Goal: Task Accomplishment & Management: Manage account settings

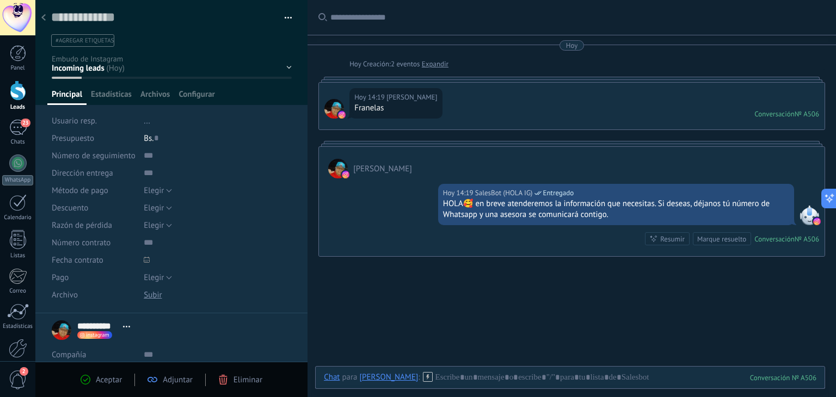
click at [42, 19] on icon at bounding box center [43, 17] width 4 height 7
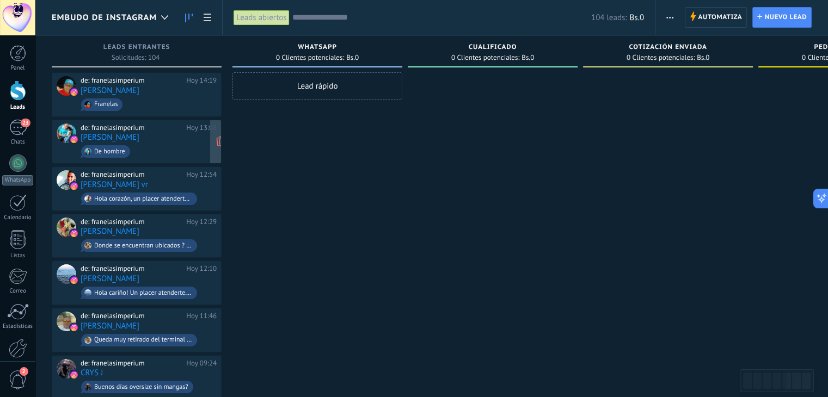
click at [166, 131] on div "de: franelasimperium" at bounding box center [132, 128] width 102 height 9
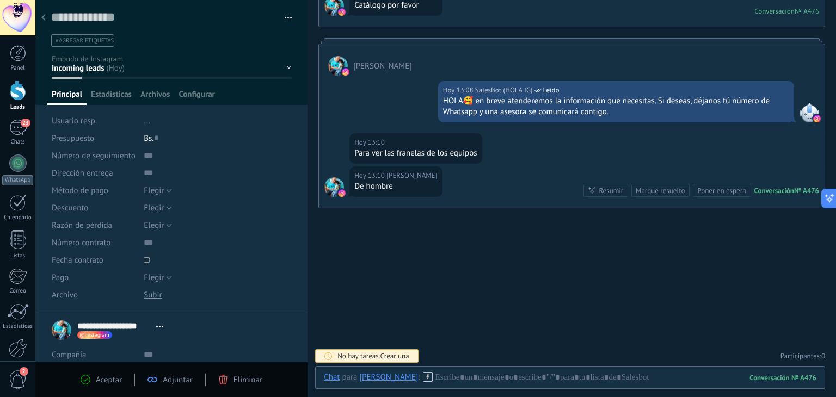
scroll to position [48, 0]
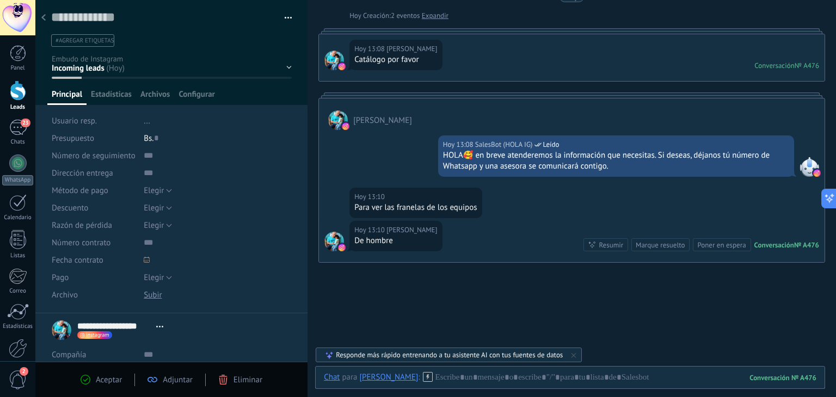
click at [46, 21] on div at bounding box center [43, 18] width 15 height 21
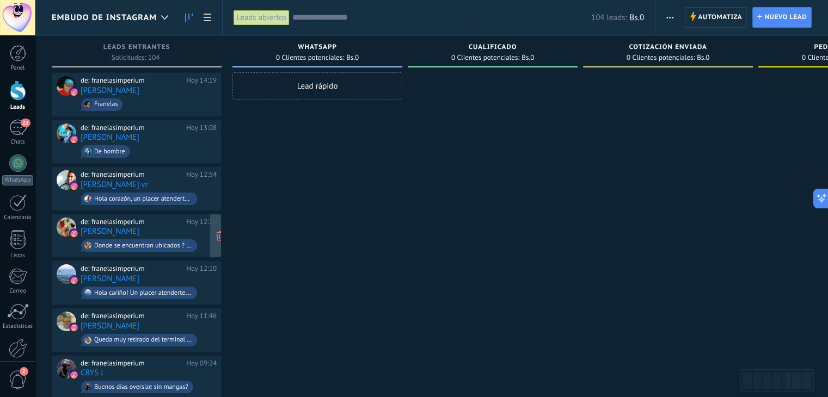
click at [168, 225] on div "de: franelasimperium Hoy 12:29 Ariana Lusinche Donde se encuentran ubicados ? H…" at bounding box center [149, 236] width 136 height 37
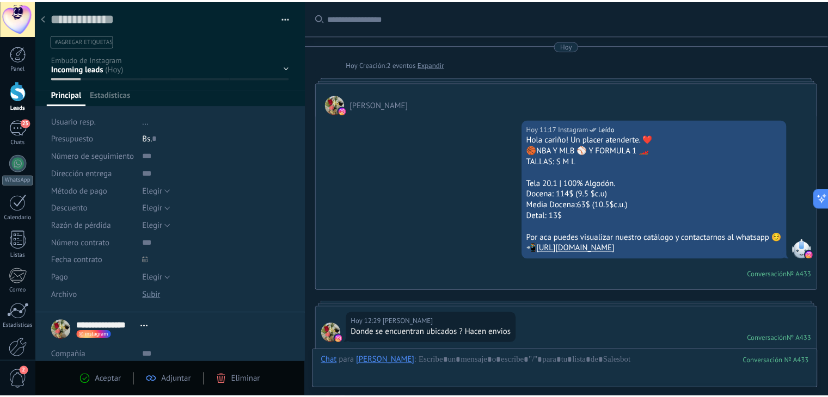
scroll to position [272, 0]
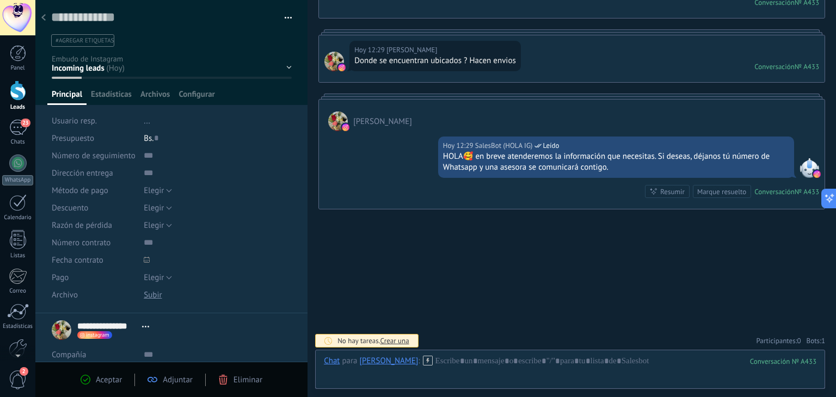
click at [41, 20] on div at bounding box center [43, 18] width 15 height 21
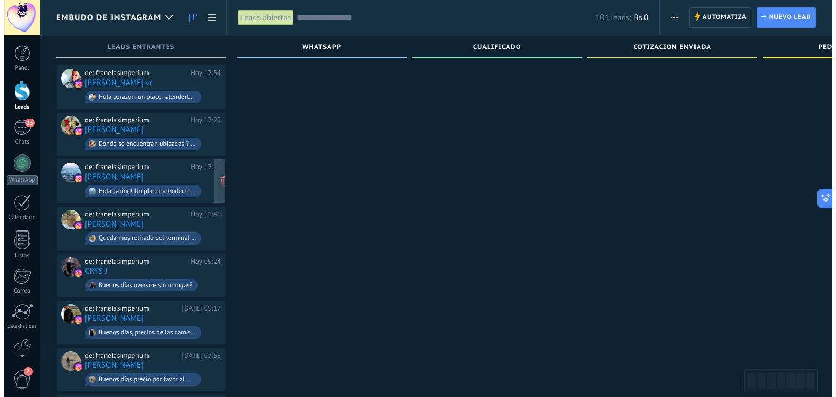
scroll to position [109, 0]
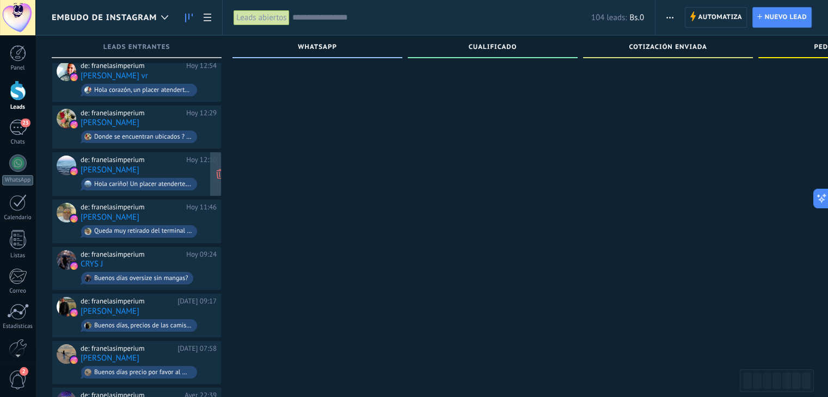
click at [178, 169] on div "de: franelasimperium Hoy 12:10 luz morillo Hola cariño! Un placer atenderte. ❤️…" at bounding box center [149, 174] width 136 height 37
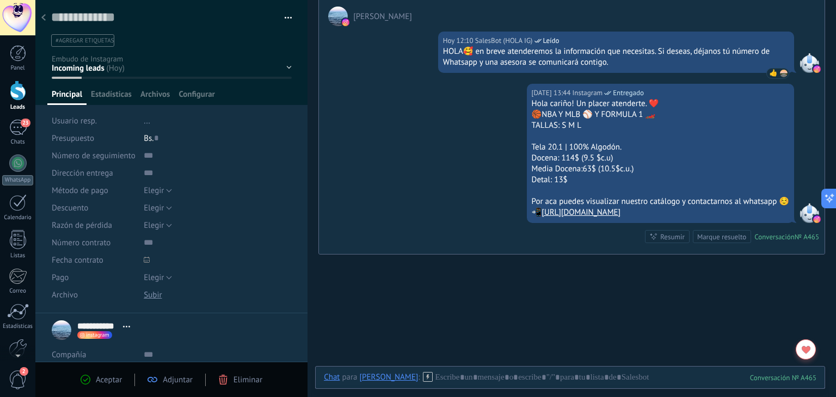
scroll to position [144, 0]
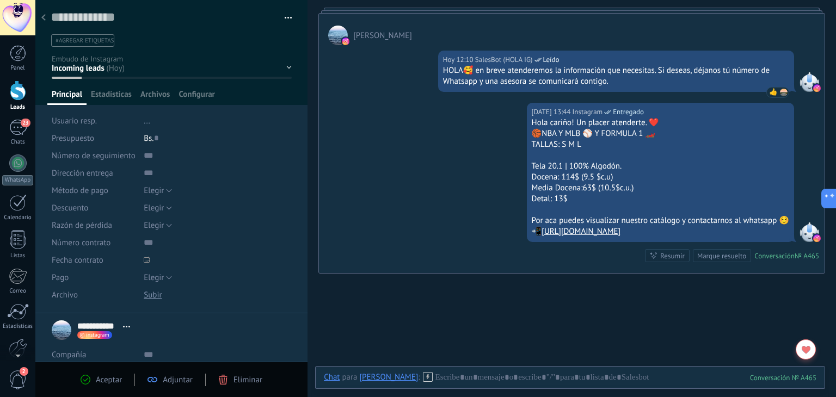
drag, startPoint x: 528, startPoint y: 111, endPoint x: 674, endPoint y: 222, distance: 183.4
click at [674, 222] on div "Hola cariño! Un placer atenderte. ❤️ 🏀NBA Y MLB ⚾ Y FORMULA 1 🏎️ TALLAS: S M L …" at bounding box center [661, 178] width 258 height 120
copy div "Hola cariño! Un placer atenderte. ❤️ 🏀NBA Y MLB ⚾ Y FORMULA 1 🏎️ TALLAS: S M L …"
click at [41, 20] on div at bounding box center [43, 18] width 15 height 21
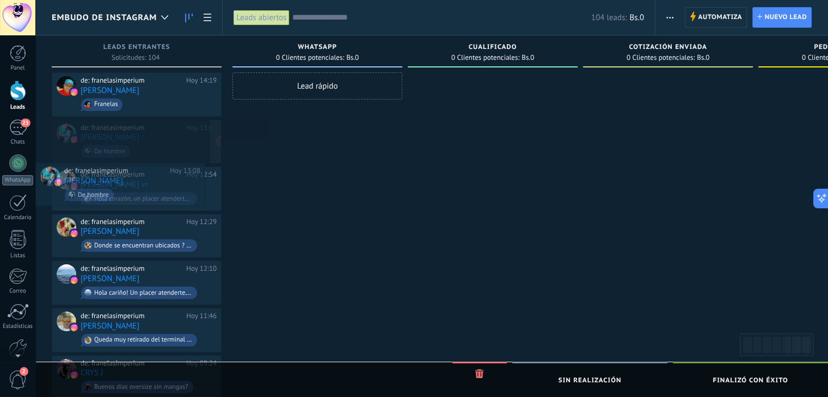
drag, startPoint x: 160, startPoint y: 179, endPoint x: 182, endPoint y: 155, distance: 32.7
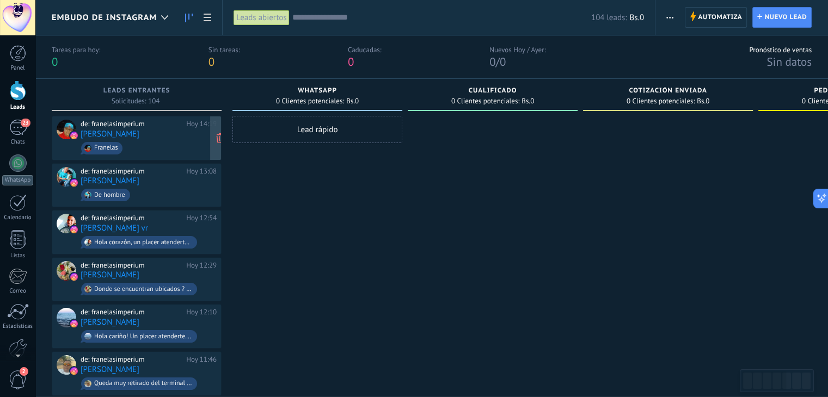
click at [189, 130] on div "de: franelasimperium Hoy 14:19 [PERSON_NAME] [GEOGRAPHIC_DATA]" at bounding box center [149, 138] width 136 height 37
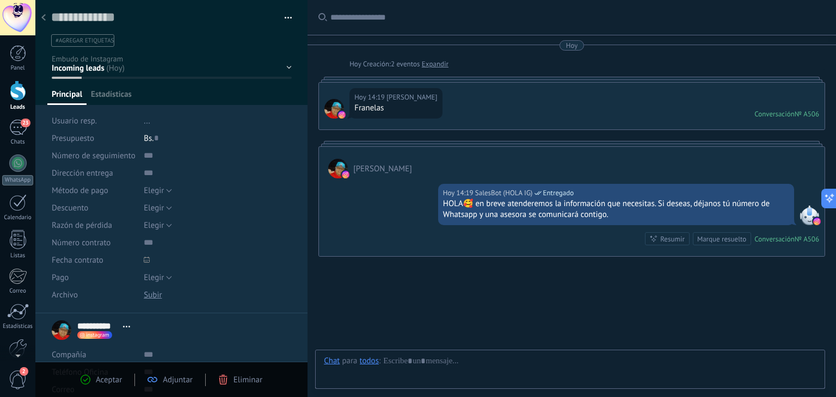
type textarea "**********"
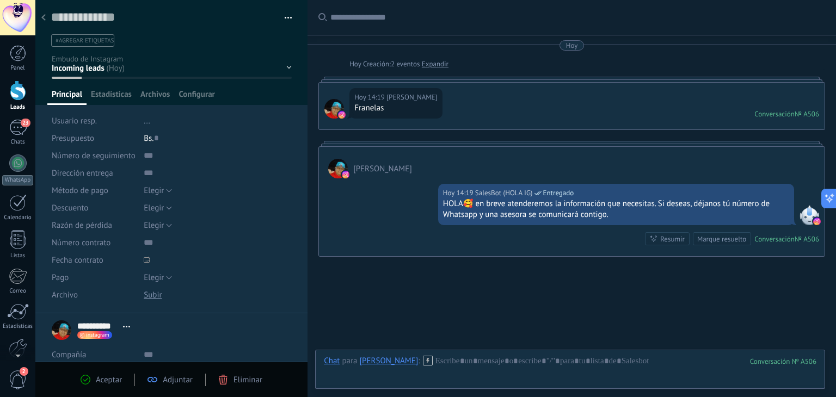
scroll to position [48, 0]
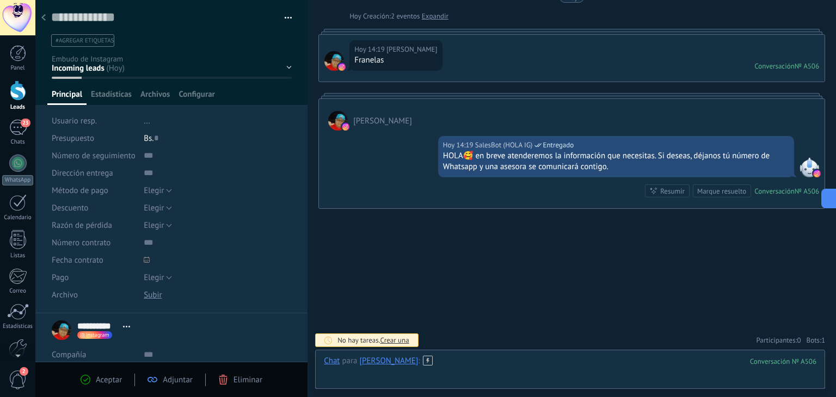
click at [504, 368] on div at bounding box center [570, 372] width 493 height 33
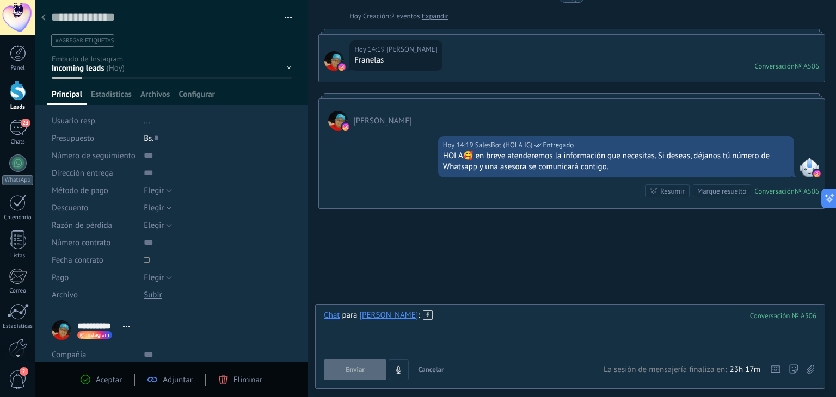
paste div
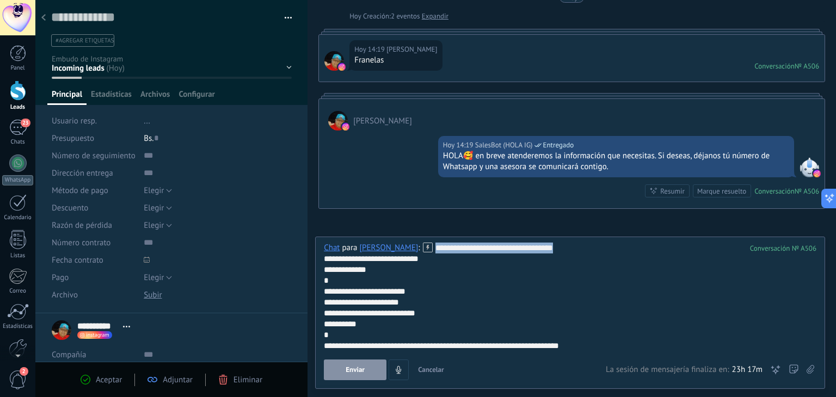
drag, startPoint x: 553, startPoint y: 249, endPoint x: 410, endPoint y: 238, distance: 143.1
click at [410, 238] on div "**********" at bounding box center [570, 313] width 510 height 152
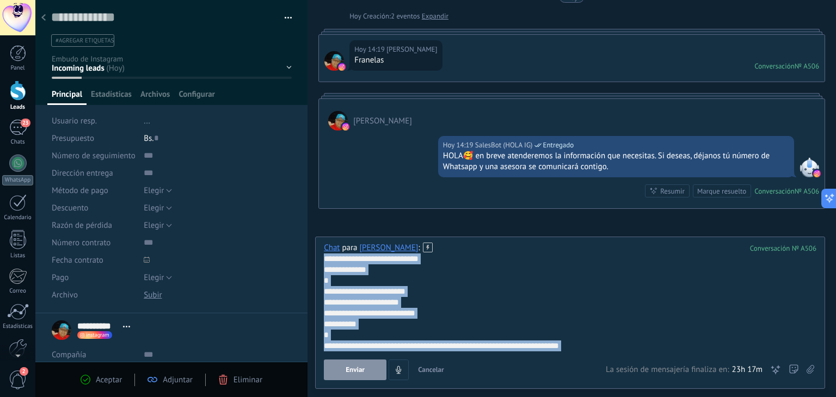
scroll to position [11, 0]
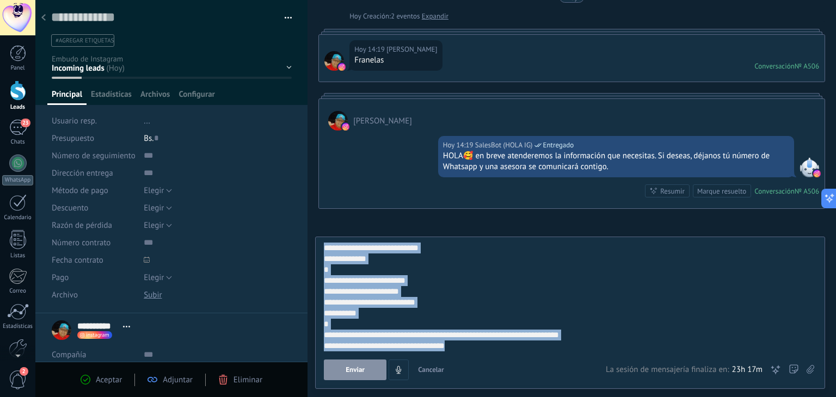
drag, startPoint x: 325, startPoint y: 258, endPoint x: 632, endPoint y: 423, distance: 349.1
click at [632, 397] on html ".abccls-1,.abccls-2{fill-rule:evenodd}.abccls-2{fill:#fff} .abfcls-1{fill:none}…" at bounding box center [418, 198] width 836 height 397
copy div "**********"
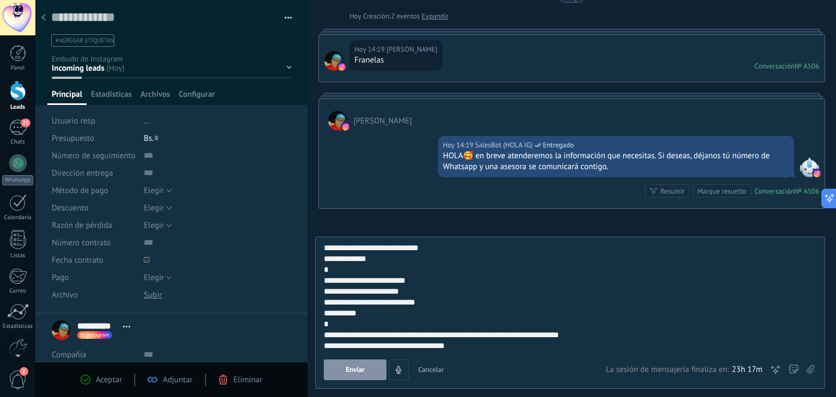
scroll to position [0, 0]
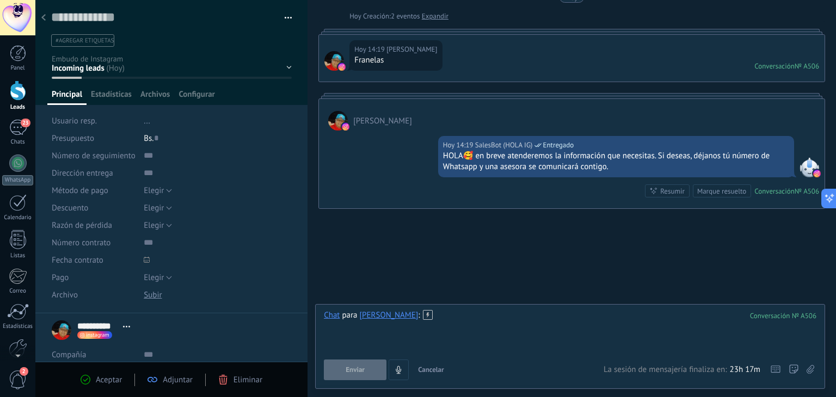
click at [425, 322] on div at bounding box center [570, 330] width 493 height 41
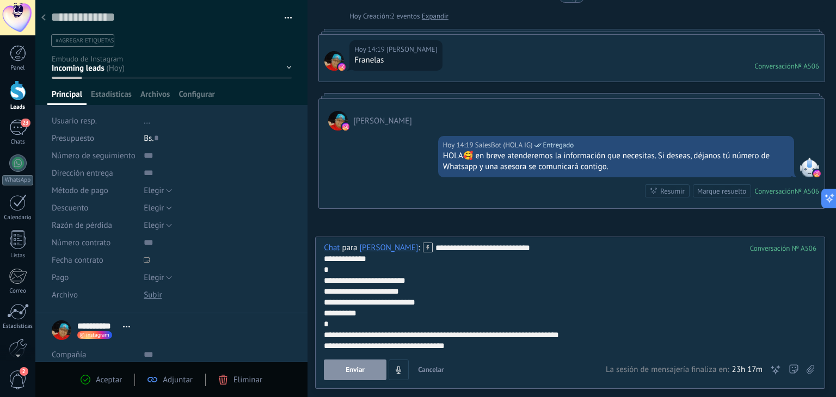
click at [370, 377] on button "Enviar" at bounding box center [355, 370] width 63 height 21
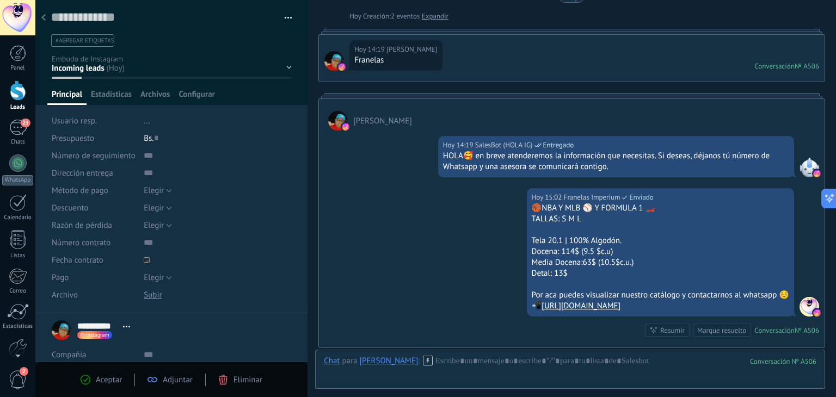
scroll to position [188, 0]
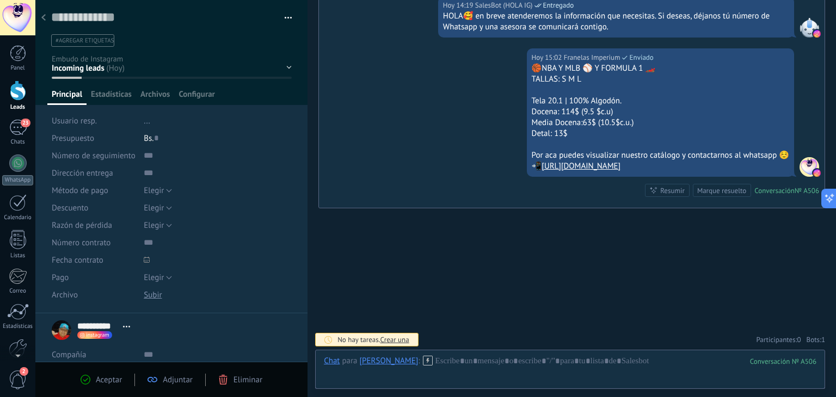
click at [41, 17] on icon at bounding box center [43, 17] width 4 height 7
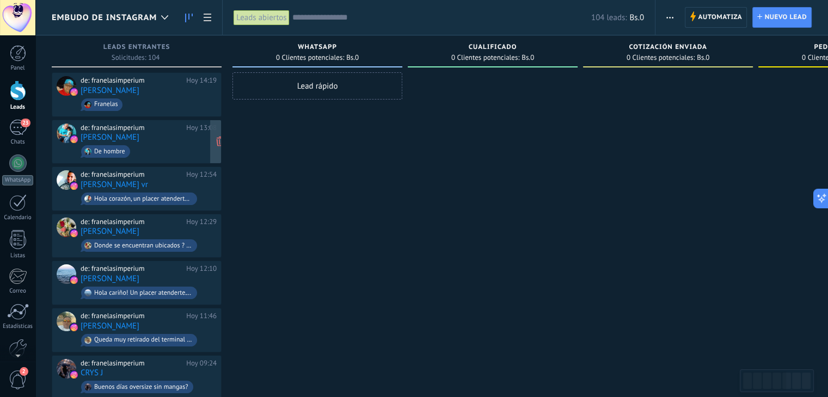
click at [156, 160] on div "de: franelasimperium Hoy 13:08 antonio melquiades De hombre" at bounding box center [137, 142] width 170 height 45
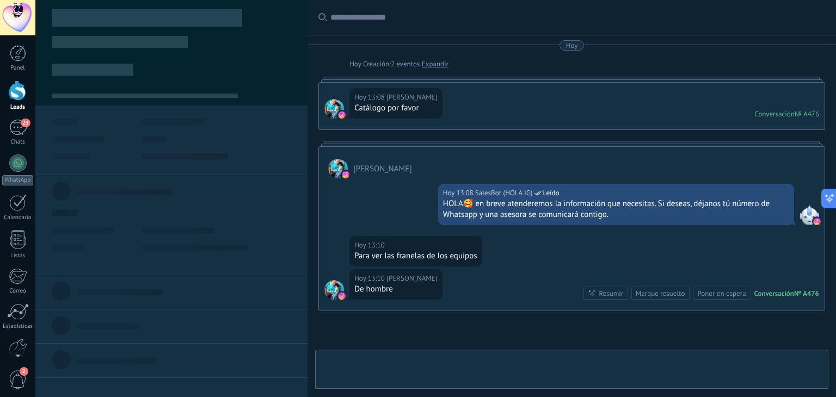
type textarea "**********"
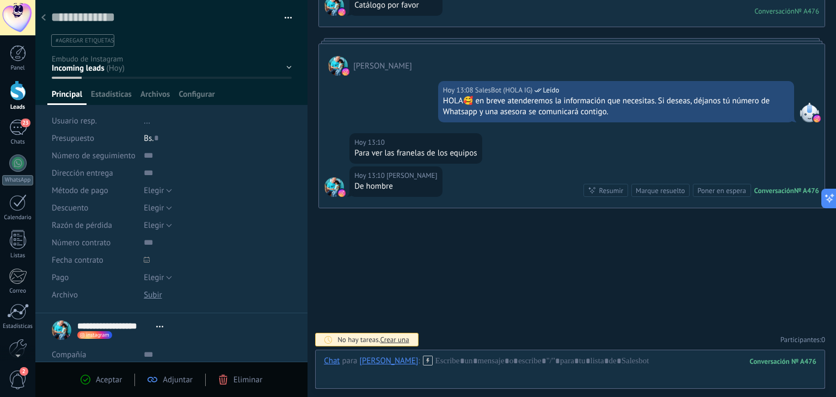
click at [433, 360] on icon at bounding box center [428, 361] width 10 height 10
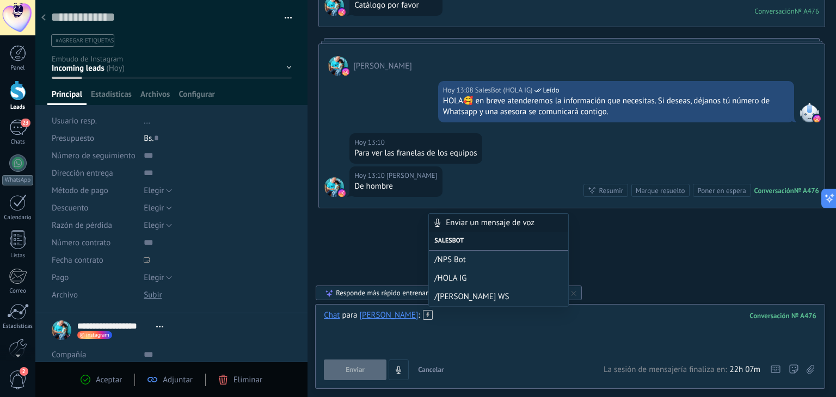
click at [470, 348] on div at bounding box center [570, 330] width 493 height 41
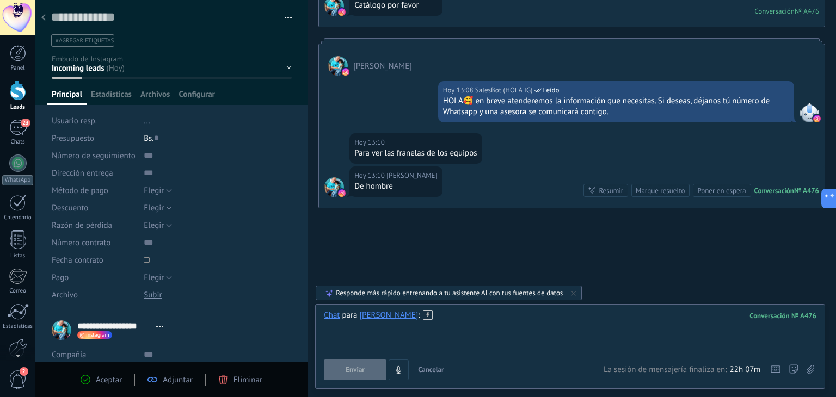
paste div
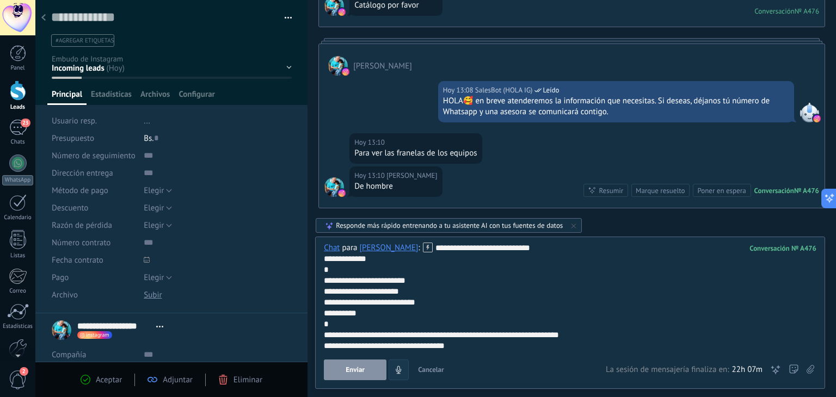
drag, startPoint x: 361, startPoint y: 365, endPoint x: 366, endPoint y: 378, distance: 13.7
click at [362, 366] on span "Enviar" at bounding box center [355, 370] width 19 height 8
click at [366, 378] on button "4" at bounding box center [364, 370] width 20 height 21
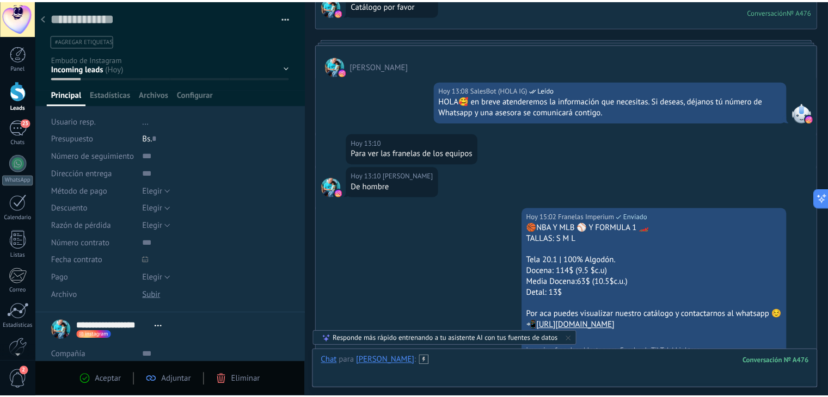
scroll to position [262, 0]
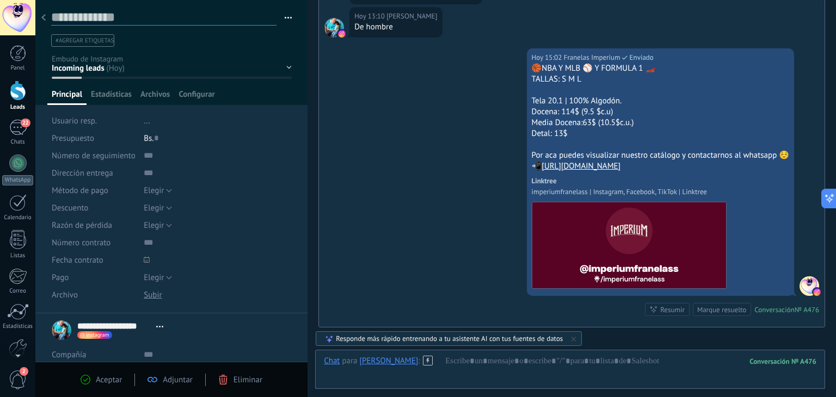
click at [52, 23] on textarea at bounding box center [163, 17] width 225 height 16
click at [44, 22] on div at bounding box center [43, 18] width 15 height 21
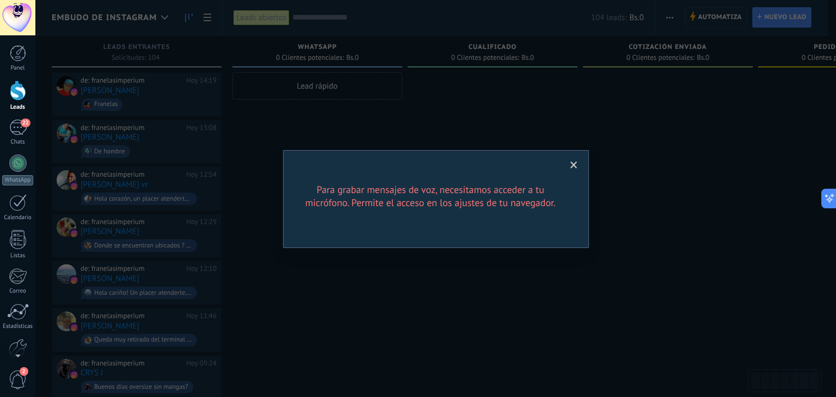
click at [574, 163] on span at bounding box center [574, 166] width 7 height 8
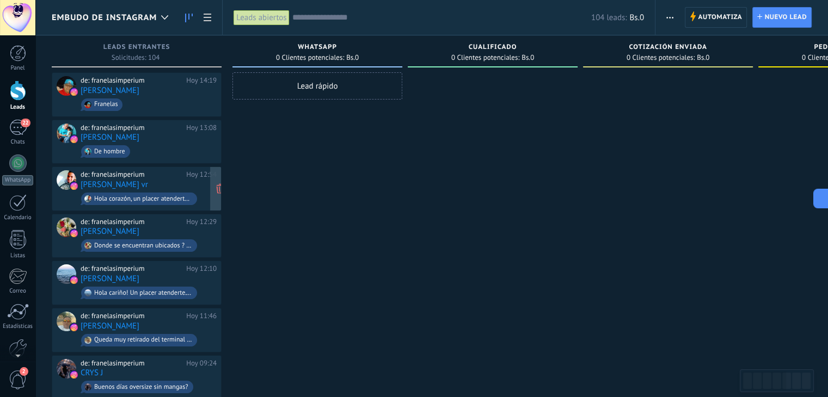
click at [164, 191] on span "Hola corazón, un placer atenderte💕 Tenemos variedad de franelas, aquí te dejo l…" at bounding box center [149, 199] width 136 height 17
click at [193, 175] on div "Hoy 12:54" at bounding box center [201, 174] width 30 height 9
click at [187, 225] on div "de: franelasimperium Hoy 12:29 Ariana Lusinche Donde se encuentran ubicados ? H…" at bounding box center [149, 236] width 136 height 37
click at [203, 229] on div "de: franelasimperium Hoy 12:29 Ariana Lusinche Donde se encuentran ubicados ? H…" at bounding box center [149, 236] width 136 height 37
click at [130, 246] on div "Donde se encuentran ubicados ? Hacen envios" at bounding box center [143, 246] width 98 height 8
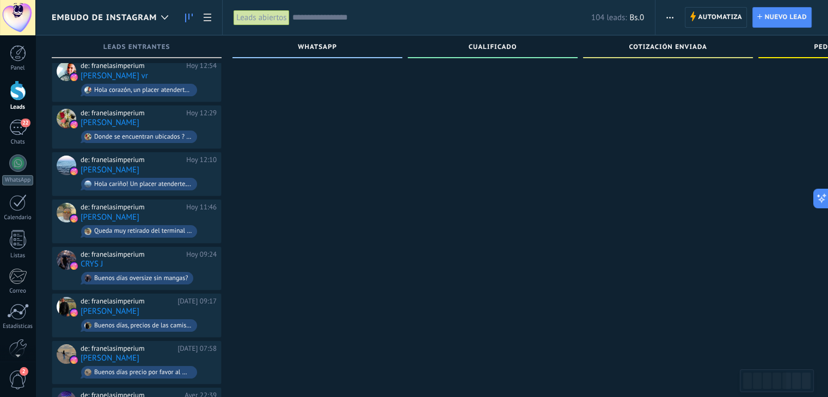
scroll to position [65, 0]
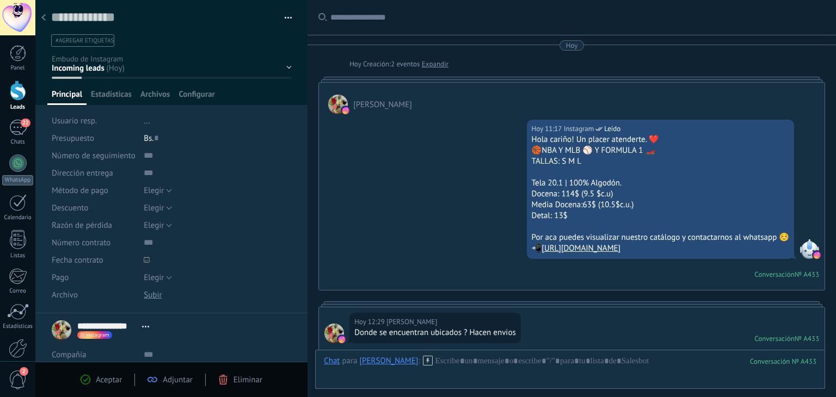
click at [25, 27] on div at bounding box center [17, 17] width 35 height 35
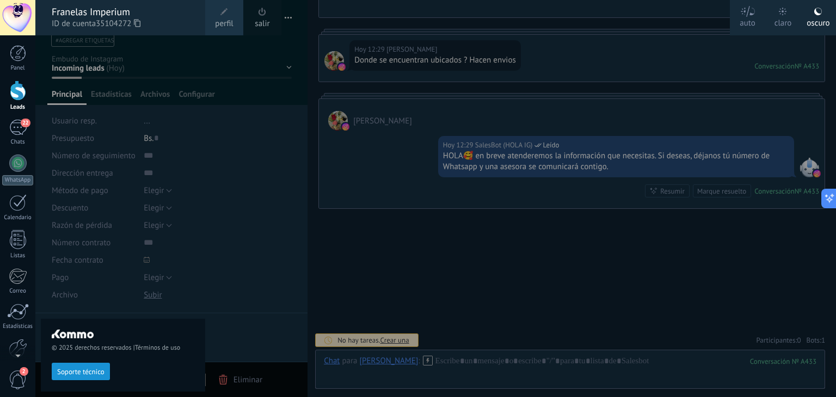
click at [222, 20] on span "perfil" at bounding box center [224, 24] width 18 height 12
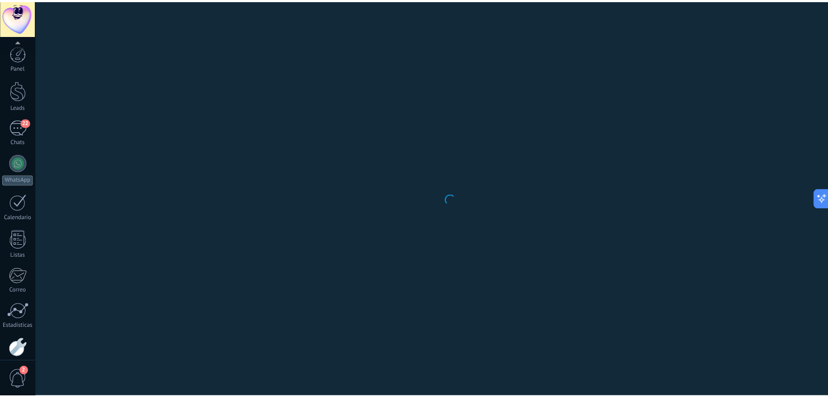
scroll to position [55, 0]
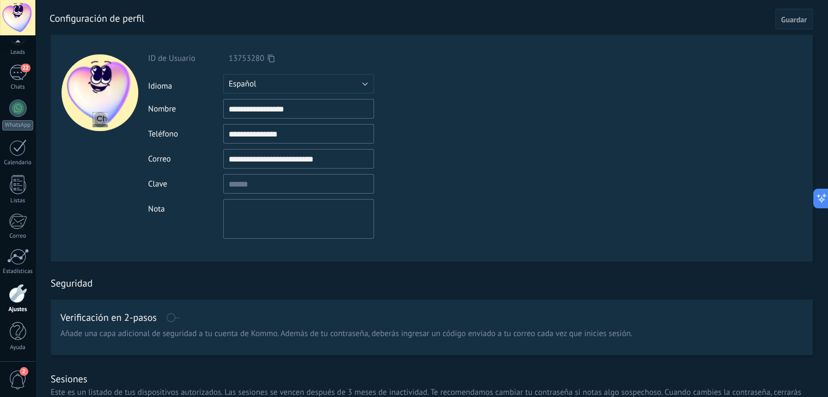
click at [142, 94] on div at bounding box center [99, 148] width 97 height 227
click at [100, 120] on input "file" at bounding box center [100, 119] width 15 height 15
type input "**********"
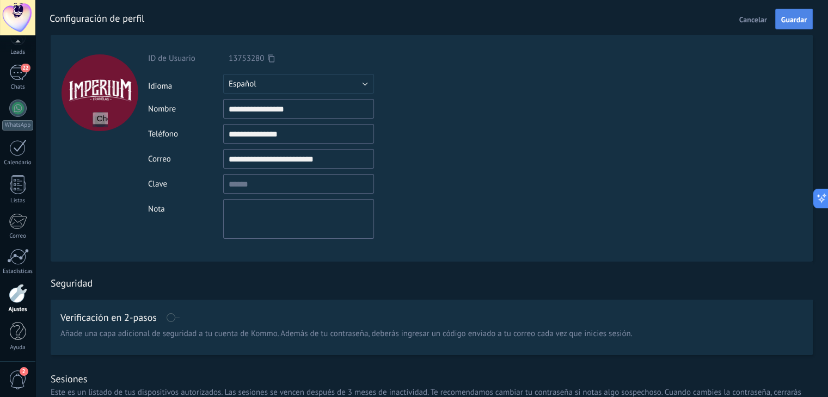
click at [794, 17] on span "Guardar" at bounding box center [794, 20] width 26 height 8
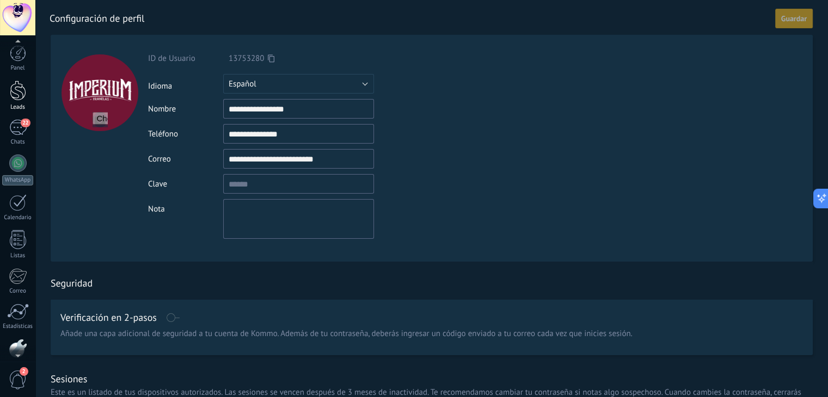
click at [21, 99] on div at bounding box center [18, 91] width 16 height 20
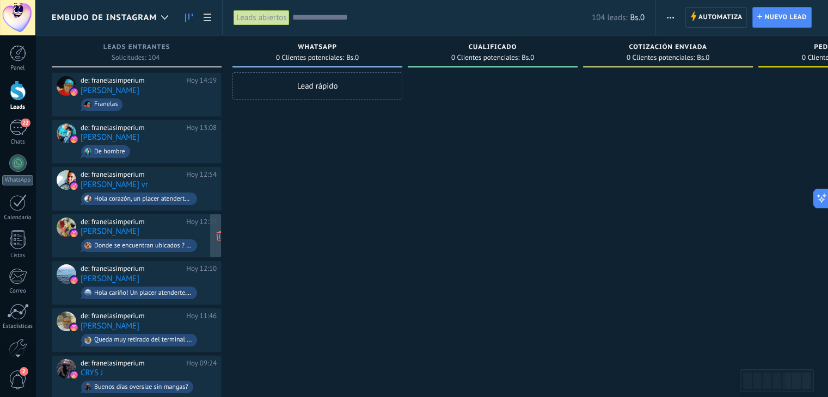
click at [189, 225] on div "de: franelasimperium Hoy 12:29 Ariana Lusinche Donde se encuentran ubicados ? H…" at bounding box center [149, 236] width 136 height 37
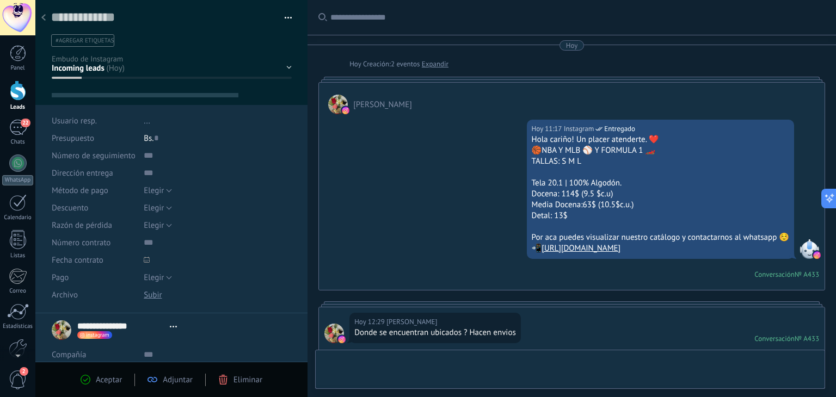
scroll to position [16, 0]
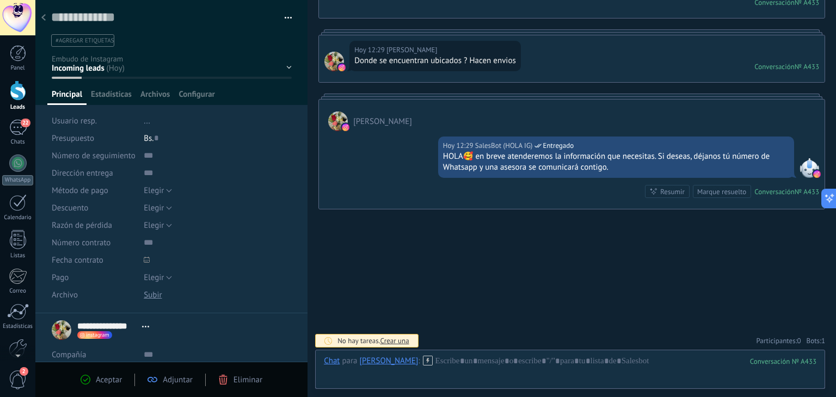
click at [46, 11] on div at bounding box center [43, 18] width 15 height 21
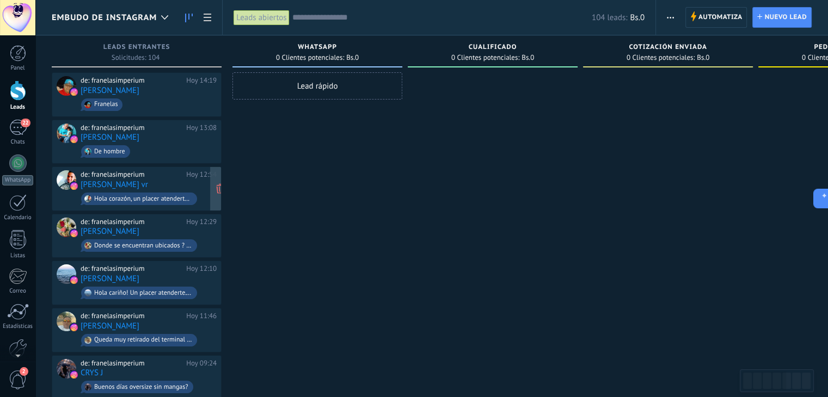
click at [177, 176] on div "de: franelasimperium" at bounding box center [132, 174] width 102 height 9
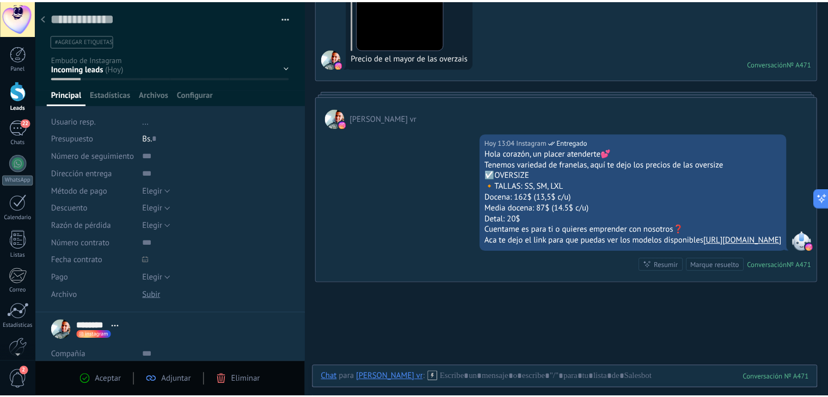
scroll to position [113, 0]
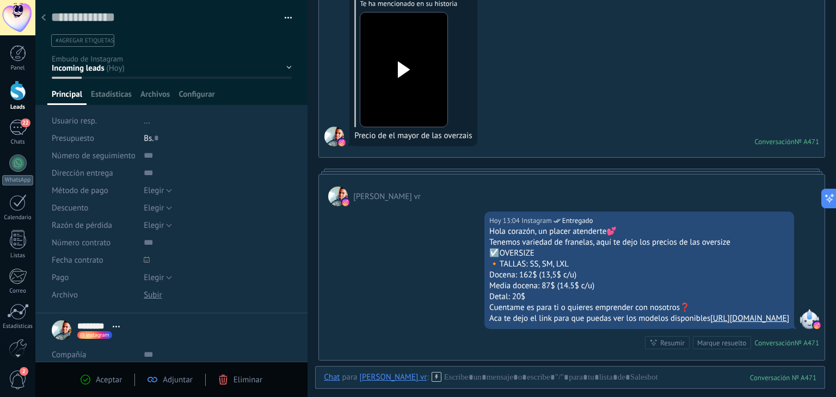
click at [39, 16] on div at bounding box center [43, 18] width 15 height 21
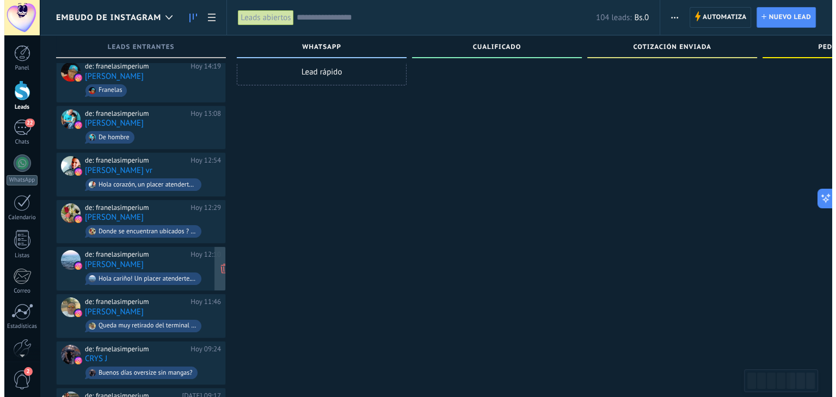
scroll to position [54, 0]
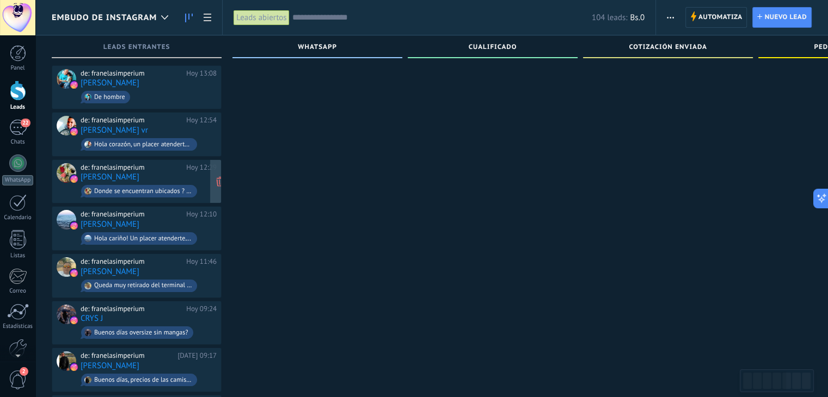
click at [164, 175] on div "de: franelasimperium Hoy 12:29 Ariana Lusinche Donde se encuentran ubicados ? H…" at bounding box center [149, 181] width 136 height 37
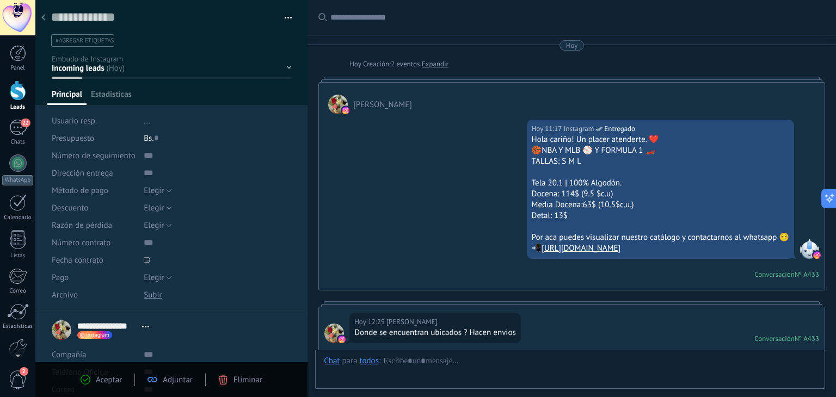
scroll to position [273, 0]
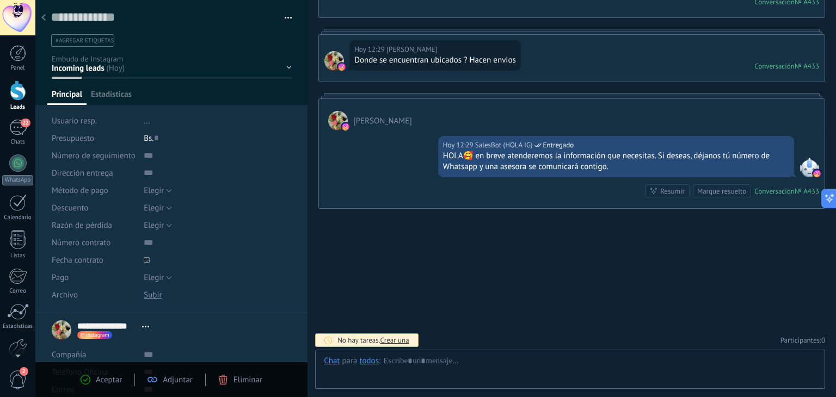
click at [47, 23] on div at bounding box center [43, 18] width 15 height 21
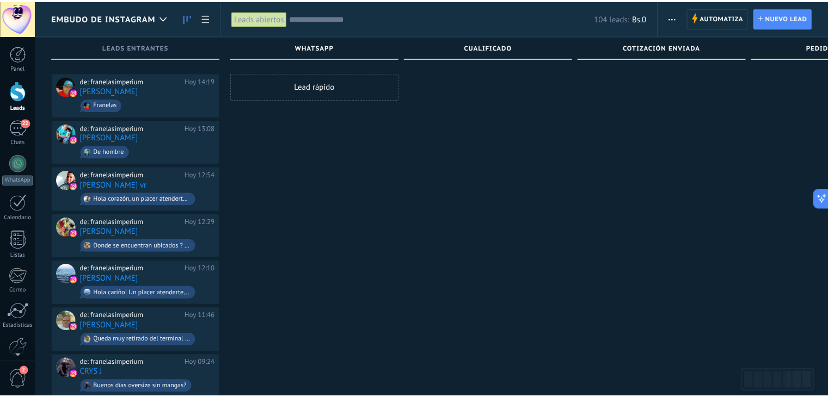
scroll to position [54, 0]
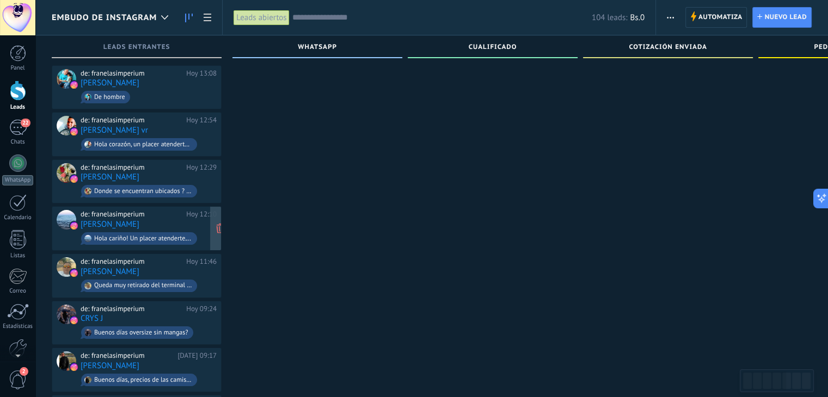
click at [192, 221] on div "de: franelasimperium Hoy 12:10 luz morillo Hola cariño! Un placer atenderte. ❤️…" at bounding box center [149, 228] width 136 height 37
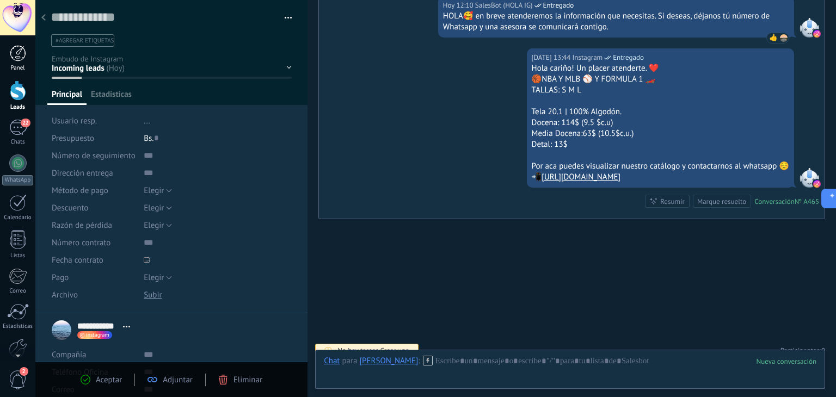
scroll to position [16, 0]
click at [41, 17] on icon at bounding box center [43, 17] width 4 height 7
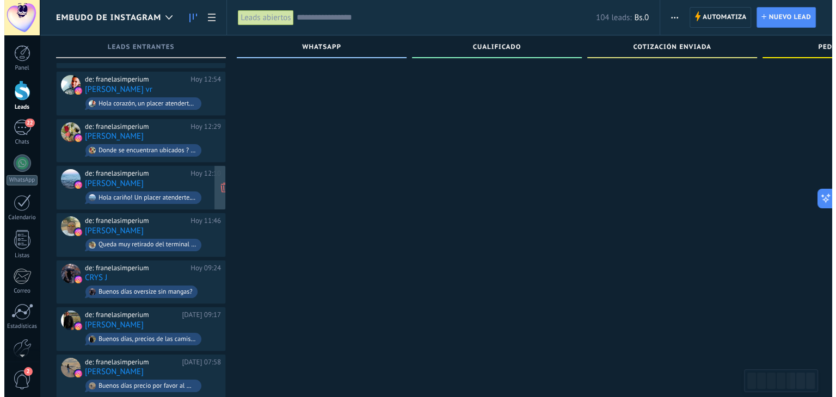
scroll to position [109, 0]
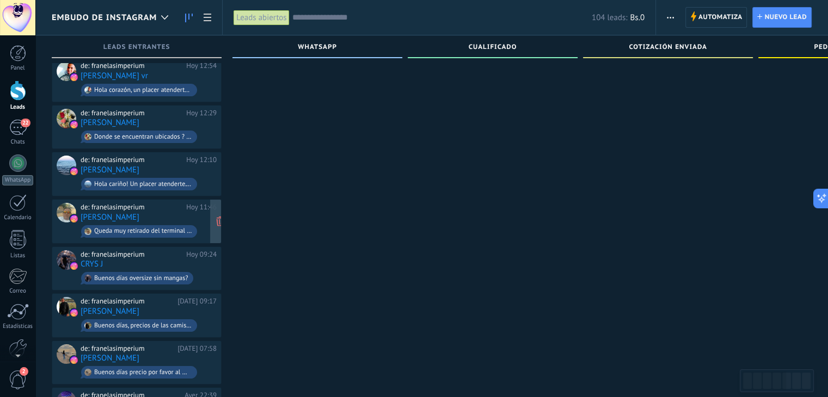
click at [179, 205] on div "de: franelasimperium" at bounding box center [132, 207] width 102 height 9
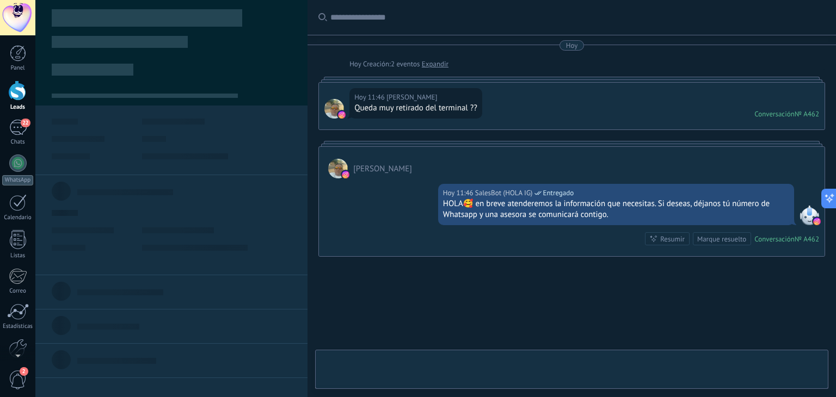
type textarea "**********"
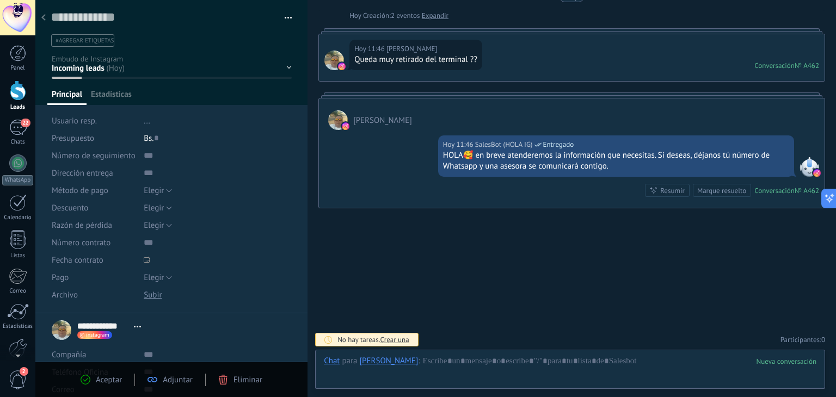
scroll to position [16, 0]
click at [473, 368] on div at bounding box center [570, 372] width 493 height 33
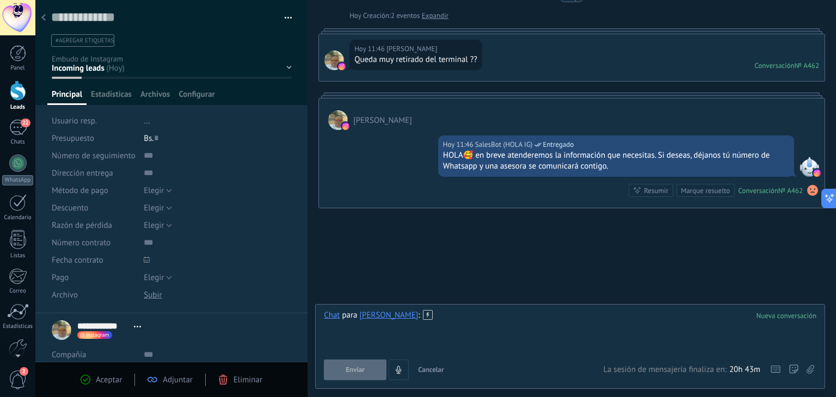
paste div
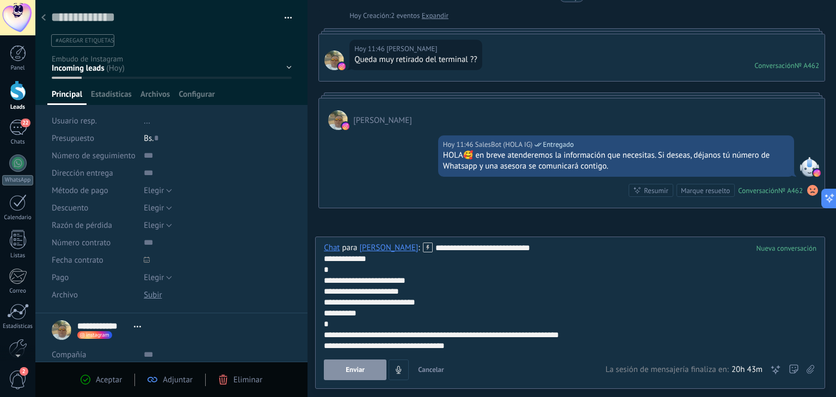
click at [363, 375] on button "Enviar" at bounding box center [355, 370] width 63 height 21
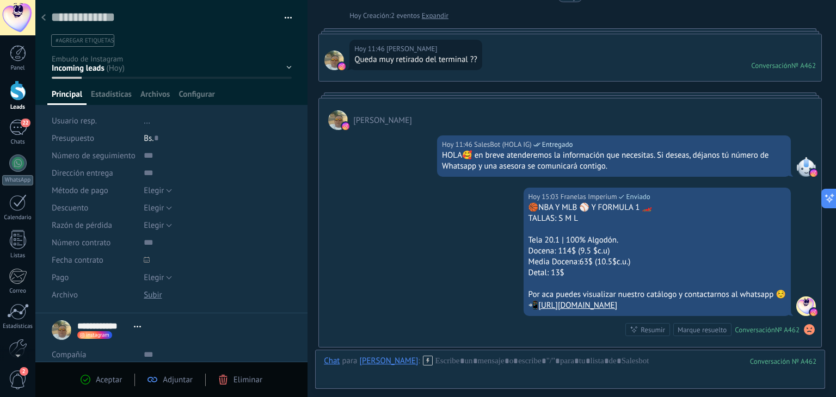
scroll to position [188, 0]
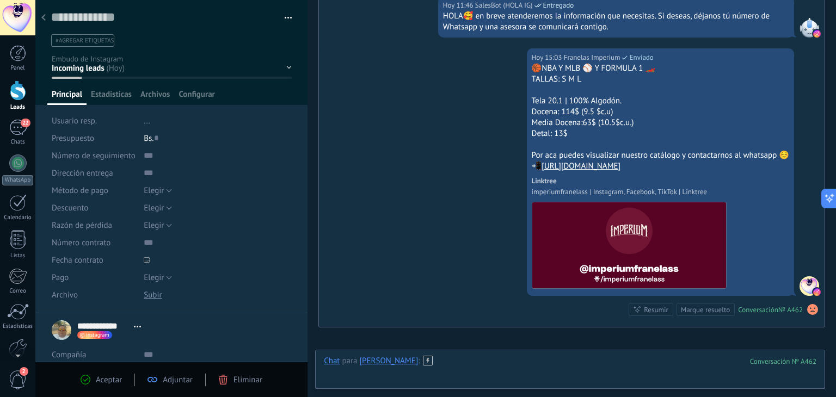
click at [503, 369] on div at bounding box center [570, 372] width 493 height 33
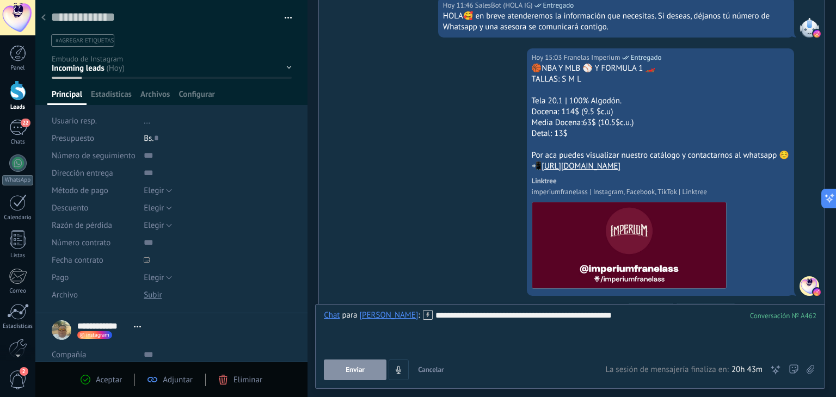
click at [346, 364] on button "Enviar" at bounding box center [355, 370] width 63 height 21
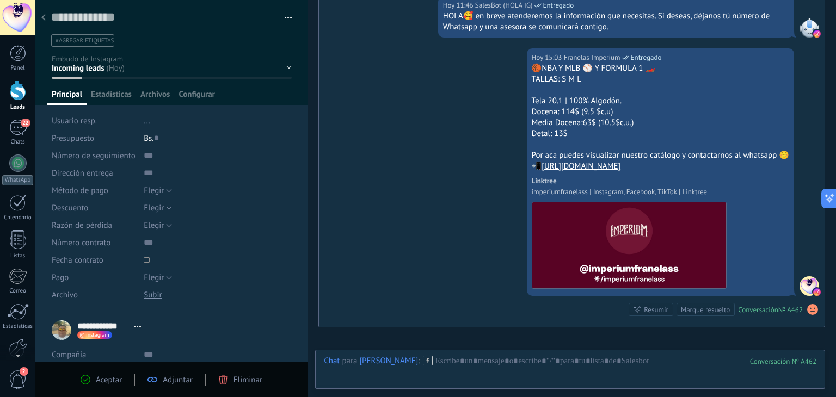
scroll to position [0, 0]
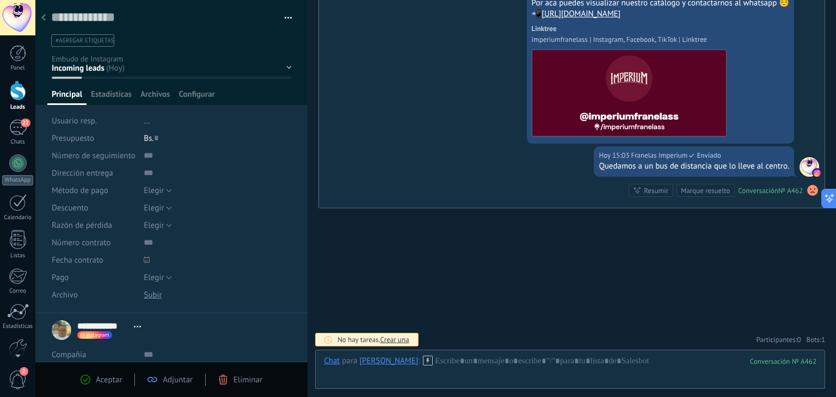
click at [44, 20] on use at bounding box center [43, 17] width 4 height 7
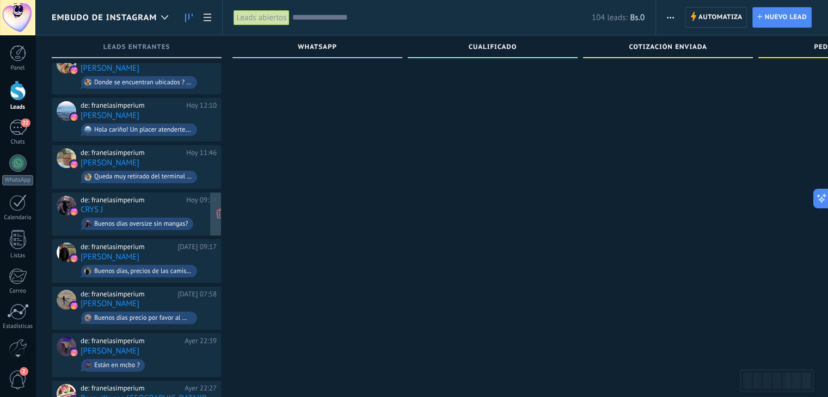
click at [176, 196] on div "de: franelasimperium" at bounding box center [132, 200] width 102 height 9
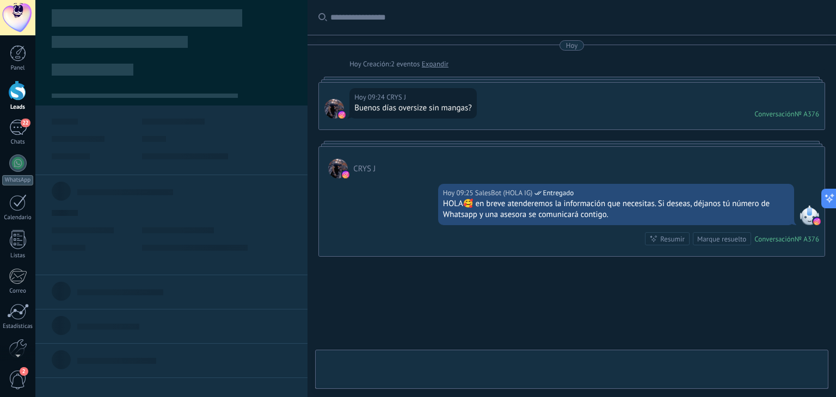
type textarea "**********"
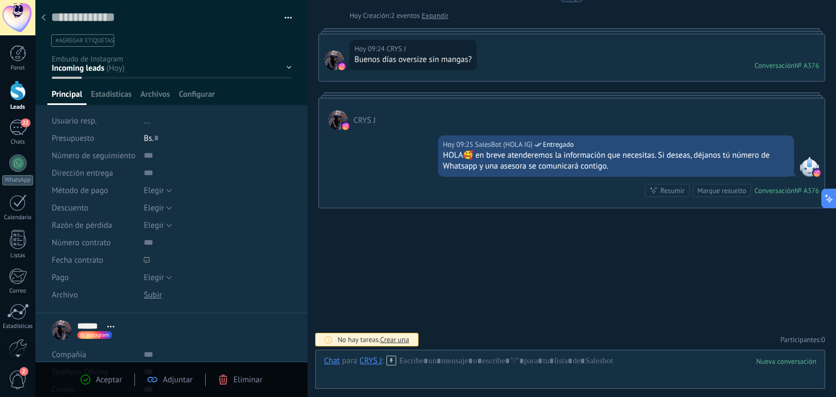
click at [493, 362] on div at bounding box center [570, 372] width 493 height 33
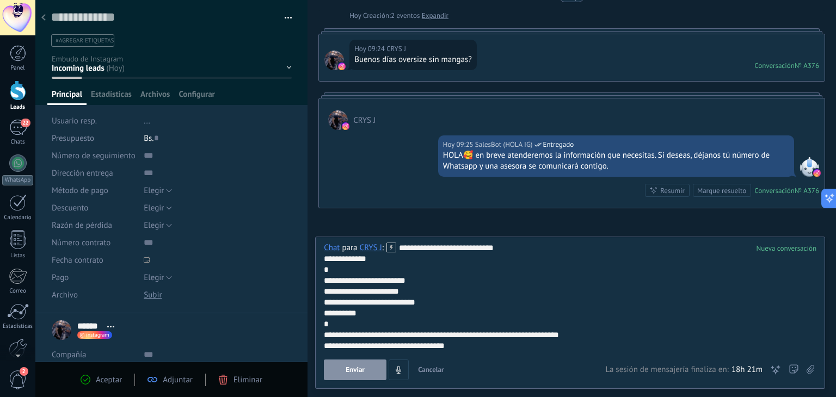
click at [370, 368] on button "Enviar" at bounding box center [355, 370] width 63 height 21
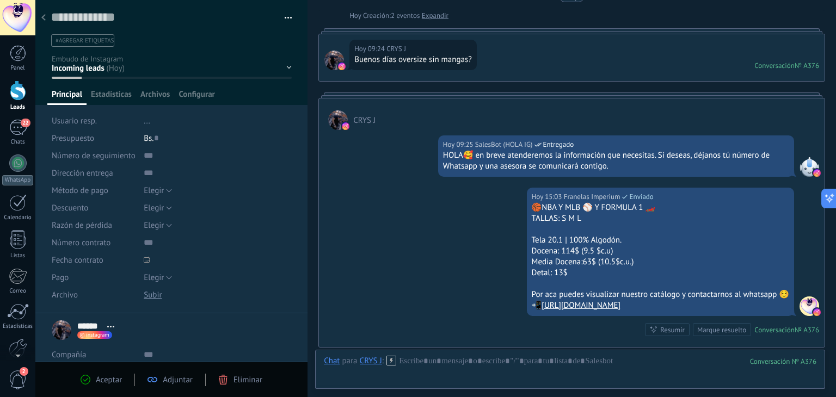
scroll to position [188, 0]
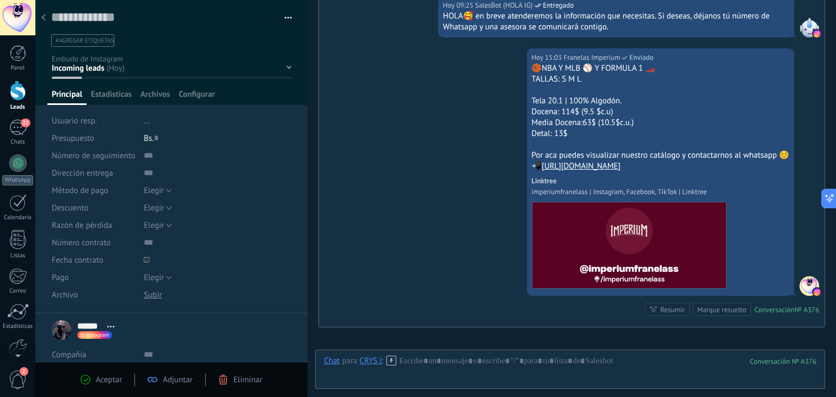
click at [44, 17] on icon at bounding box center [43, 17] width 4 height 7
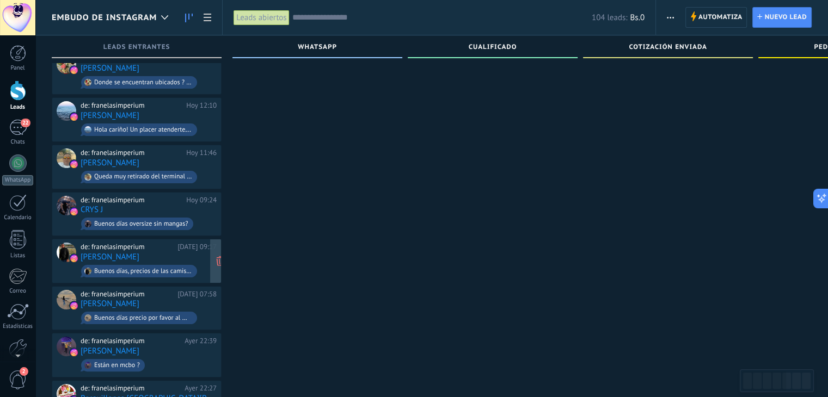
click at [178, 255] on div "de: franelasimperium Hoy 09:17 Darwin Mendoza Buenos días, precios de las camis…" at bounding box center [149, 261] width 136 height 37
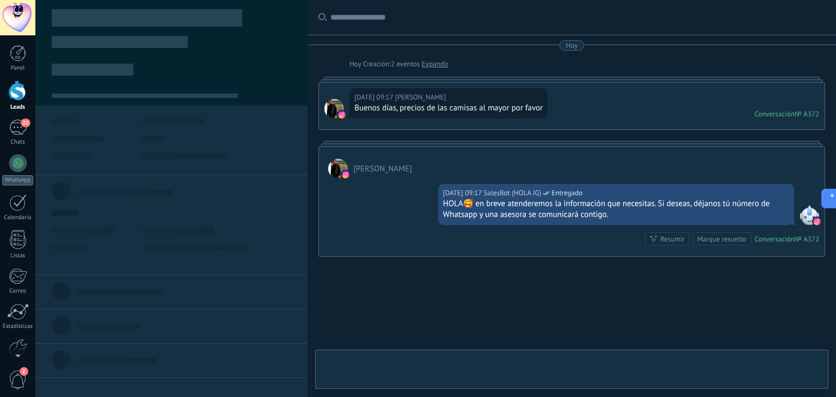
type textarea "**********"
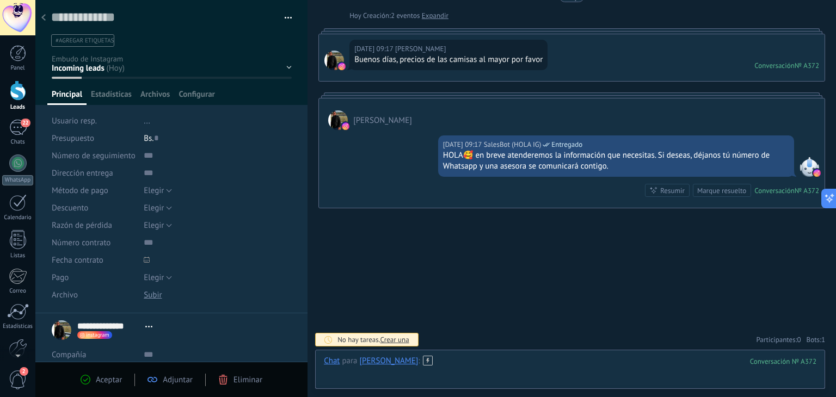
click at [464, 364] on div at bounding box center [570, 372] width 493 height 33
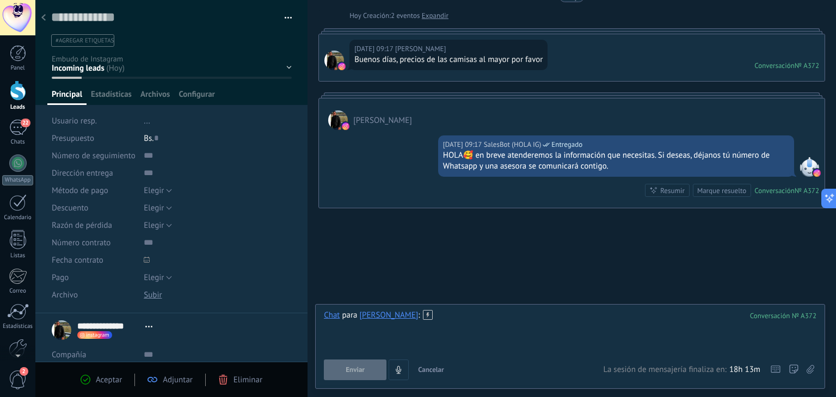
paste div
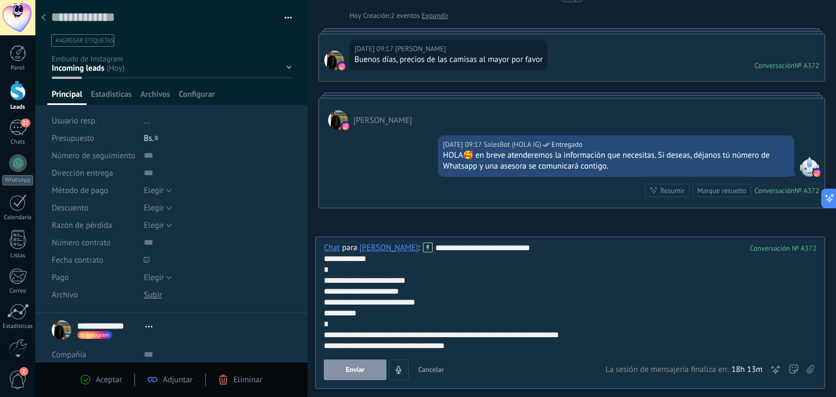
click at [362, 368] on span "Enviar" at bounding box center [355, 370] width 19 height 8
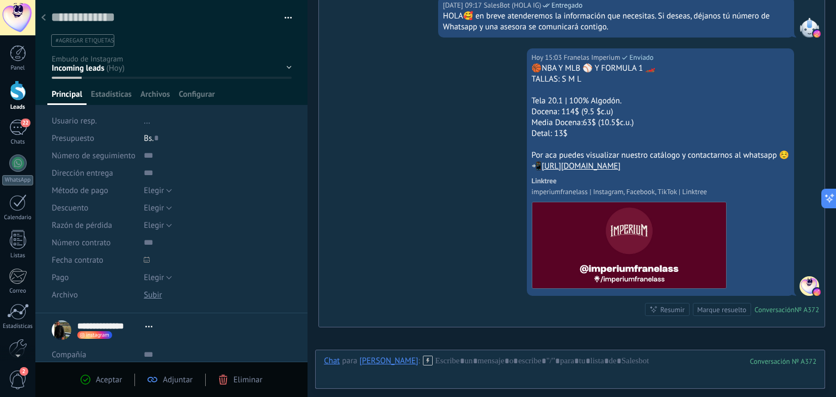
click at [39, 20] on div at bounding box center [43, 18] width 15 height 21
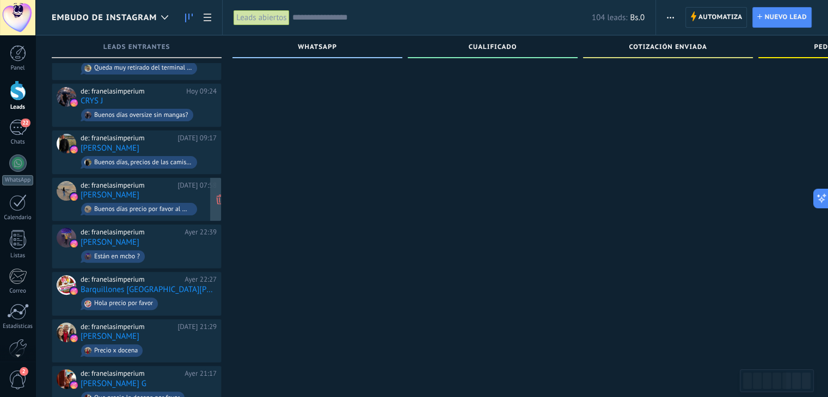
click at [183, 181] on div "de: franelasimperium Hoy 07:58" at bounding box center [149, 185] width 136 height 9
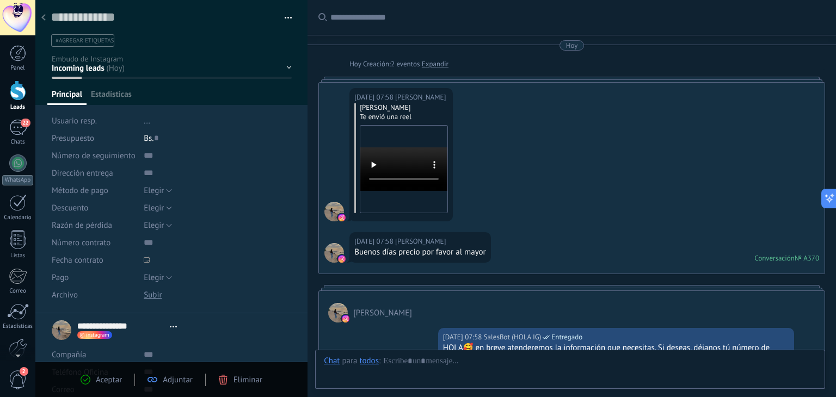
type textarea "**********"
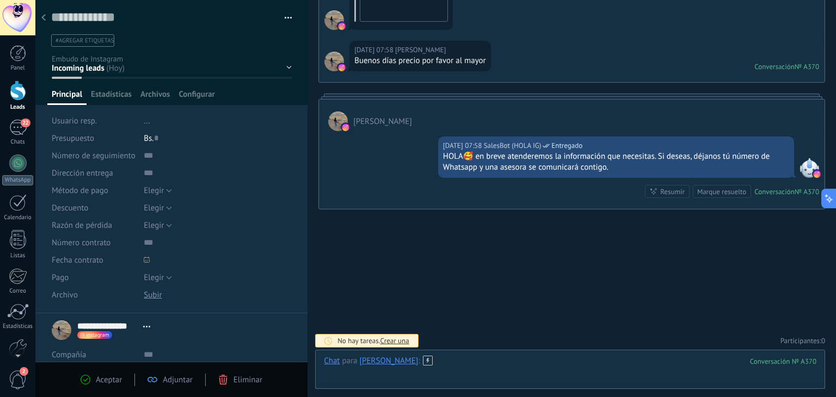
click at [463, 367] on div at bounding box center [570, 372] width 493 height 33
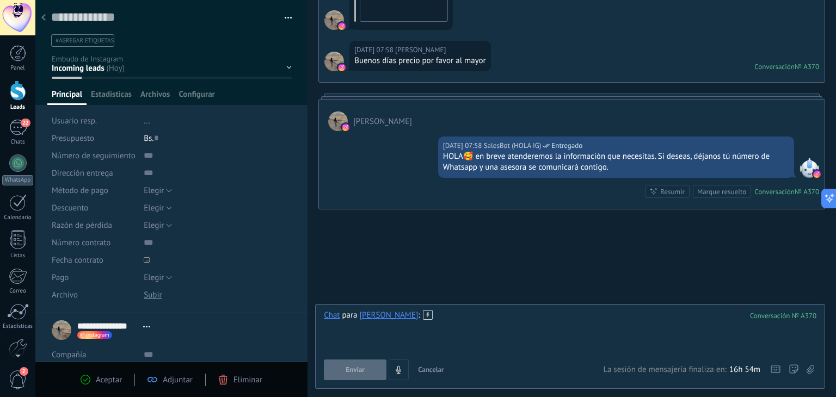
paste div
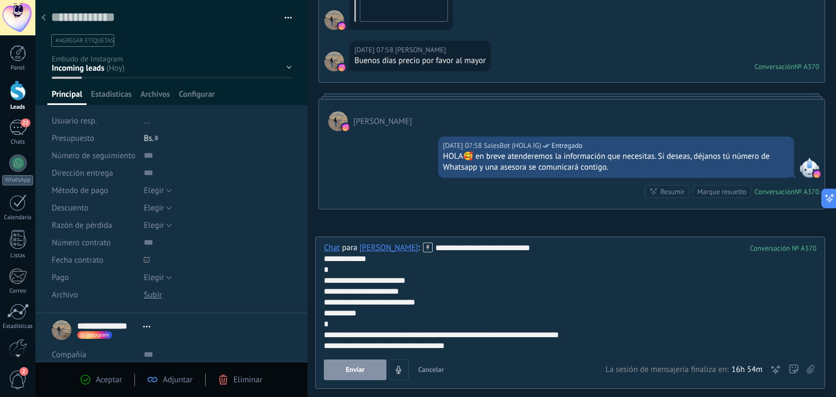
click at [381, 369] on button "Enviar" at bounding box center [355, 370] width 63 height 21
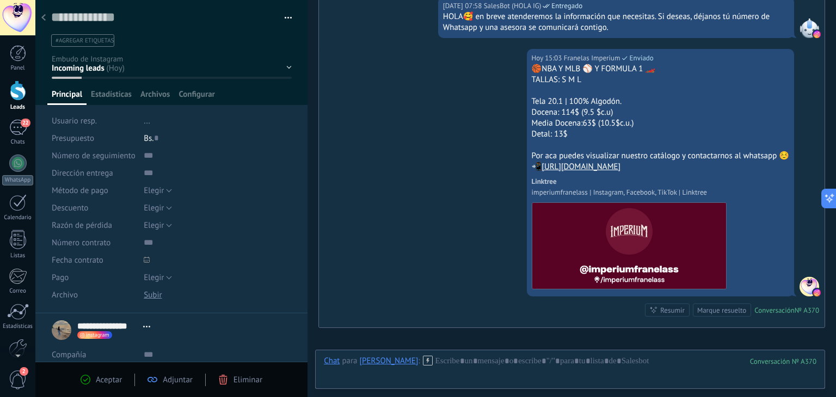
click at [47, 16] on div at bounding box center [43, 18] width 15 height 21
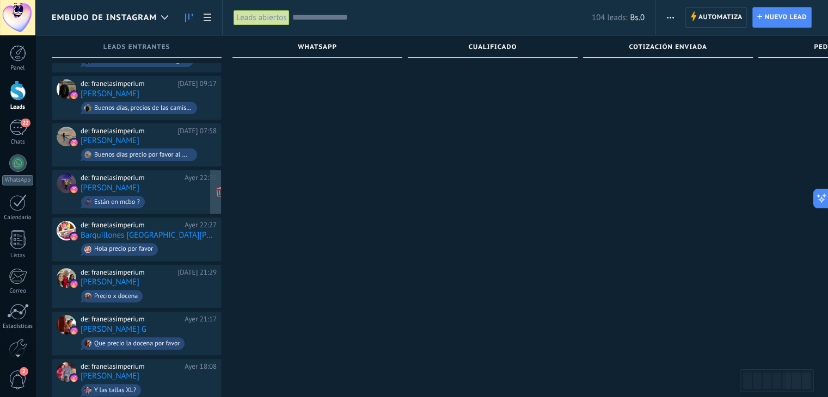
click at [187, 186] on div "de: franelasimperium Ayer 22:39 Andres David Están en mcbo ?" at bounding box center [149, 192] width 136 height 37
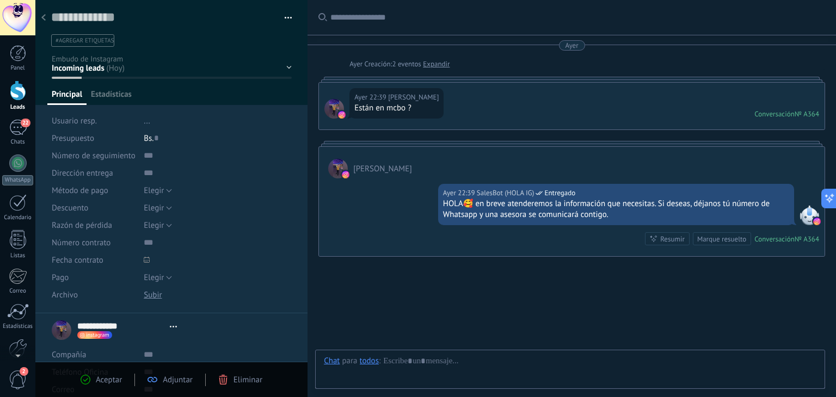
type textarea "**********"
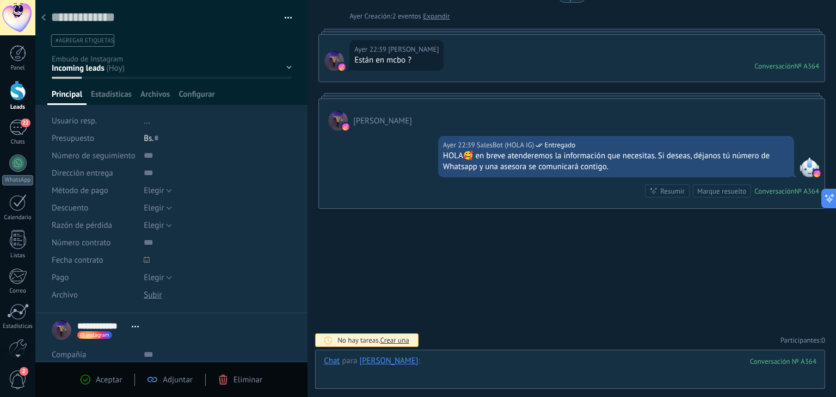
click at [448, 358] on div at bounding box center [570, 372] width 493 height 33
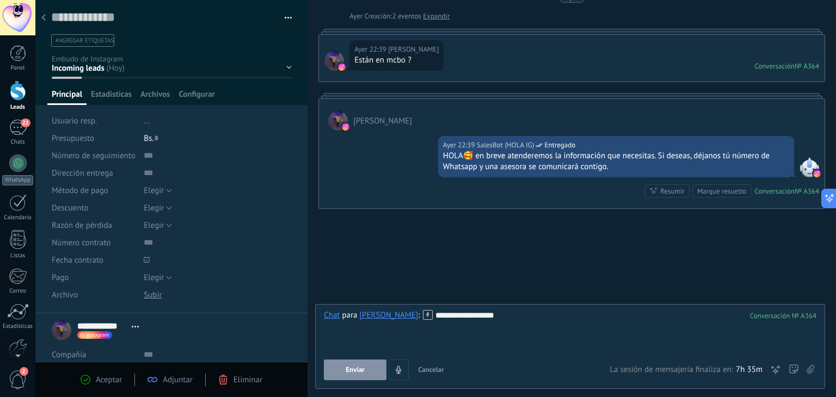
click at [357, 384] on div "**********" at bounding box center [570, 346] width 510 height 85
click at [357, 372] on span "Enviar" at bounding box center [355, 370] width 19 height 8
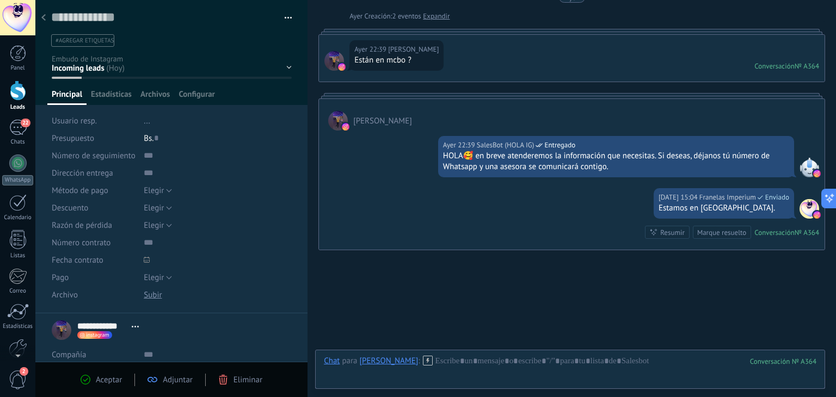
scroll to position [90, 0]
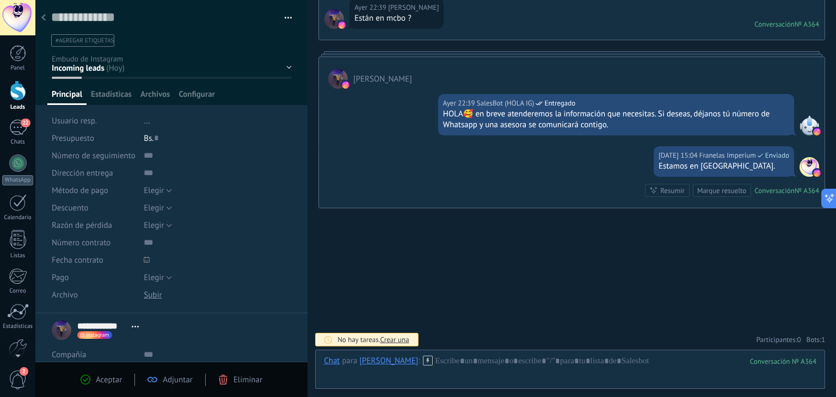
click at [45, 16] on use at bounding box center [43, 17] width 4 height 7
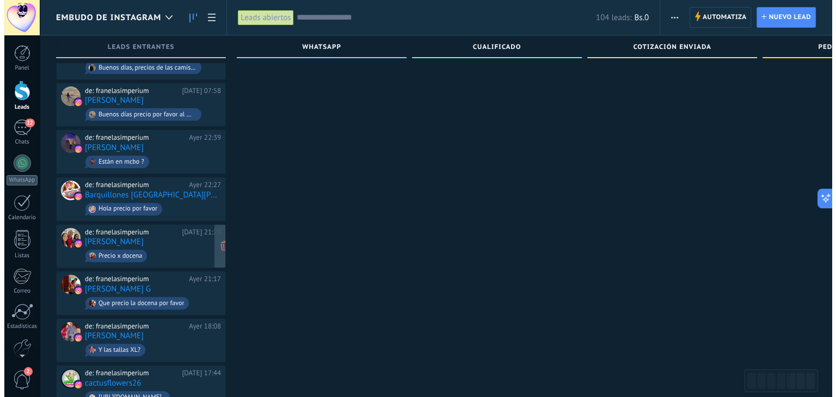
scroll to position [381, 0]
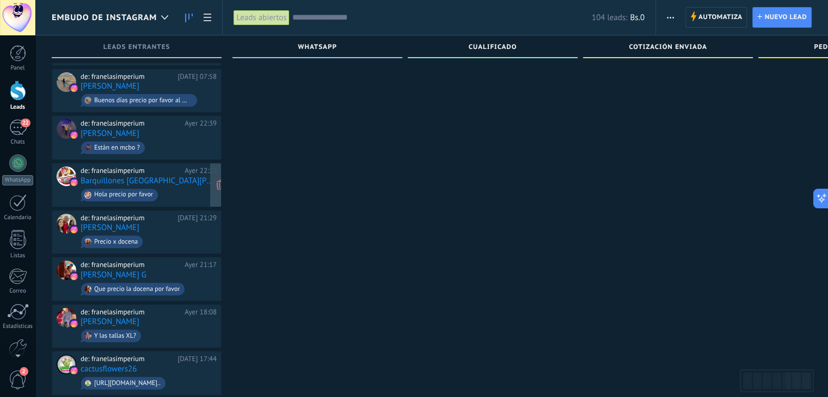
click at [171, 188] on span "Hola precio por favor" at bounding box center [149, 195] width 136 height 17
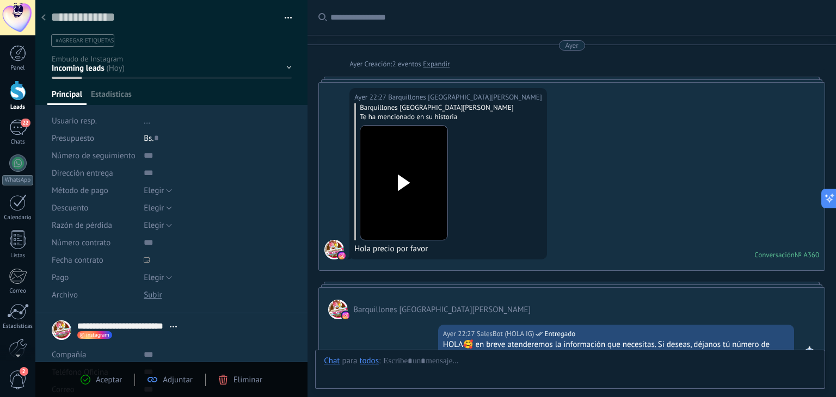
type textarea "**********"
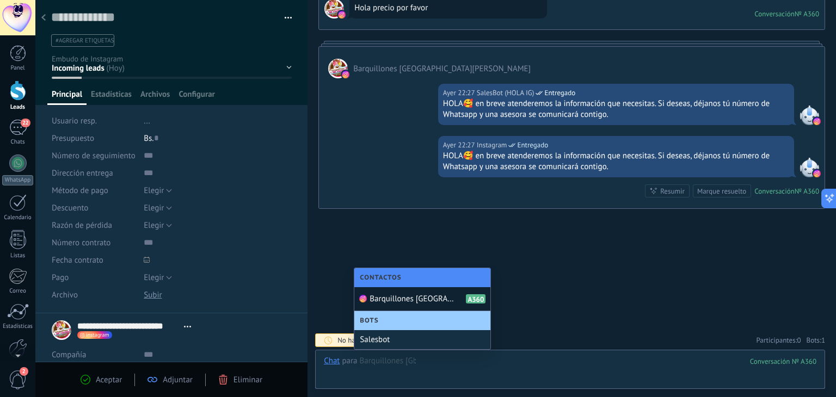
click at [468, 360] on div at bounding box center [570, 372] width 493 height 33
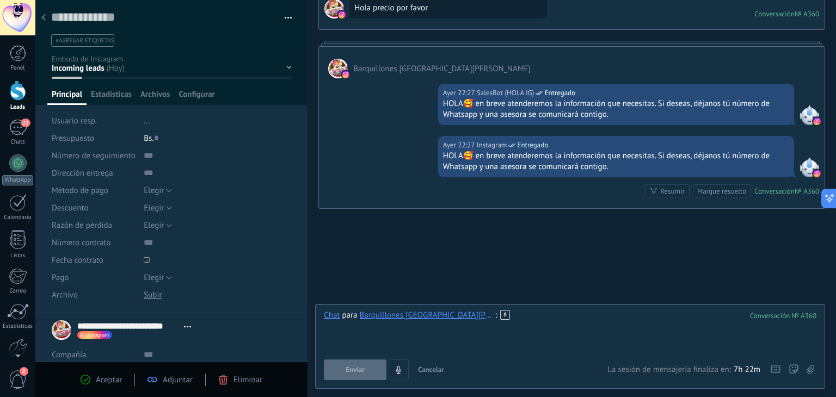
paste div
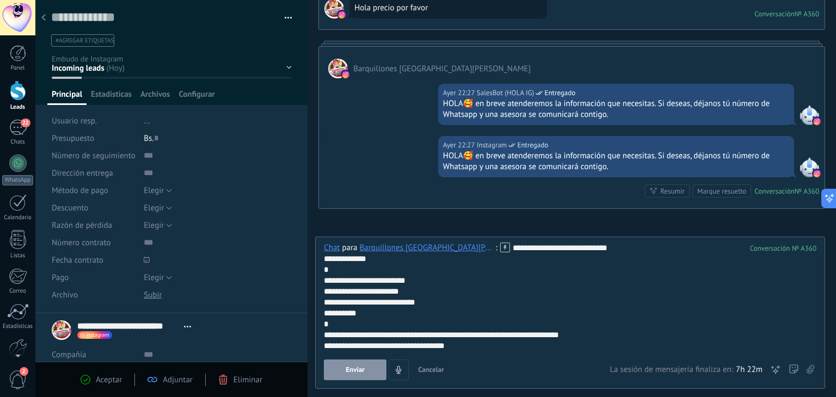
click at [370, 367] on button "Enviar" at bounding box center [355, 370] width 63 height 21
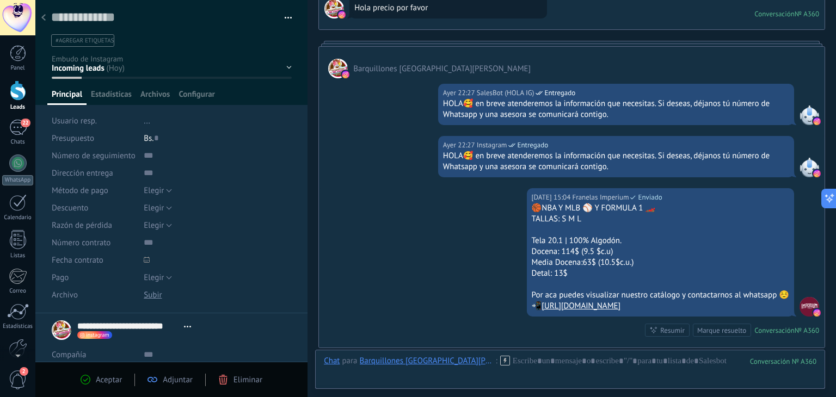
scroll to position [381, 0]
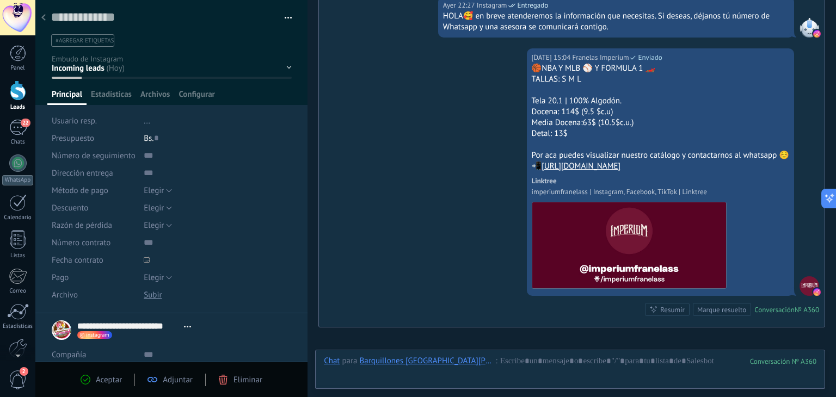
click at [37, 19] on div at bounding box center [43, 18] width 15 height 21
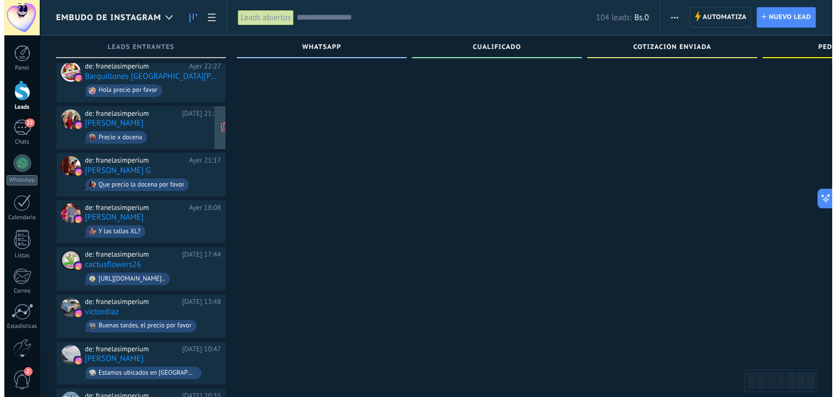
scroll to position [490, 0]
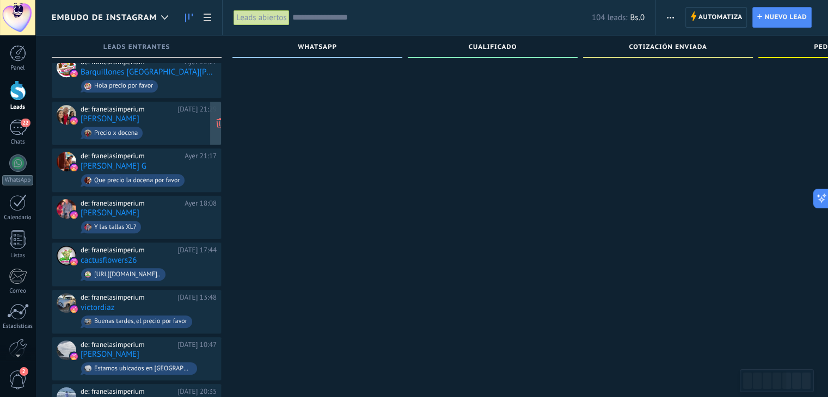
click at [170, 130] on span "Precio x docena" at bounding box center [149, 133] width 136 height 17
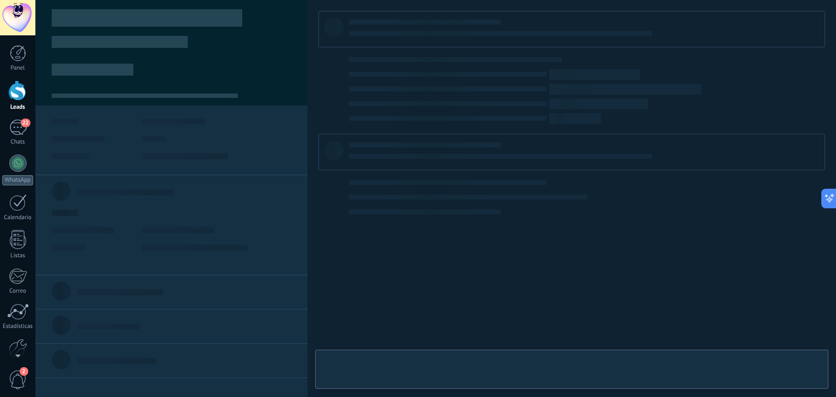
type textarea "**********"
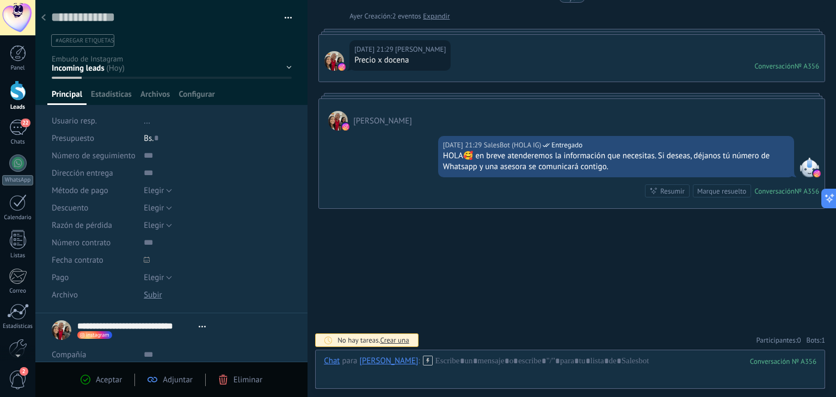
click at [432, 361] on div "Chat para Jose Francisco Viamonte Rondo :" at bounding box center [378, 361] width 108 height 11
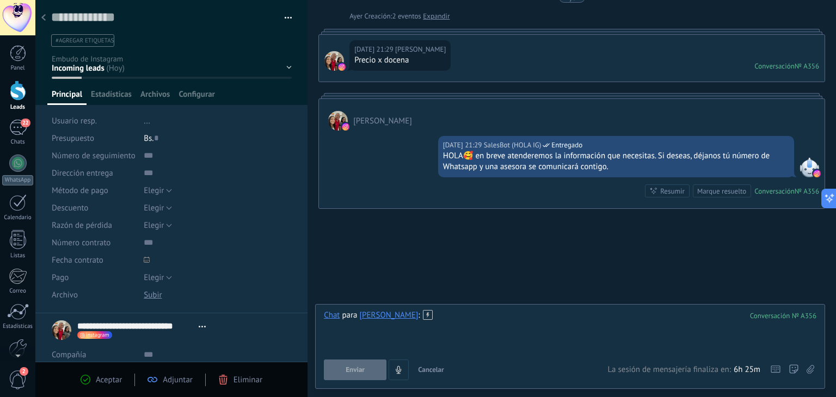
click at [507, 319] on div at bounding box center [570, 330] width 493 height 41
paste div
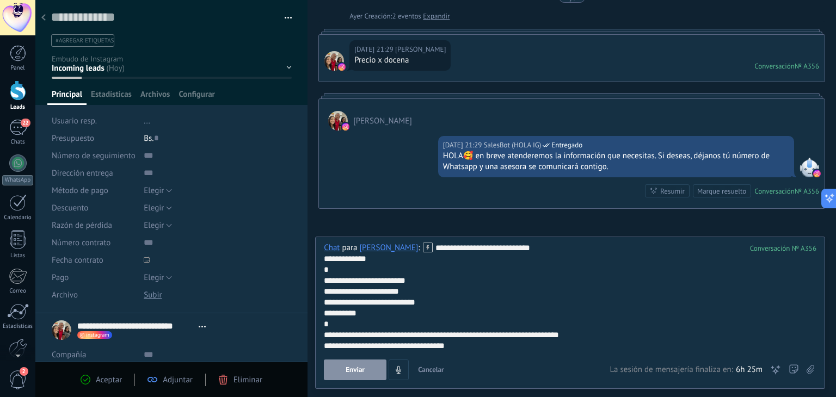
click at [335, 379] on button "Enviar" at bounding box center [355, 370] width 63 height 21
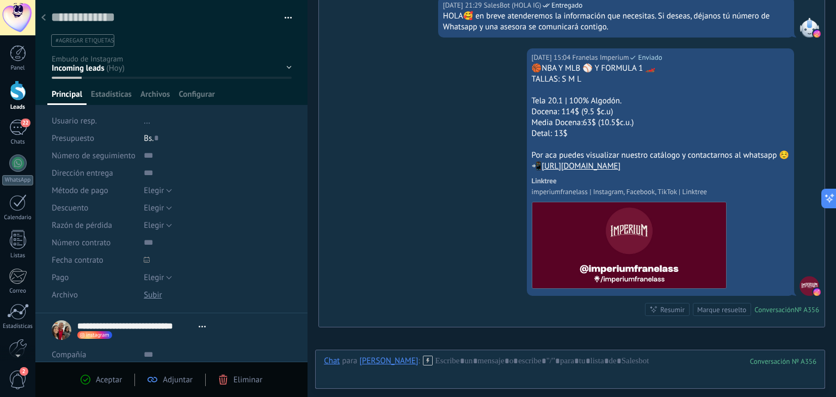
click at [44, 15] on icon at bounding box center [43, 17] width 4 height 7
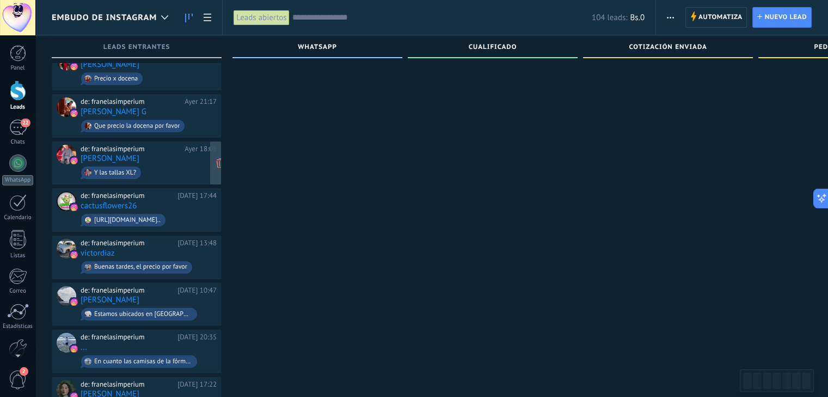
click at [139, 154] on link "[PERSON_NAME] [PERSON_NAME]" at bounding box center [110, 158] width 59 height 9
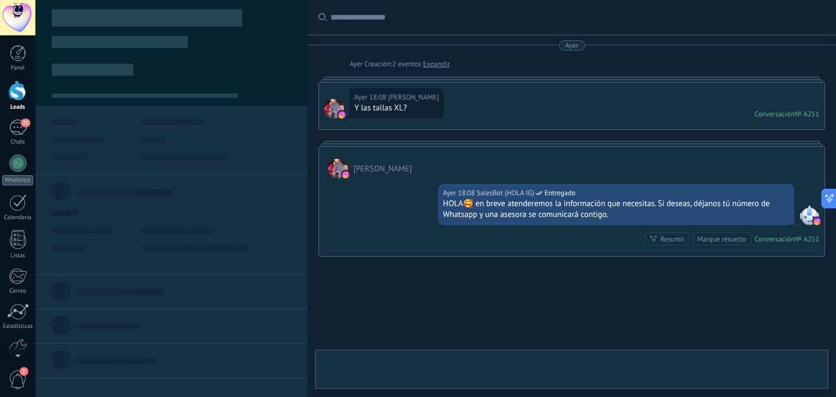
type textarea "**********"
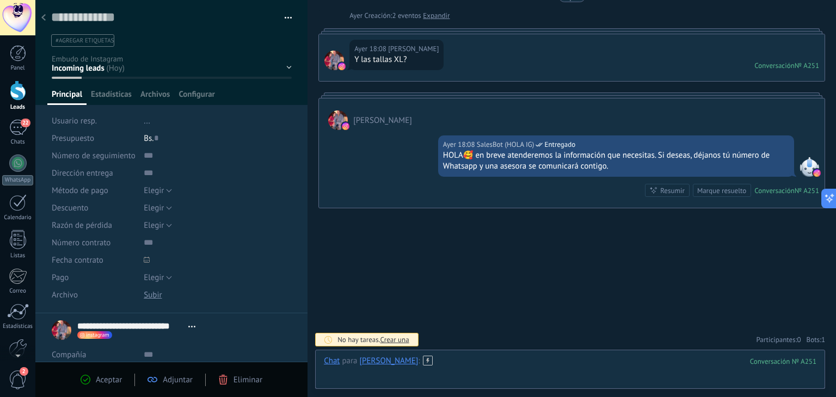
click at [502, 366] on div at bounding box center [570, 372] width 493 height 33
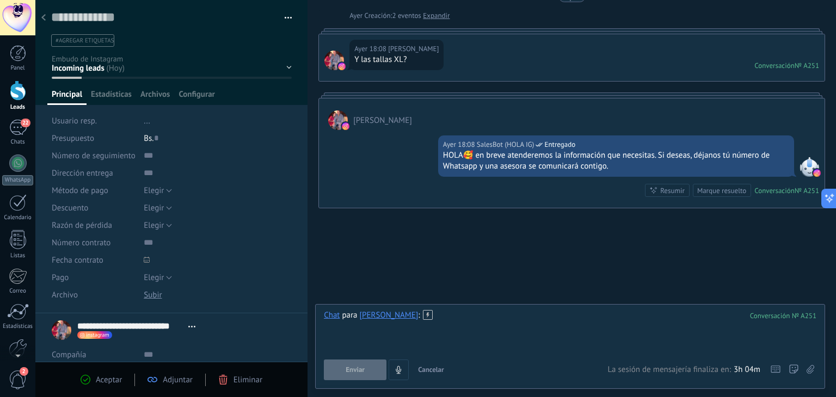
paste div
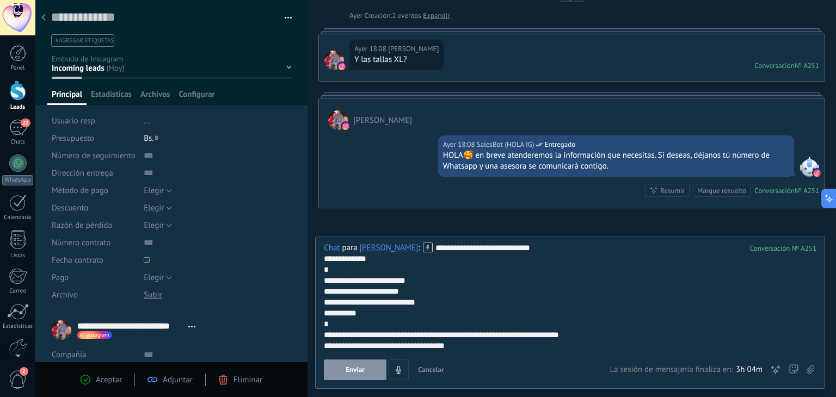
click at [371, 371] on button "Enviar" at bounding box center [355, 370] width 63 height 21
click at [50, 16] on div at bounding box center [43, 18] width 15 height 21
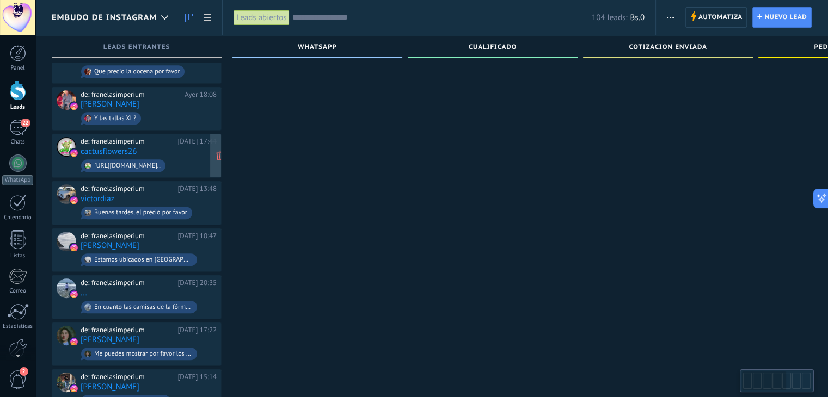
click at [184, 142] on div "de: franelasimperium Ayer 17:44 cactusflowers26 https://lookaside.fbsbx.com/ig_…" at bounding box center [149, 155] width 136 height 37
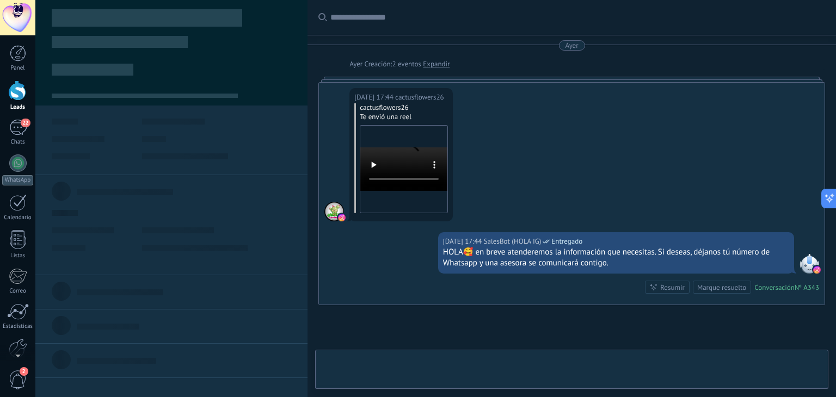
type textarea "**********"
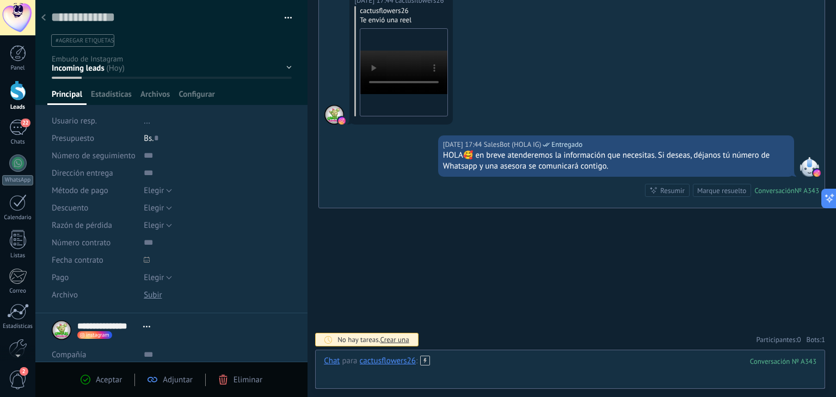
click at [469, 367] on div at bounding box center [570, 372] width 493 height 33
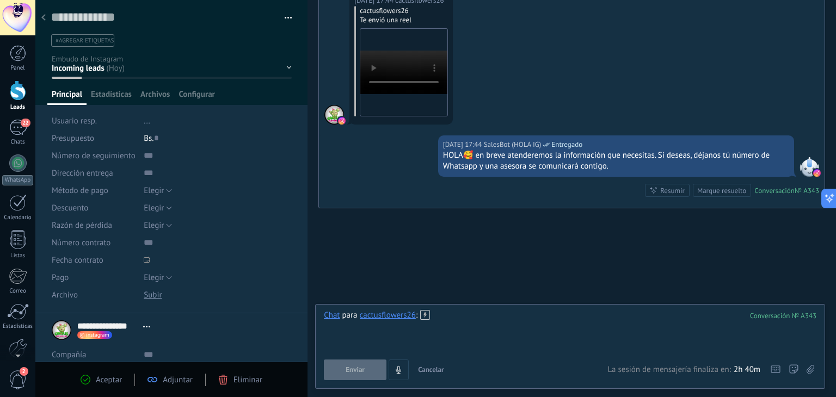
paste div
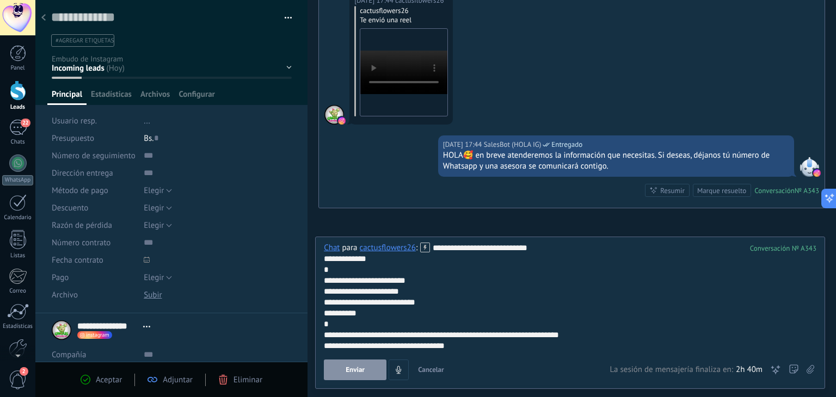
click at [369, 374] on button "Enviar" at bounding box center [355, 370] width 63 height 21
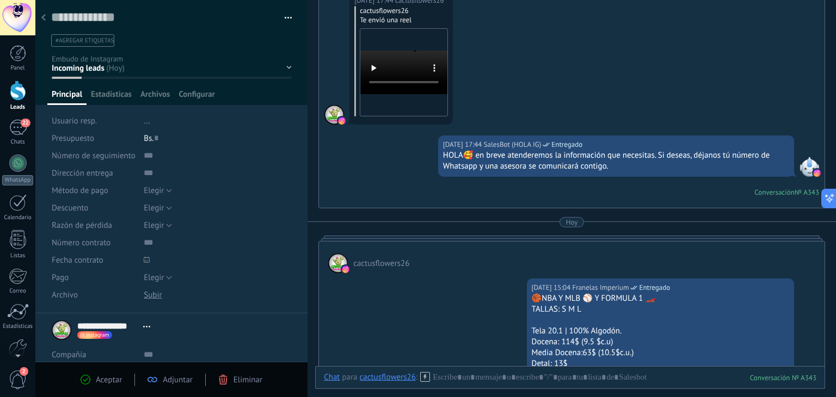
click at [50, 21] on div at bounding box center [43, 18] width 15 height 21
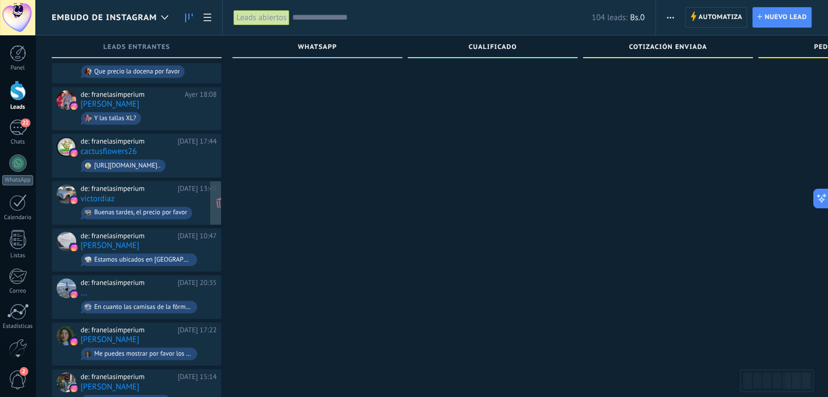
click at [183, 185] on div "de: franelasimperium Ayer 13:48" at bounding box center [149, 189] width 136 height 9
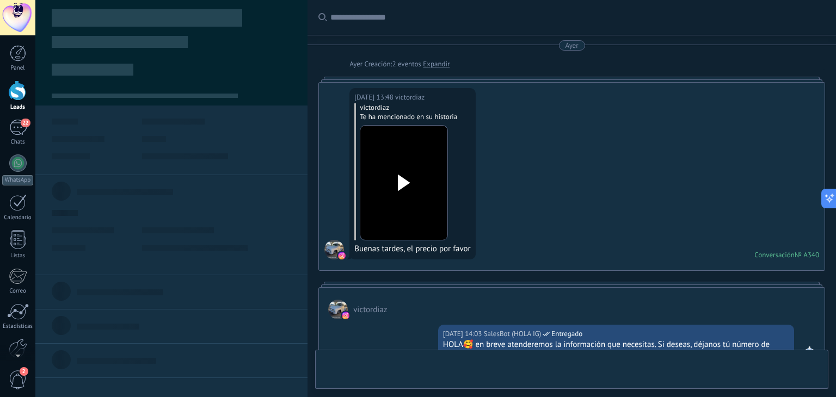
type textarea "**********"
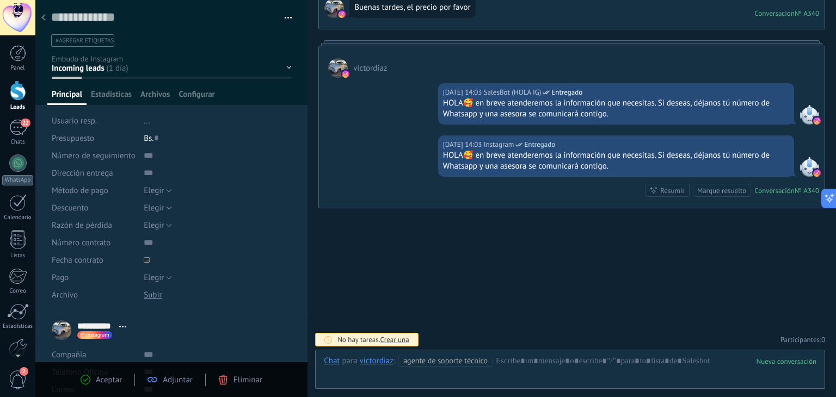
click at [457, 358] on span "Agente de soporte técnico" at bounding box center [445, 361] width 95 height 11
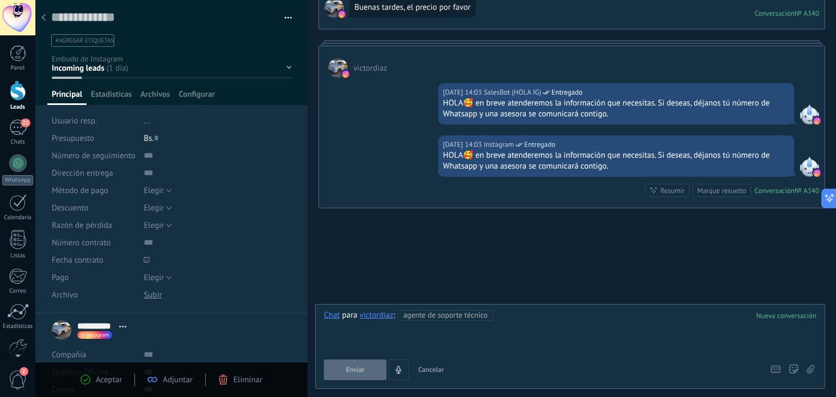
click at [514, 331] on div at bounding box center [570, 330] width 493 height 41
paste div
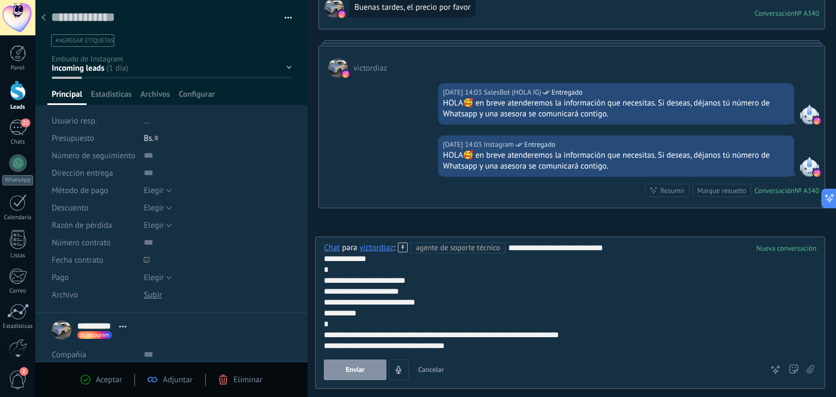
click at [385, 368] on button "Enviar" at bounding box center [355, 370] width 63 height 21
click at [381, 369] on div "Enviar Cancelar Rastrear clics en links ? Reducir links largos y rastrear clics…" at bounding box center [543, 370] width 439 height 21
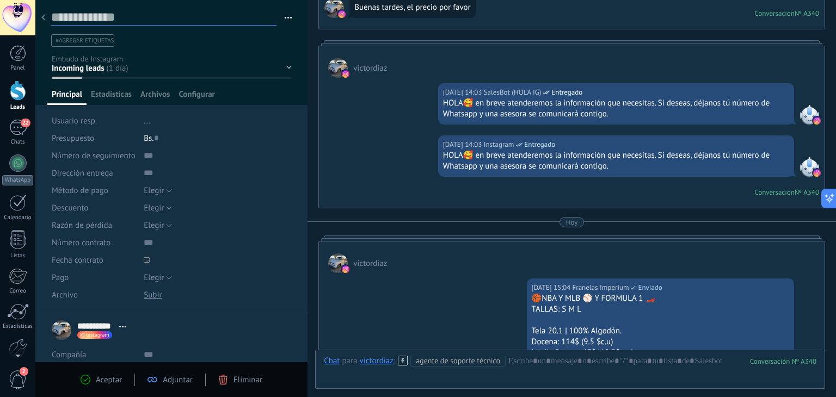
click at [52, 19] on textarea at bounding box center [163, 17] width 225 height 16
click at [46, 19] on div at bounding box center [43, 18] width 15 height 21
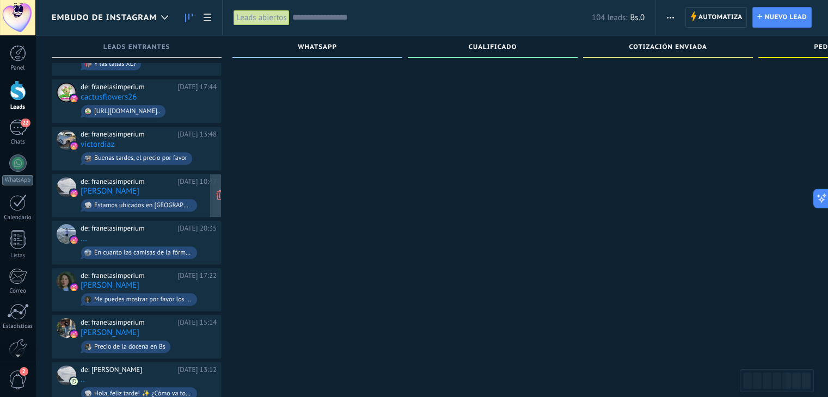
click at [180, 177] on div "de: franelasimperium Ayer 10:47 Pedro Noguera Estamos ubicados en maracay, aven…" at bounding box center [149, 195] width 136 height 37
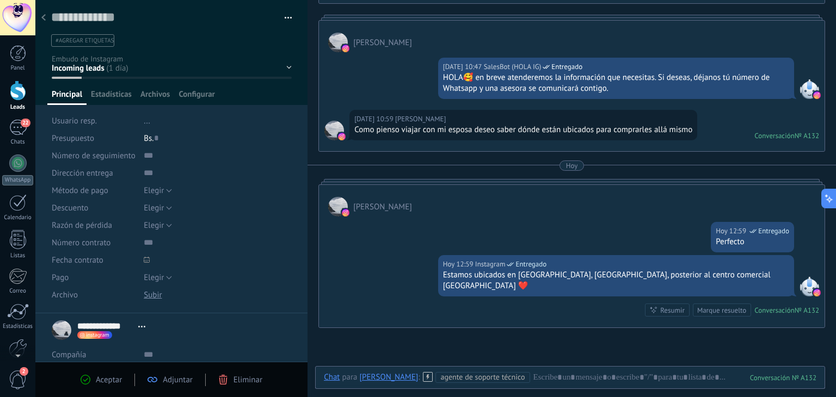
click at [44, 20] on use at bounding box center [43, 17] width 4 height 7
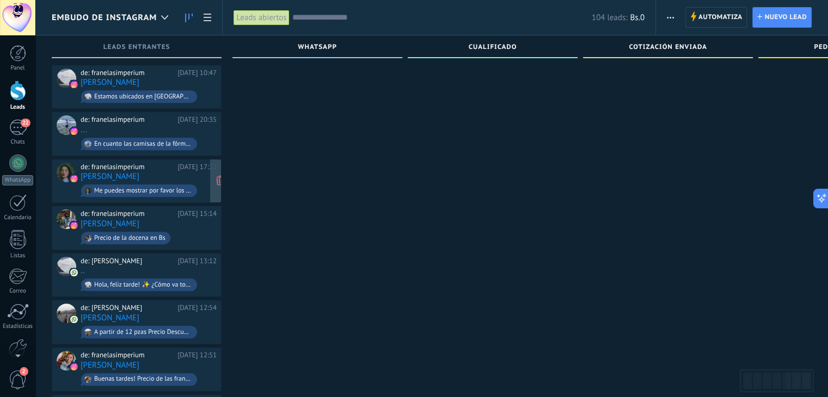
click at [187, 166] on div "de: franelasimperium 01.09.2025 17:22 Lucianny Castejon Me puedes mostrar por f…" at bounding box center [149, 181] width 136 height 37
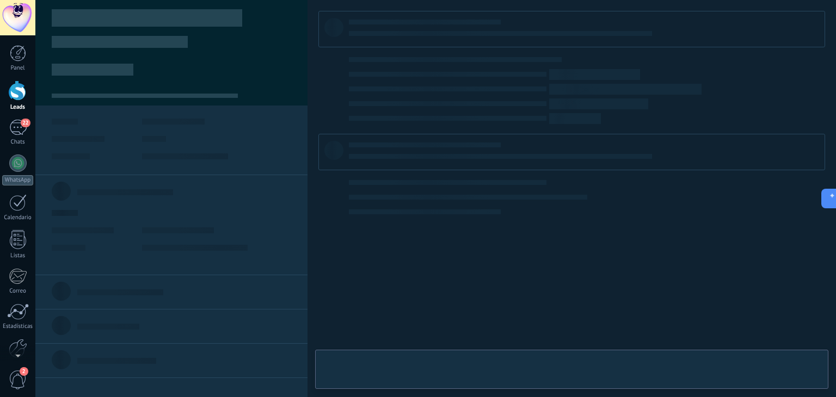
type textarea "**********"
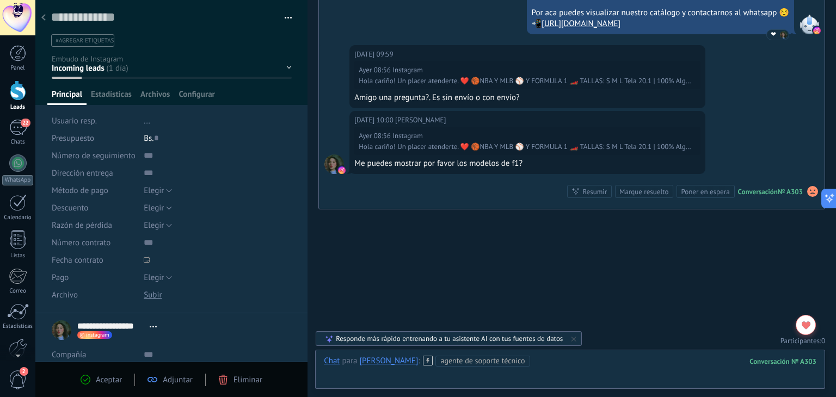
click at [563, 359] on div at bounding box center [570, 372] width 493 height 33
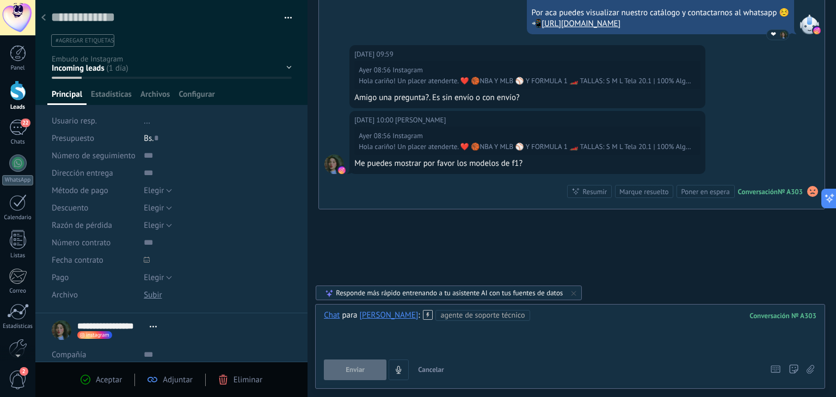
click at [566, 330] on div at bounding box center [570, 330] width 493 height 41
paste div
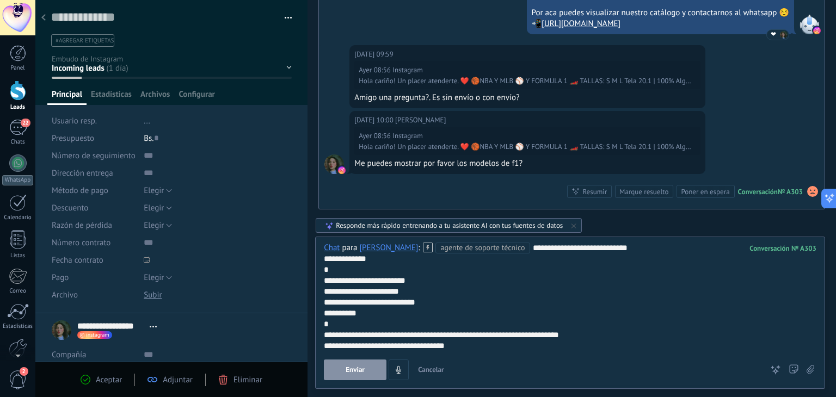
click at [366, 368] on button "Enviar" at bounding box center [355, 370] width 63 height 21
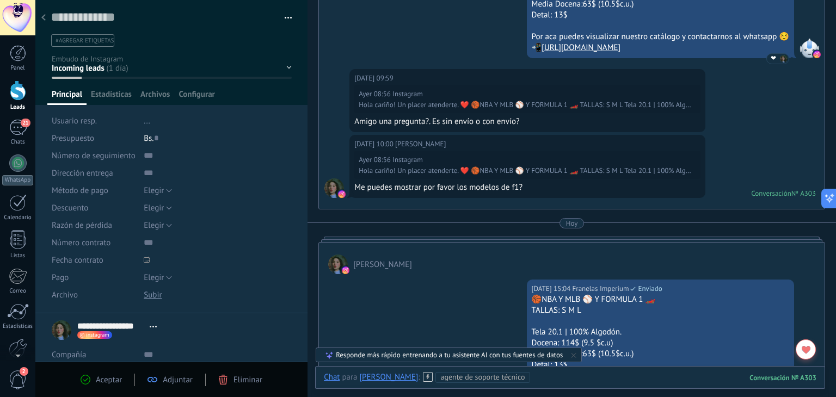
click at [579, 378] on div at bounding box center [570, 388] width 493 height 33
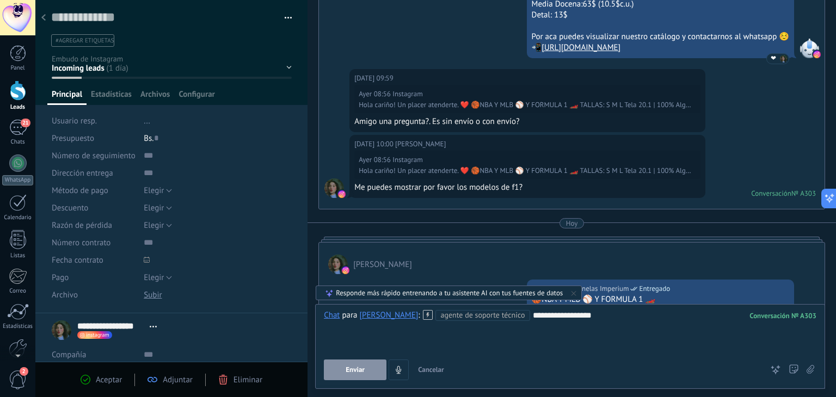
click at [343, 368] on button "Enviar" at bounding box center [355, 370] width 63 height 21
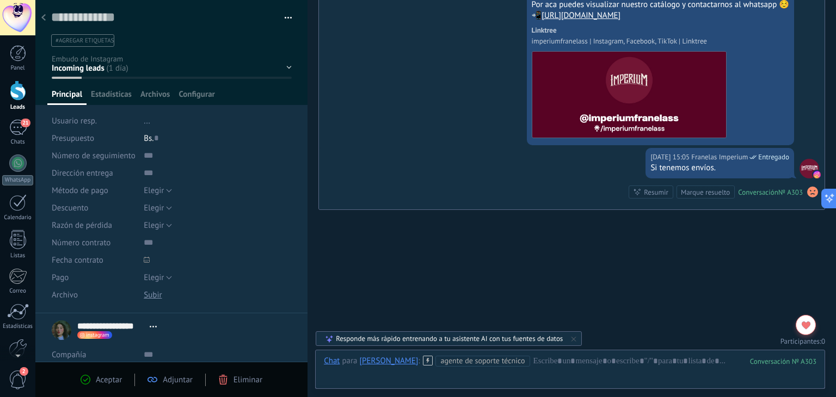
click at [42, 16] on icon at bounding box center [43, 17] width 4 height 7
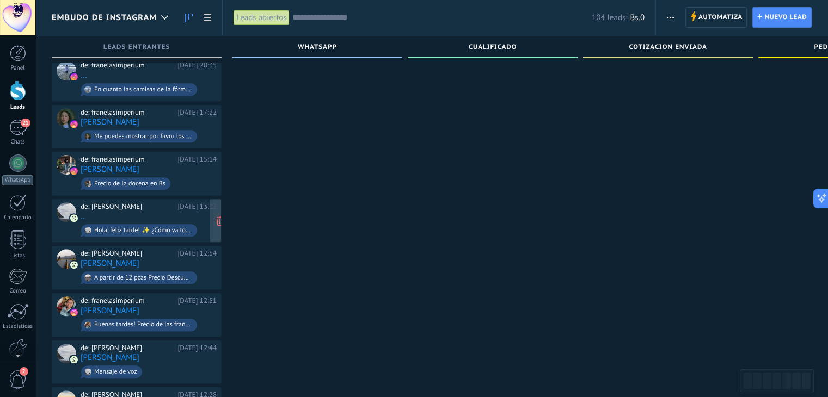
click at [154, 204] on div "de: Alejandra 01.09.2025 13:12 .. Hola, feliz tarde! ✨ ¿Cómo va todo? Solo quer…" at bounding box center [149, 221] width 136 height 37
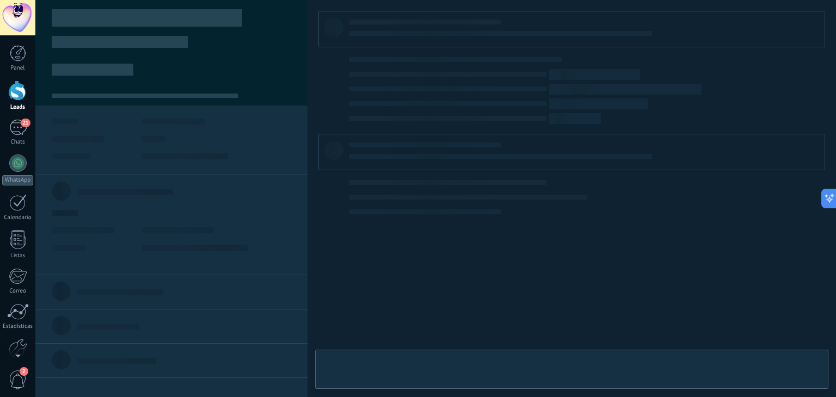
type textarea "**********"
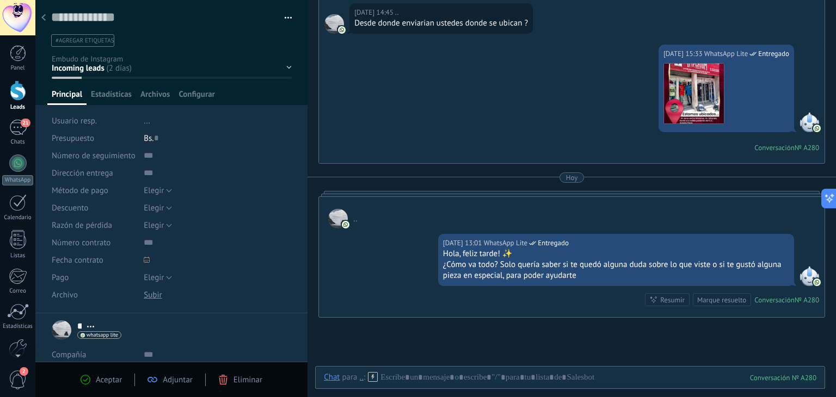
click at [42, 20] on icon at bounding box center [43, 17] width 4 height 7
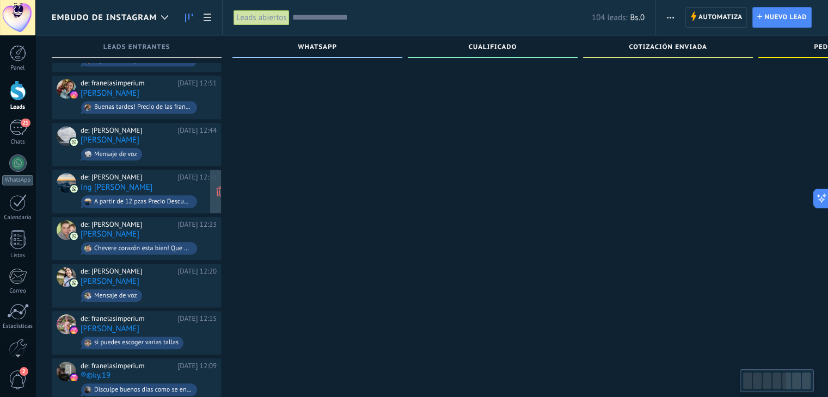
scroll to position [991, 0]
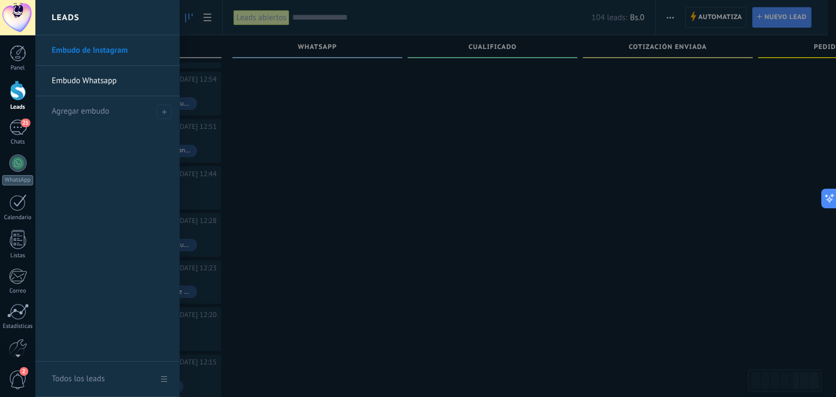
click at [1, 119] on div "Panel Leads 21 Chats WhatsApp Clientes" at bounding box center [17, 231] width 35 height 372
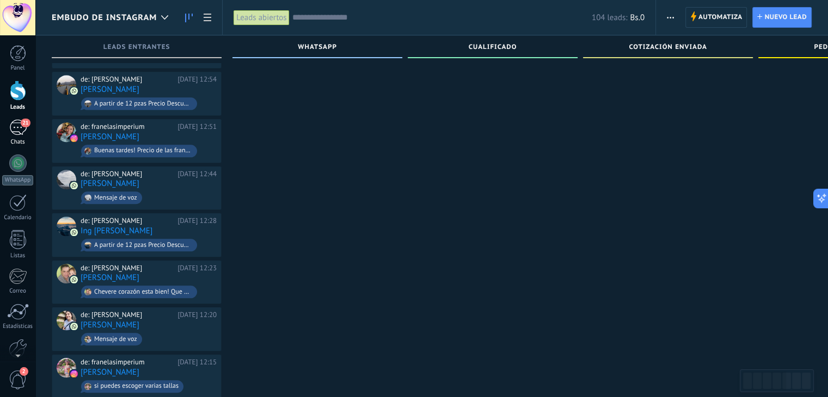
click at [11, 127] on div "21" at bounding box center [17, 128] width 17 height 16
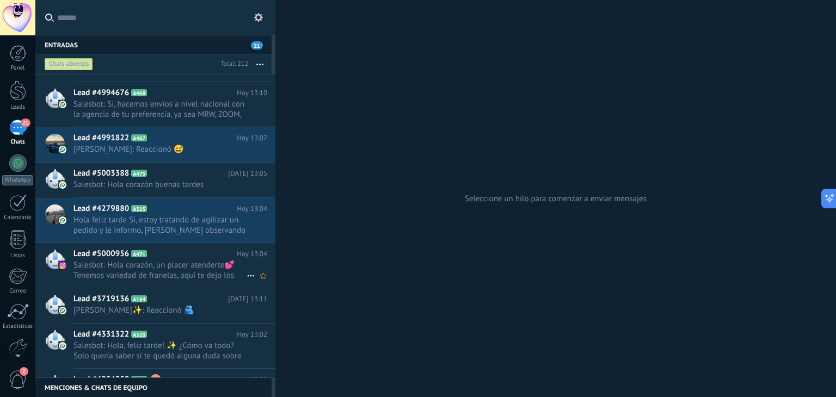
scroll to position [1183, 0]
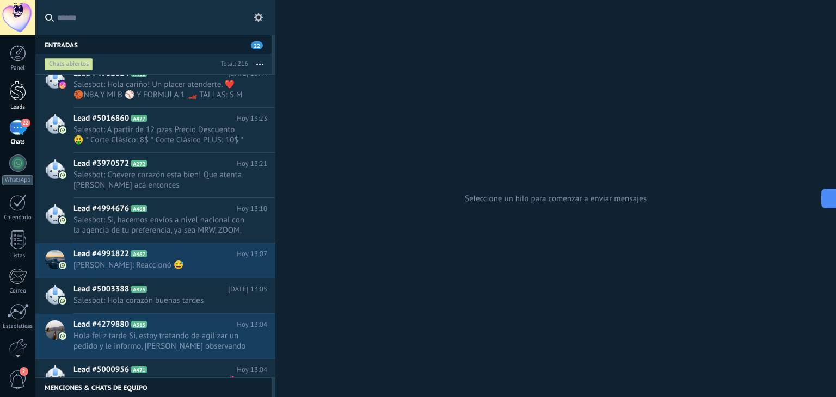
click at [15, 81] on div at bounding box center [18, 91] width 16 height 20
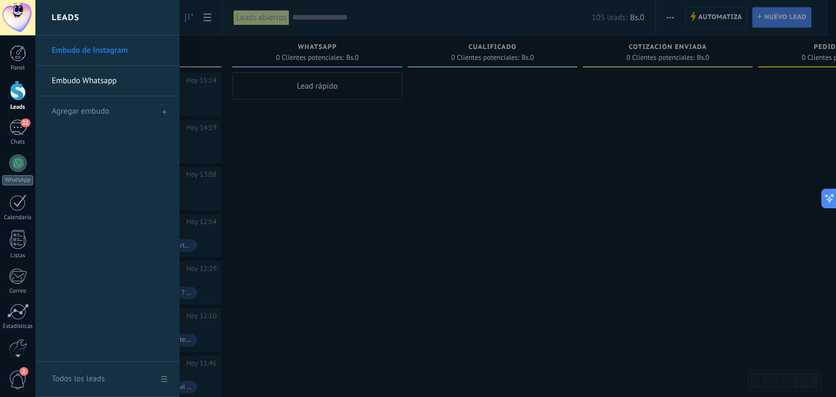
click at [26, 99] on link "Leads" at bounding box center [17, 96] width 35 height 30
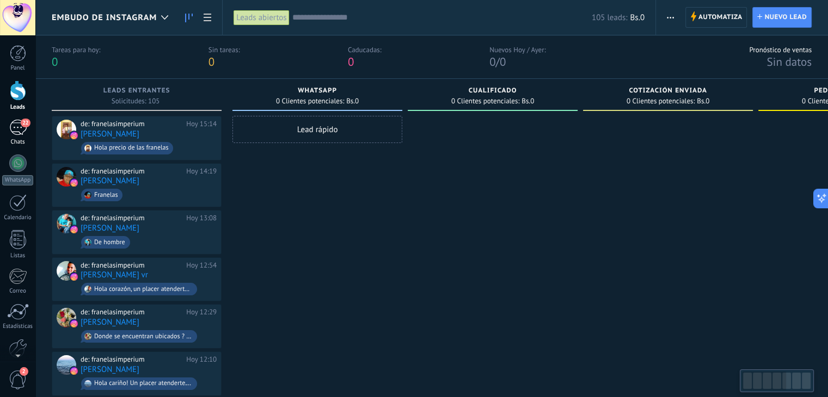
click at [8, 123] on link "22 Chats" at bounding box center [17, 133] width 35 height 26
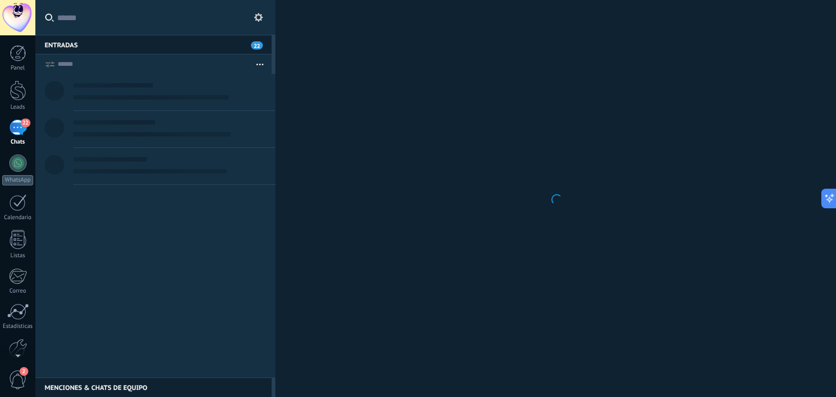
click at [123, 18] on input "text" at bounding box center [162, 17] width 210 height 35
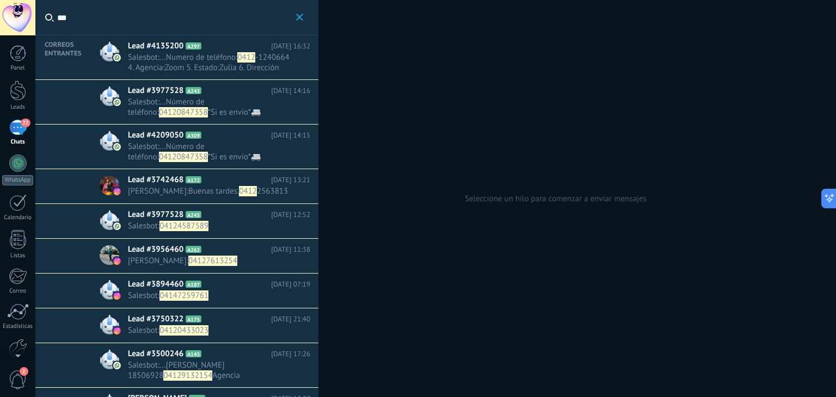
type input "***"
click at [189, 185] on h2 "Lead #3742468 A172" at bounding box center [199, 180] width 143 height 11
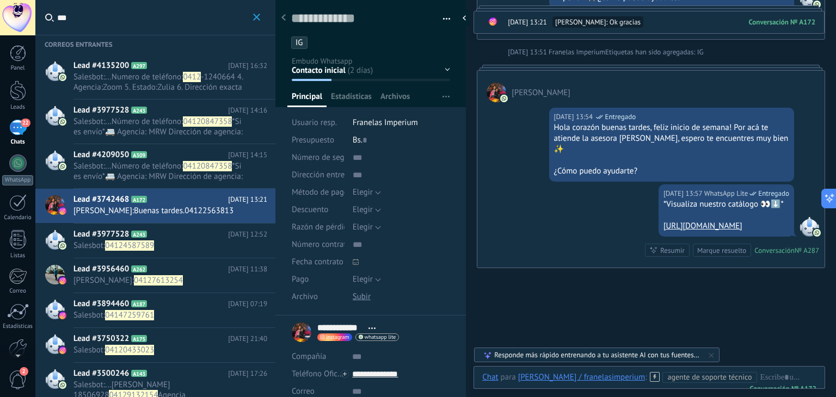
scroll to position [648, 0]
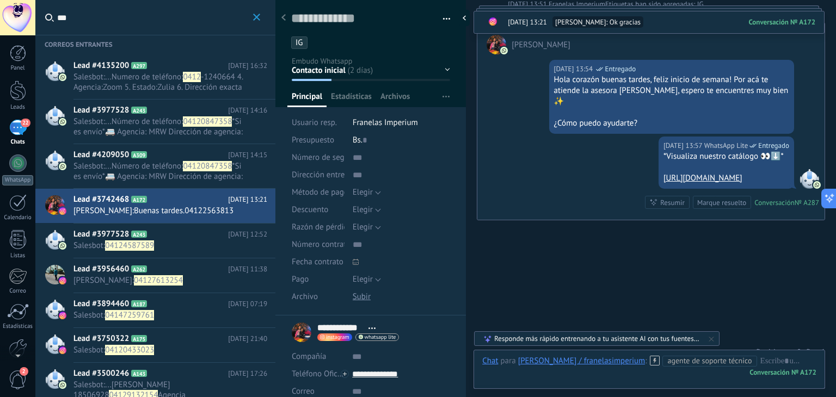
click at [210, 132] on span "*Si es envío*🚐 Agencia: MRW Dirección de agencia: edificio hana ,PB local 1,2da…" at bounding box center [158, 137] width 169 height 41
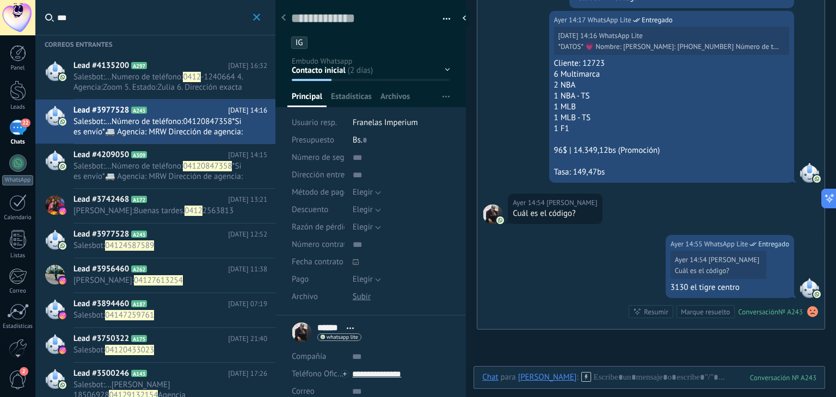
scroll to position [2380, 0]
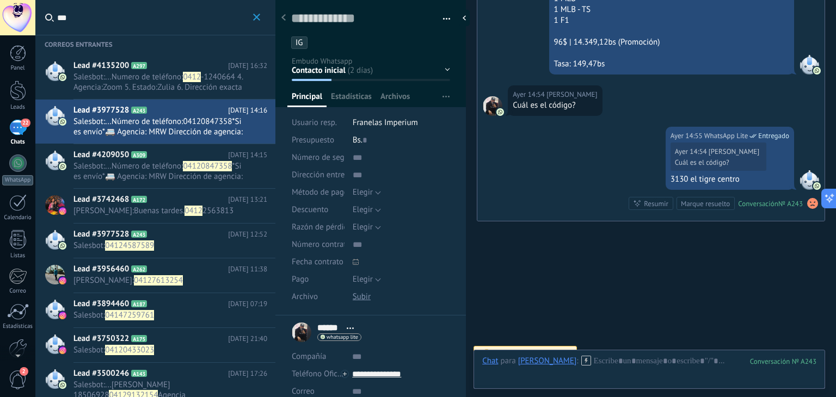
click at [110, 75] on span "..." at bounding box center [108, 77] width 7 height 10
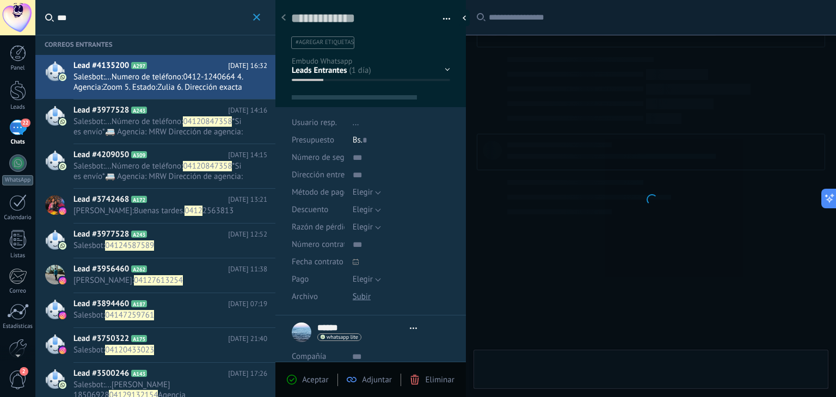
click at [117, 23] on input "***" at bounding box center [153, 17] width 193 height 35
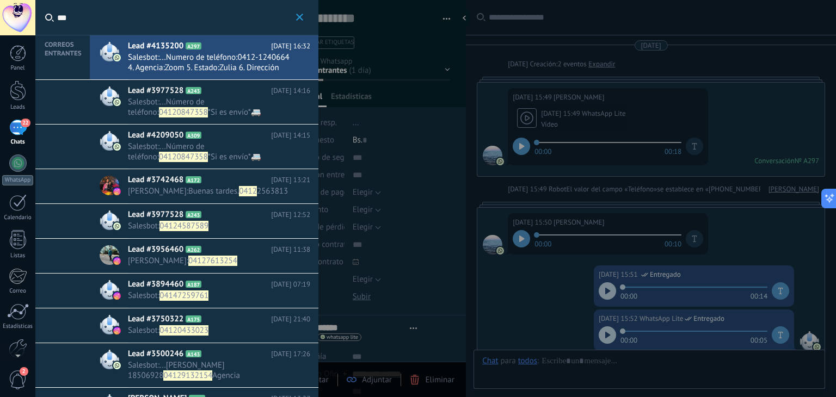
type textarea "**********"
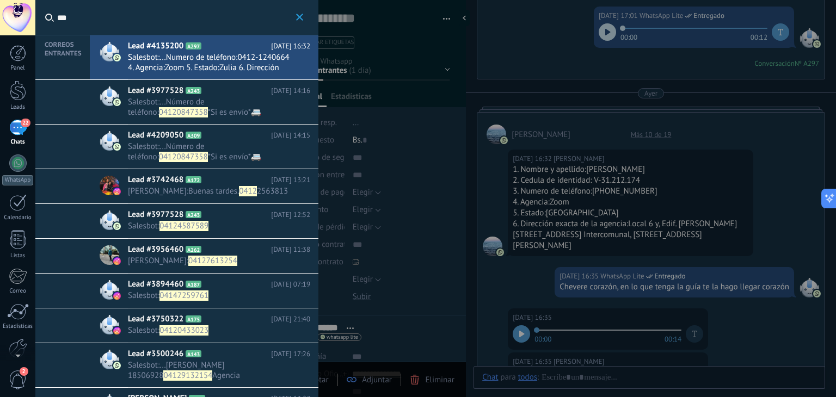
scroll to position [16, 0]
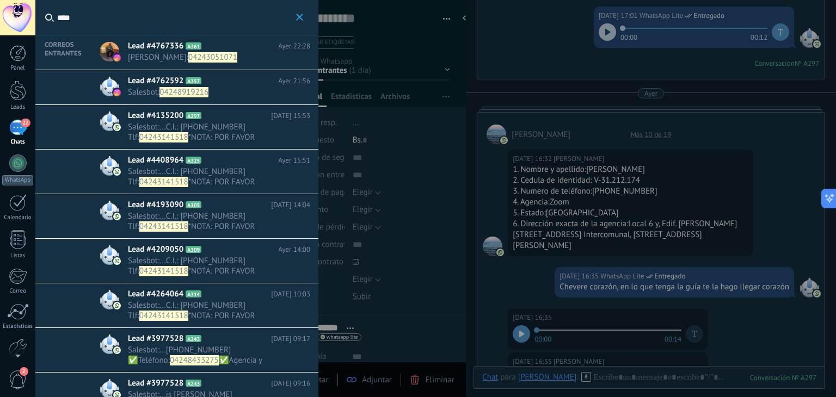
type input "****"
click at [255, 57] on span "jose antoni parra : 04243051071" at bounding box center [209, 57] width 162 height 10
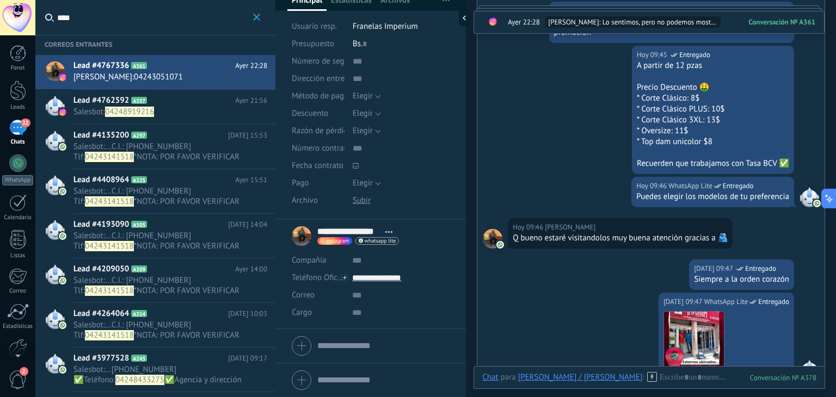
scroll to position [1422, 0]
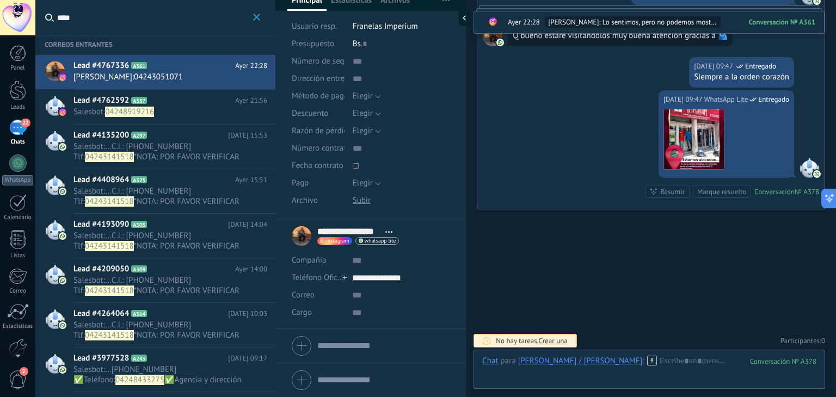
click at [122, 107] on span "04248919216" at bounding box center [129, 112] width 49 height 10
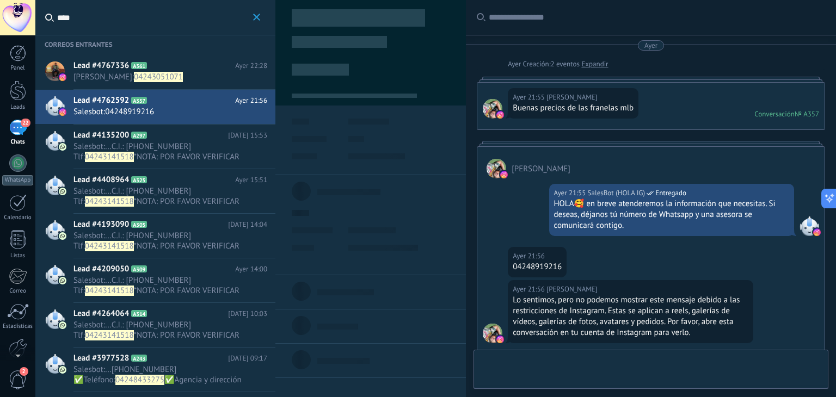
type textarea "**********"
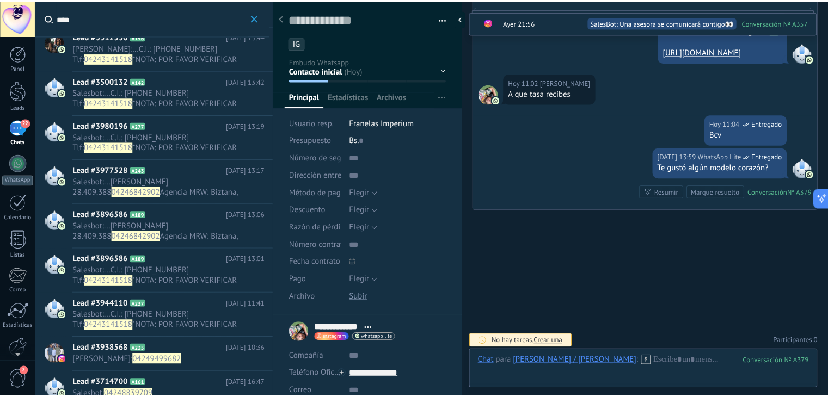
scroll to position [544, 0]
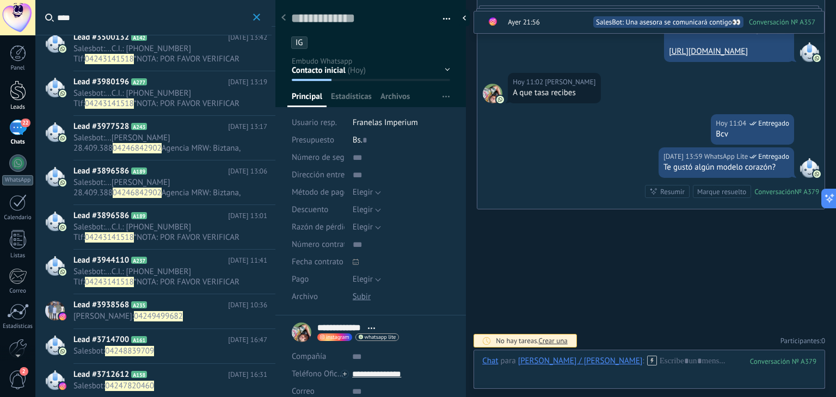
click at [20, 96] on div at bounding box center [18, 91] width 16 height 20
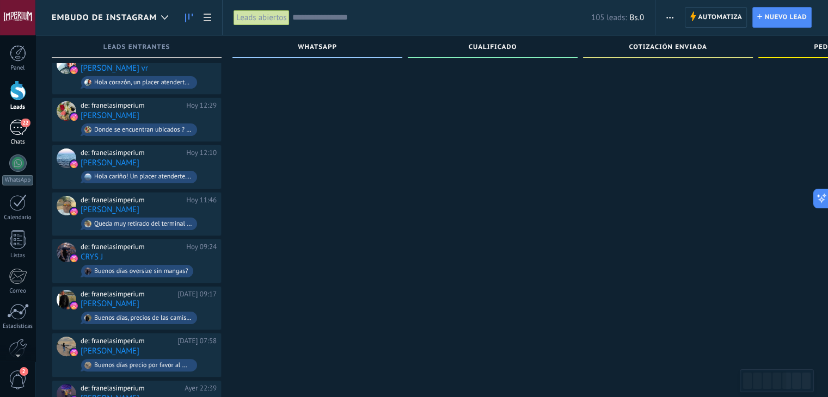
click at [0, 142] on link "22 Chats" at bounding box center [17, 133] width 35 height 26
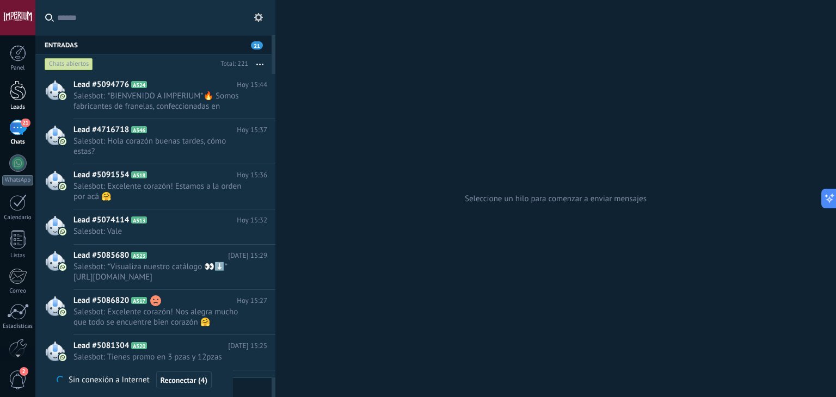
click at [0, 103] on link "Leads" at bounding box center [17, 96] width 35 height 30
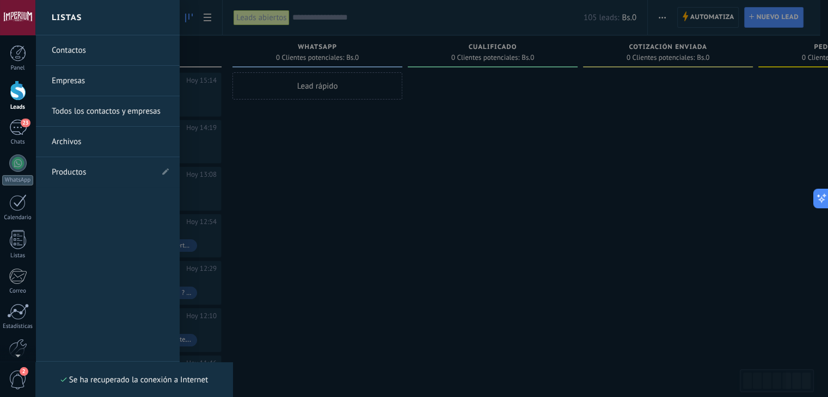
click at [1, 94] on link "Leads" at bounding box center [17, 96] width 35 height 30
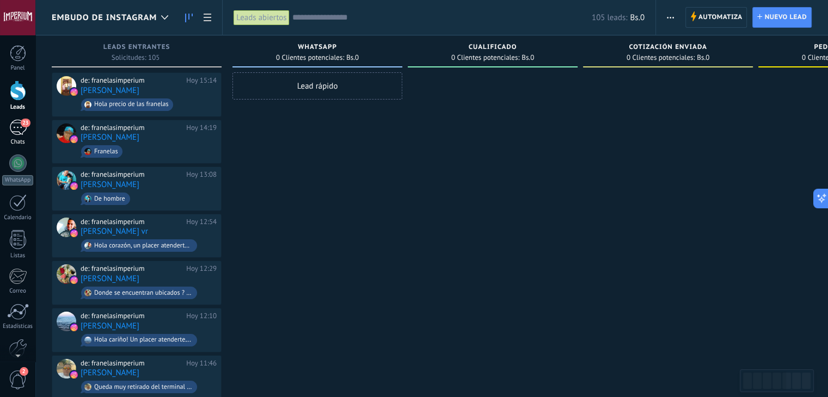
click at [8, 144] on div "Chats" at bounding box center [18, 142] width 32 height 7
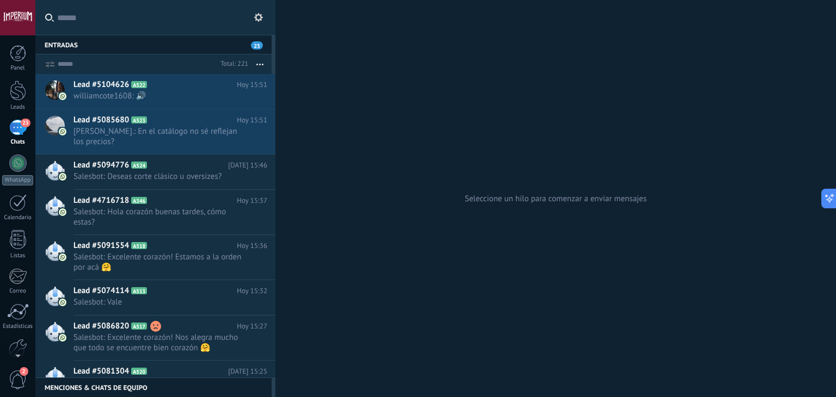
click at [148, 22] on input "text" at bounding box center [162, 17] width 210 height 35
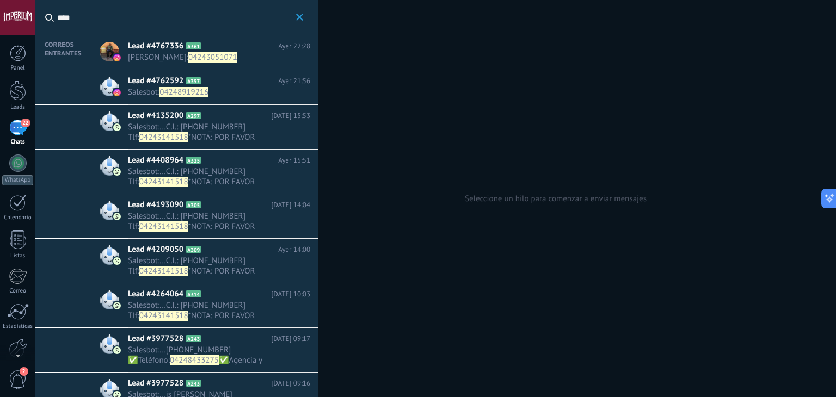
type input "****"
click at [181, 63] on div "Lead #4767336 A361 Ayer 22:28 jose antoni parra : 04243051071" at bounding box center [223, 52] width 191 height 34
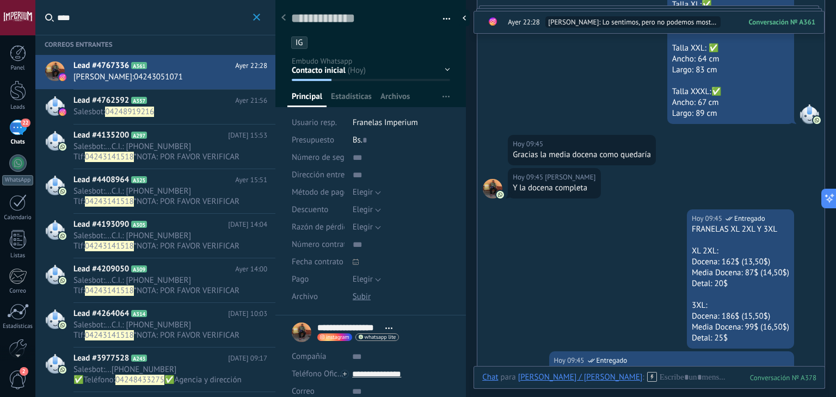
scroll to position [1056, 0]
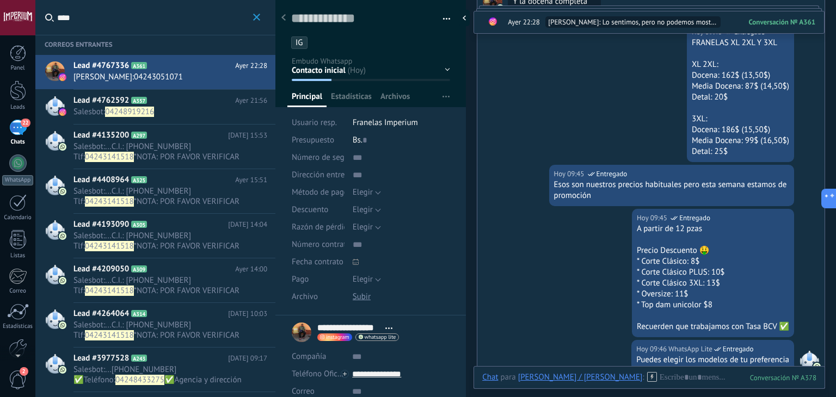
click at [161, 97] on h2 "Lead #4762592 A357" at bounding box center [155, 100] width 162 height 11
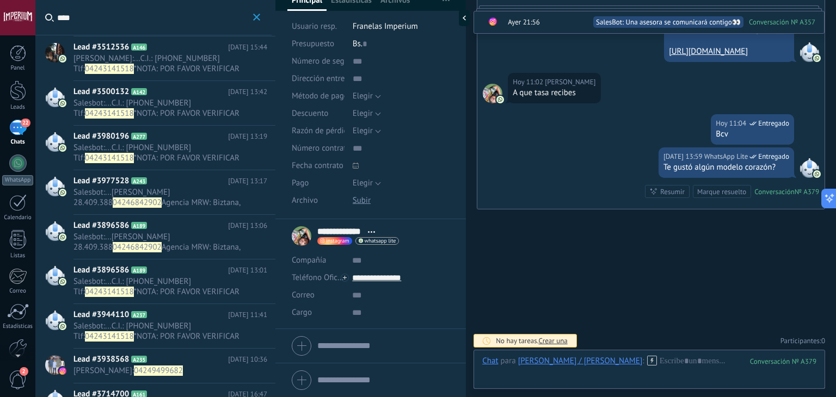
scroll to position [591, 0]
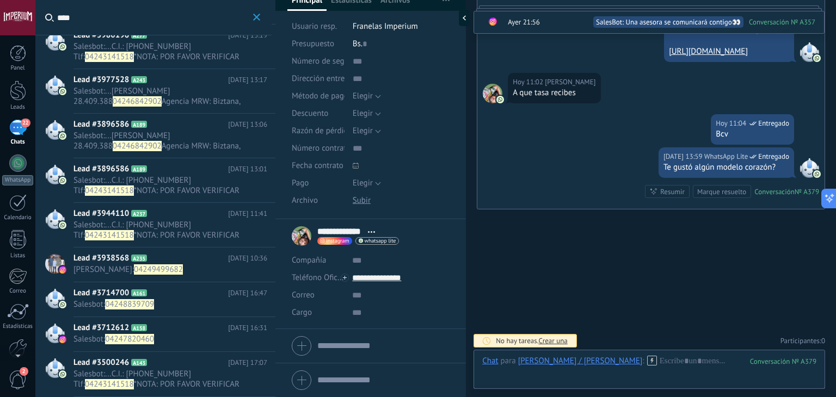
click at [120, 335] on span "04247820460" at bounding box center [129, 339] width 49 height 10
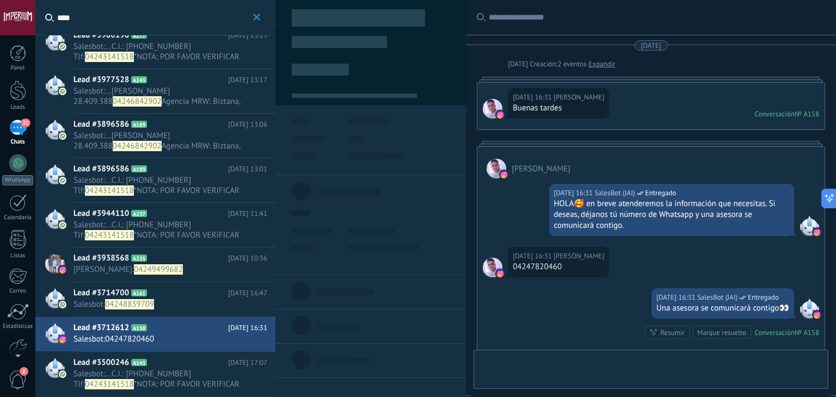
type textarea "**********"
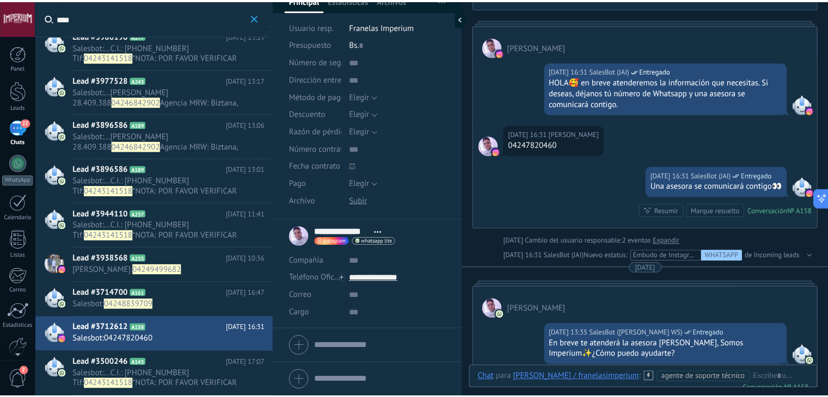
scroll to position [177, 0]
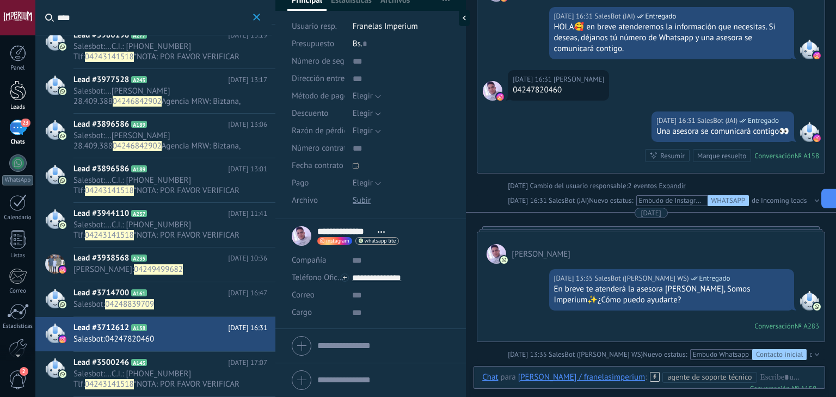
click at [15, 90] on div at bounding box center [18, 91] width 16 height 20
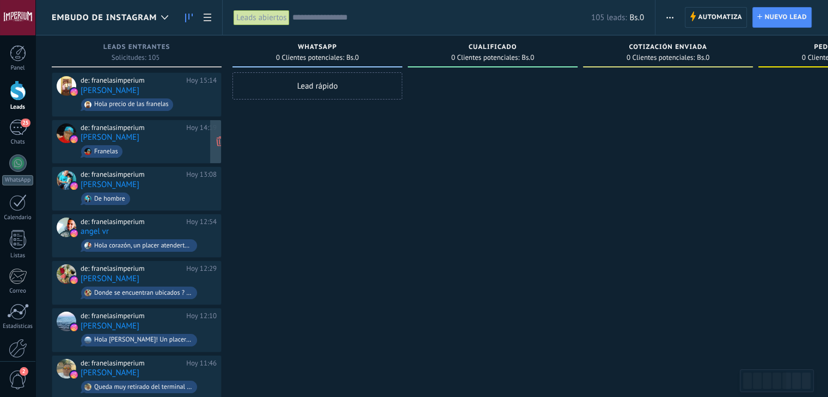
click at [187, 143] on span "Franelas" at bounding box center [149, 151] width 136 height 17
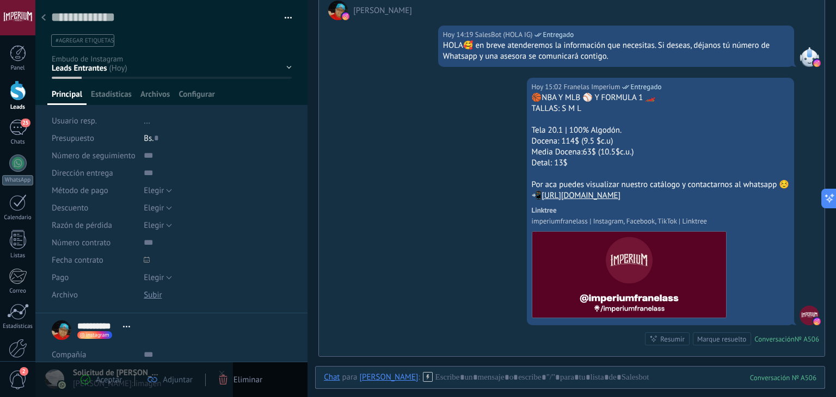
scroll to position [78, 0]
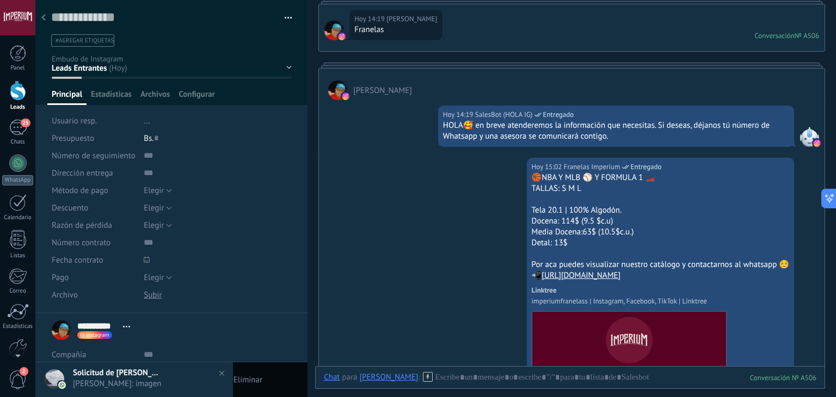
click at [45, 18] on div at bounding box center [43, 18] width 15 height 21
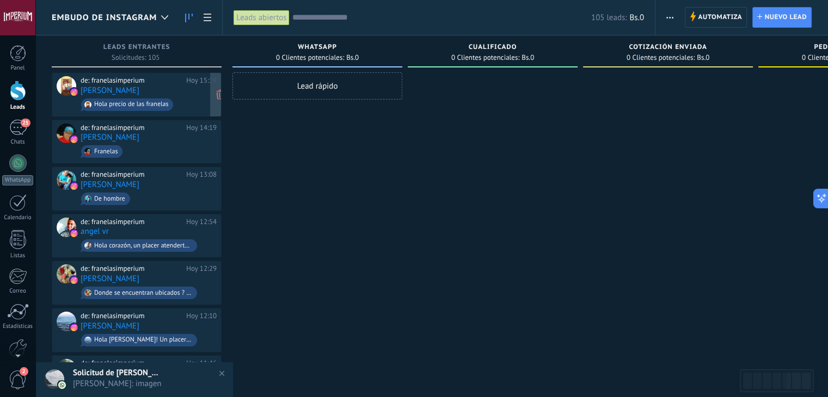
click at [163, 87] on div "de: franelasimperium Hoy 15:14 [PERSON_NAME] Hola precio de las franelas" at bounding box center [149, 94] width 136 height 37
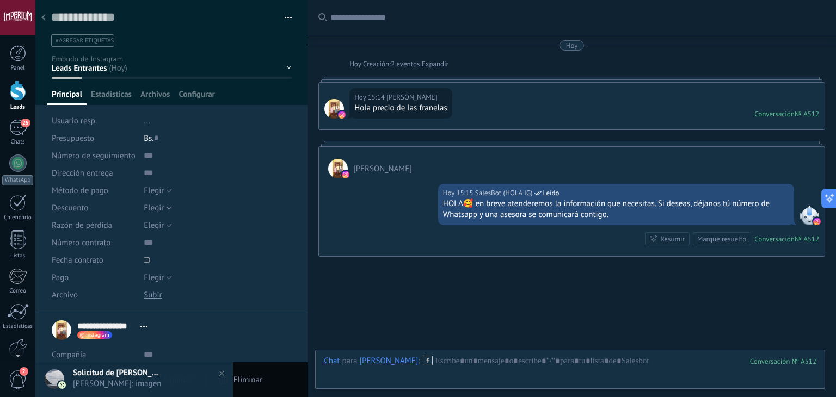
scroll to position [48, 0]
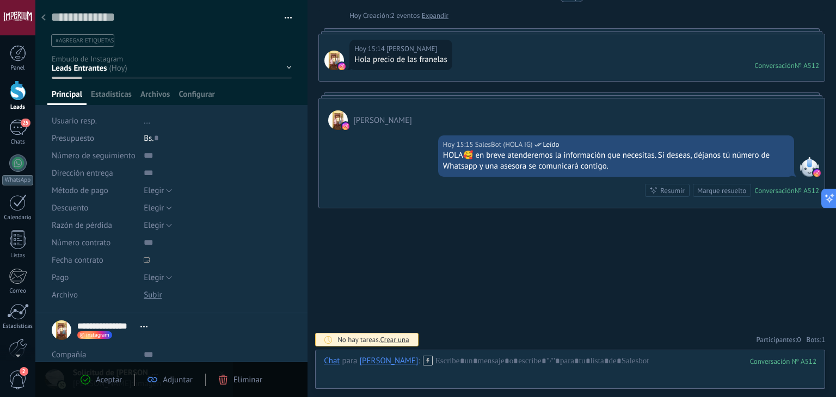
click at [44, 18] on icon at bounding box center [43, 17] width 4 height 7
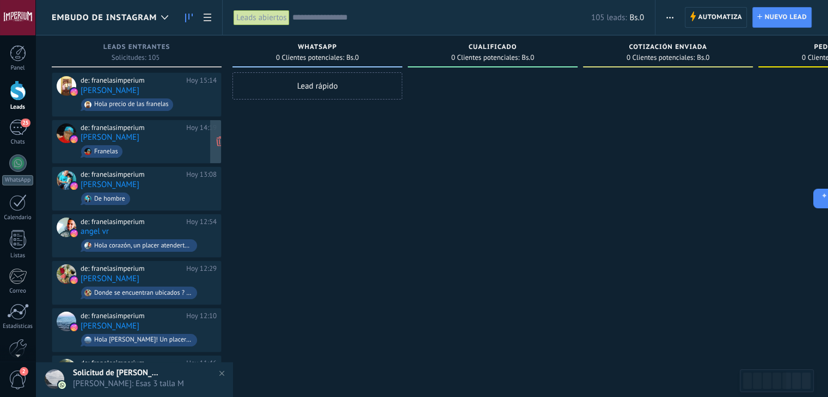
click at [168, 133] on div "de: franelasimperium Hoy 14:19 [PERSON_NAME] [GEOGRAPHIC_DATA]" at bounding box center [149, 142] width 136 height 37
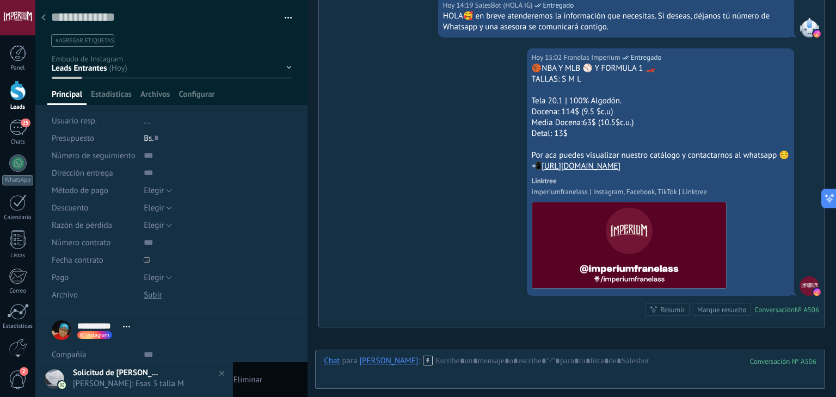
scroll to position [16, 0]
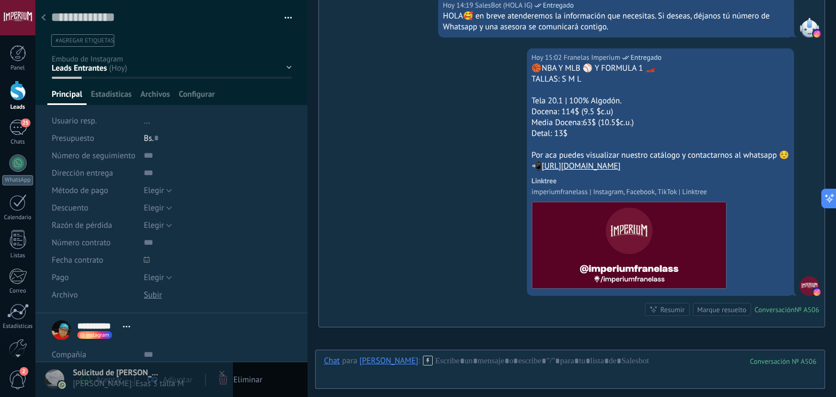
drag, startPoint x: 525, startPoint y: 68, endPoint x: 703, endPoint y: 162, distance: 201.2
click at [703, 162] on div "Hoy 15:02 Franelas Imperium Entregado 🏀NBA Y MLB ⚾ Y FORMULA 1 🏎️ TALLAS: S M L…" at bounding box center [660, 172] width 267 height 248
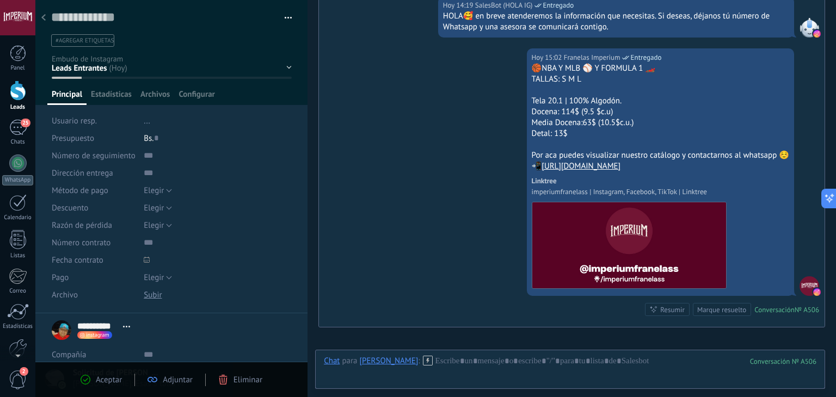
copy div "🏀NBA Y MLB ⚾ Y FORMULA 1 🏎️ TALLAS: S M L Tela 20.1 | 100% Algodón. Docena: 114…"
click at [45, 20] on div at bounding box center [43, 18] width 15 height 21
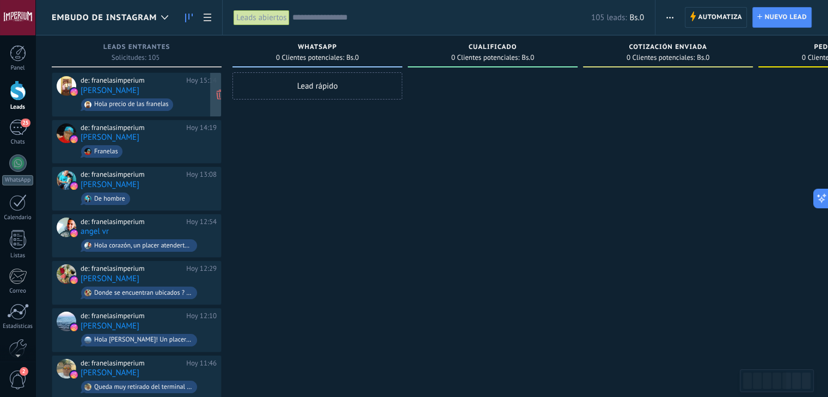
click at [174, 99] on span "Hola precio de las franelas" at bounding box center [149, 104] width 136 height 17
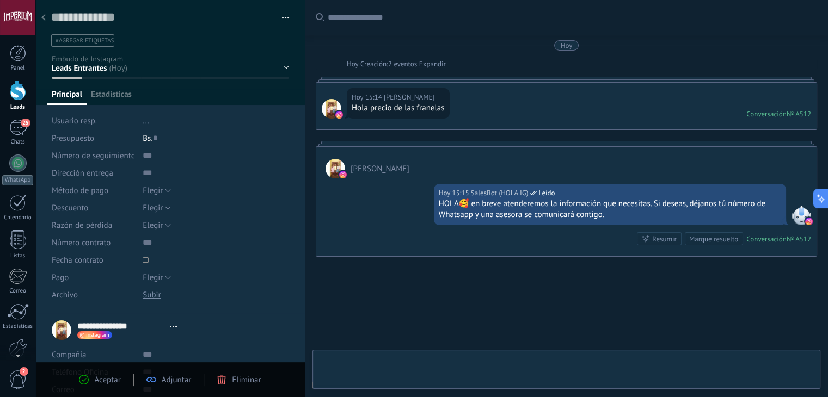
type textarea "**********"
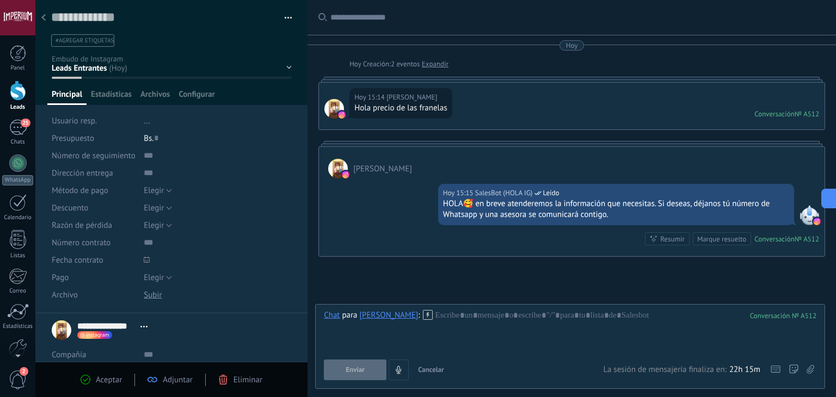
scroll to position [48, 0]
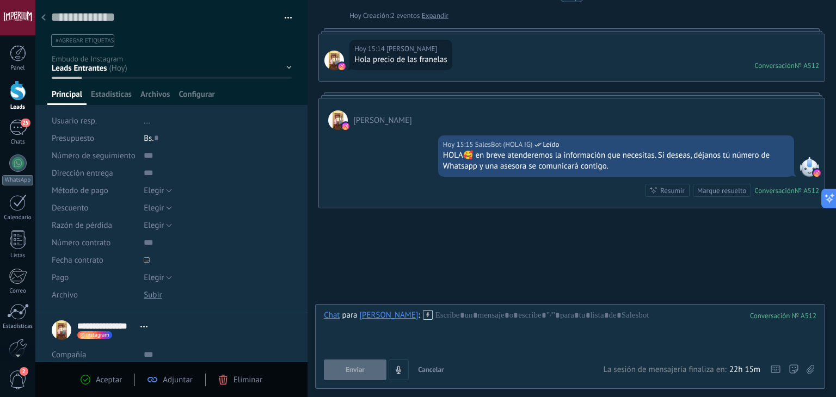
click at [427, 360] on button "Cancelar" at bounding box center [431, 370] width 35 height 21
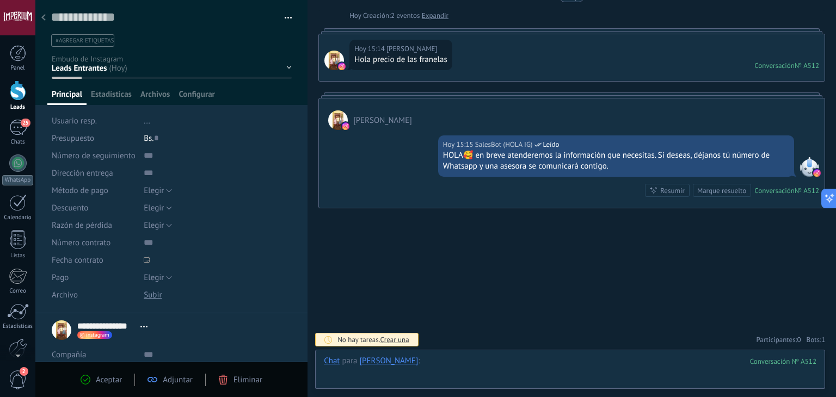
click at [455, 356] on div at bounding box center [570, 372] width 493 height 33
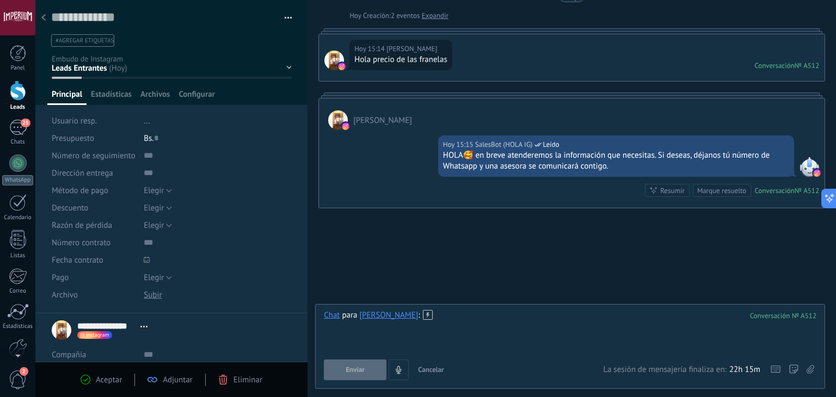
paste div
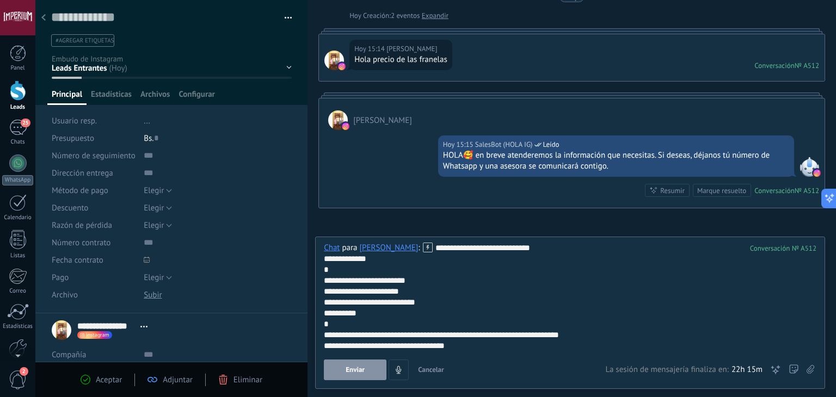
click at [375, 370] on button "Enviar" at bounding box center [355, 370] width 63 height 21
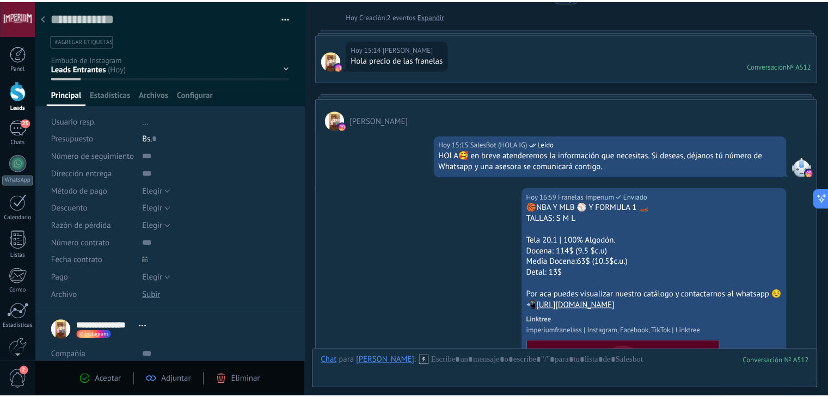
scroll to position [188, 0]
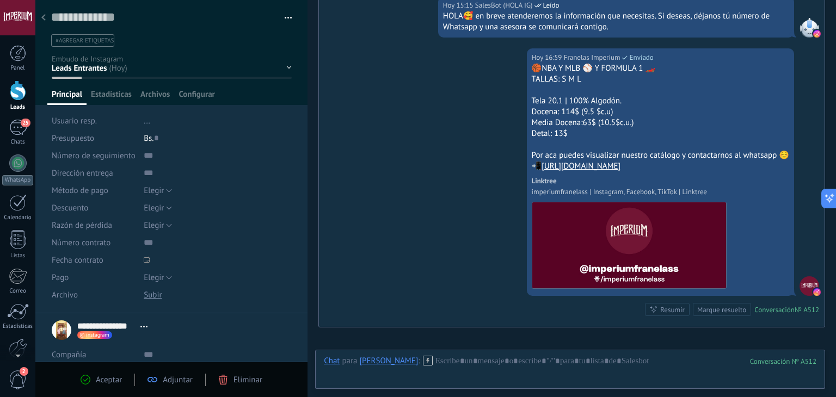
click at [45, 19] on icon at bounding box center [43, 17] width 4 height 7
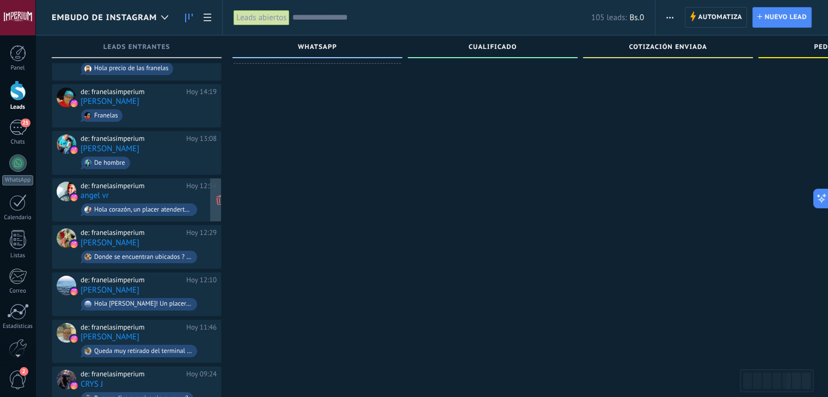
scroll to position [54, 0]
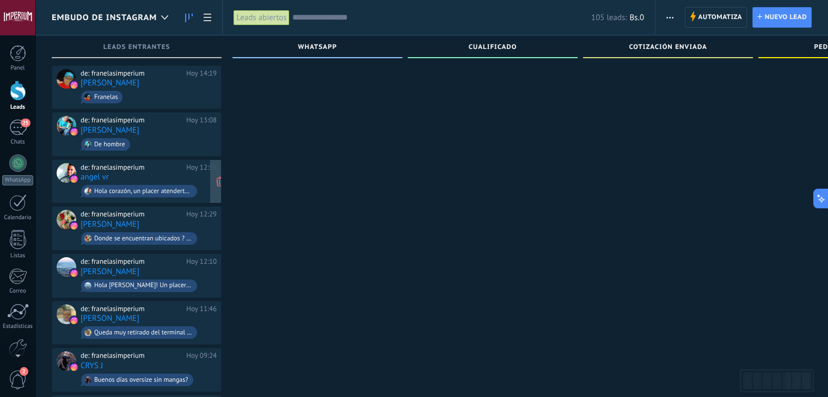
click at [181, 175] on div "de: franelasimperium Hoy 12:54 angel vr Hola corazón, un placer atenderte💕 Tene…" at bounding box center [149, 181] width 136 height 37
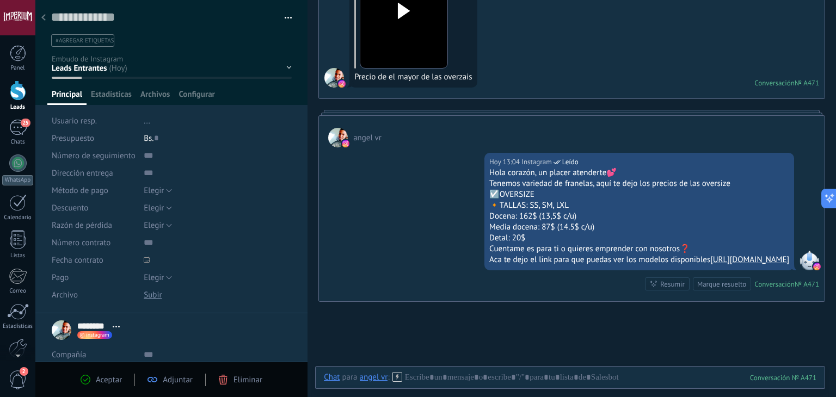
scroll to position [167, 0]
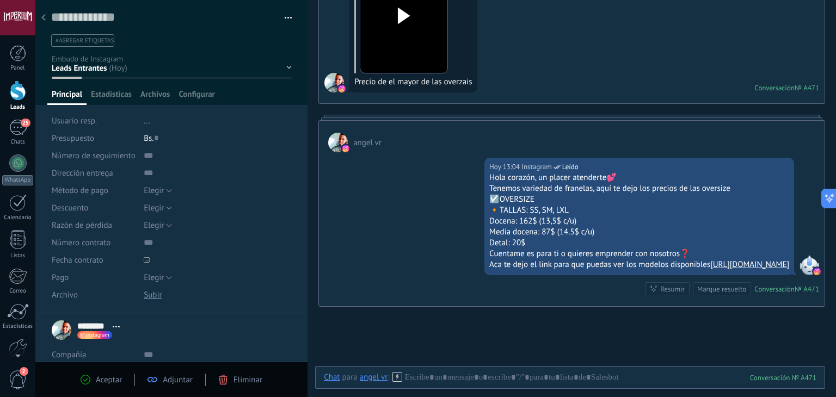
click at [39, 20] on div at bounding box center [43, 18] width 15 height 21
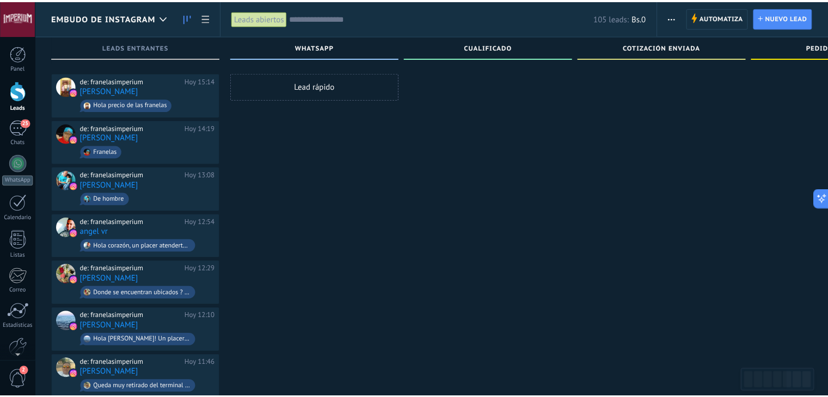
scroll to position [54, 0]
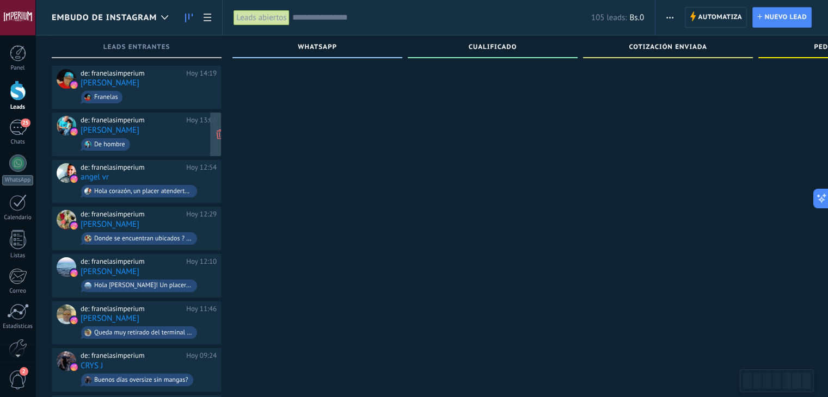
click at [184, 140] on span "De hombre" at bounding box center [149, 144] width 136 height 17
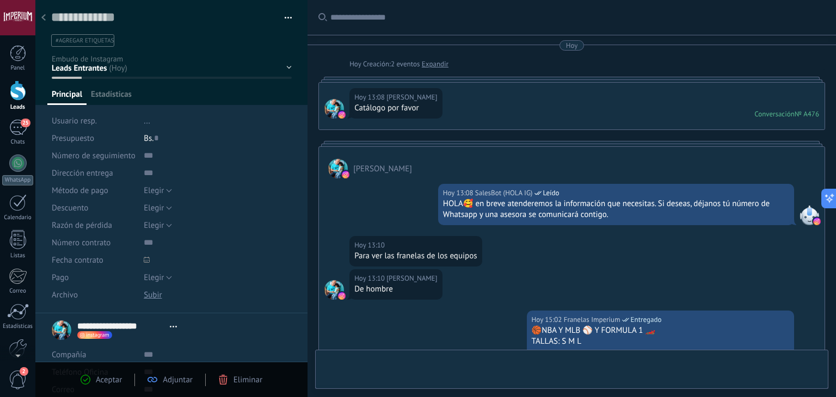
type textarea "**********"
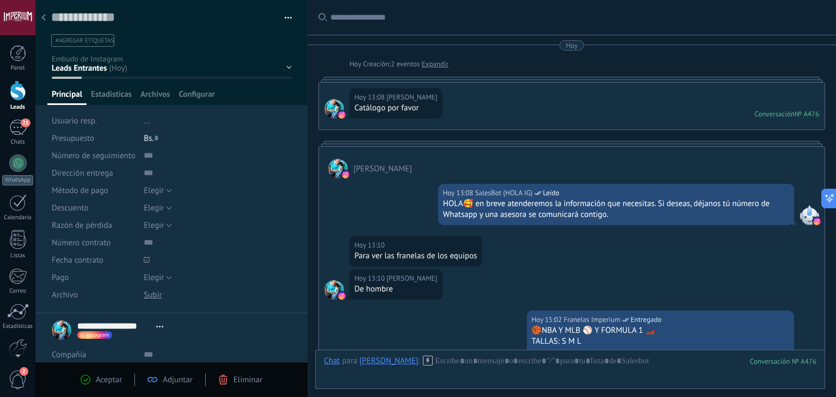
scroll to position [262, 0]
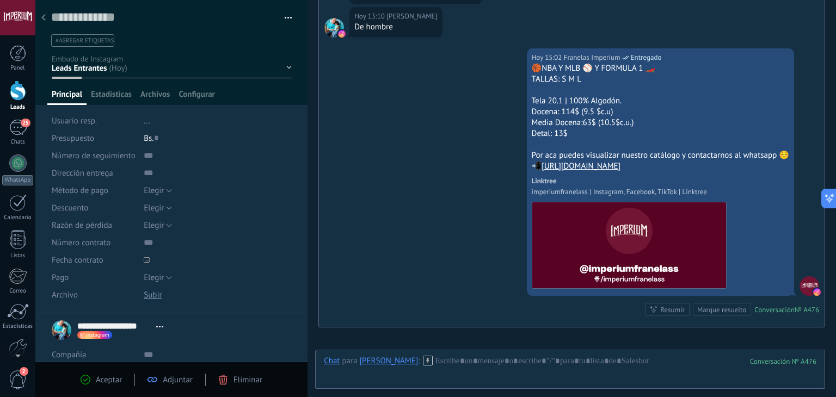
click at [41, 18] on use at bounding box center [43, 17] width 4 height 7
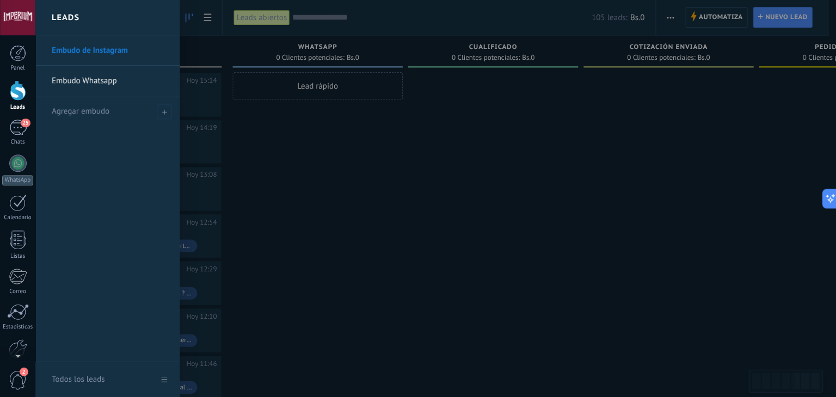
click at [27, 91] on link "Leads" at bounding box center [17, 96] width 35 height 30
